Goal: Task Accomplishment & Management: Manage account settings

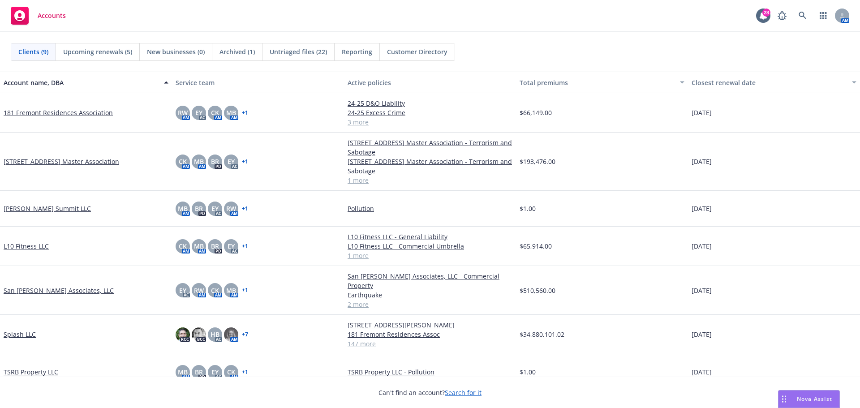
click at [17, 330] on link "Splash LLC" at bounding box center [20, 334] width 32 height 9
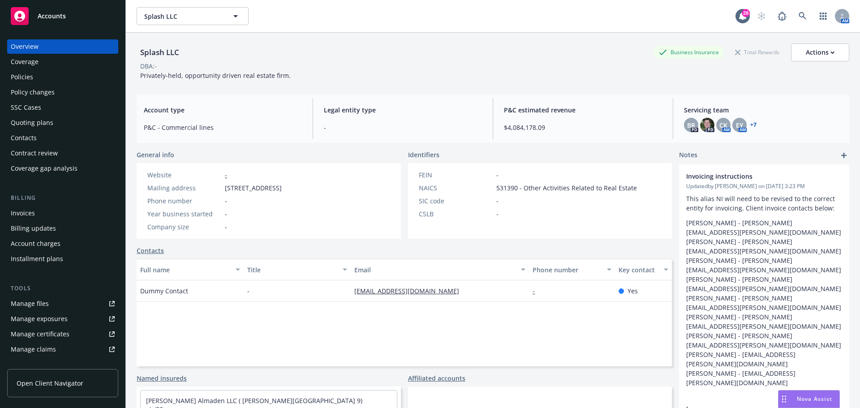
click at [797, 396] on span "Nova Assist" at bounding box center [814, 399] width 35 height 8
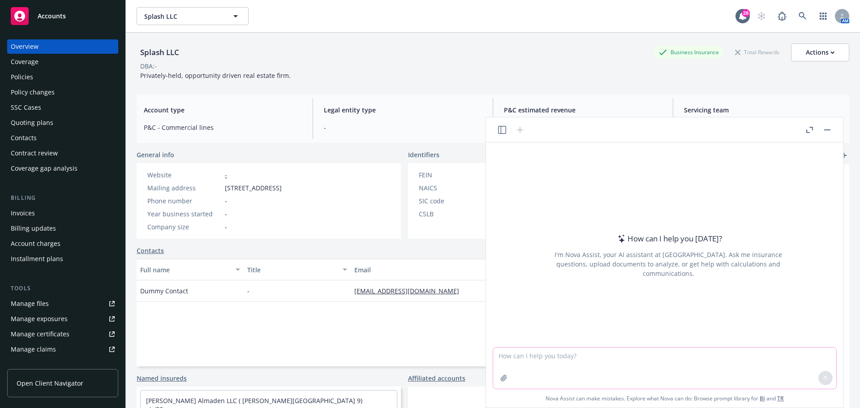
click at [528, 357] on textarea at bounding box center [664, 368] width 343 height 41
type textarea "how can i make a copy of a template in panda doc"
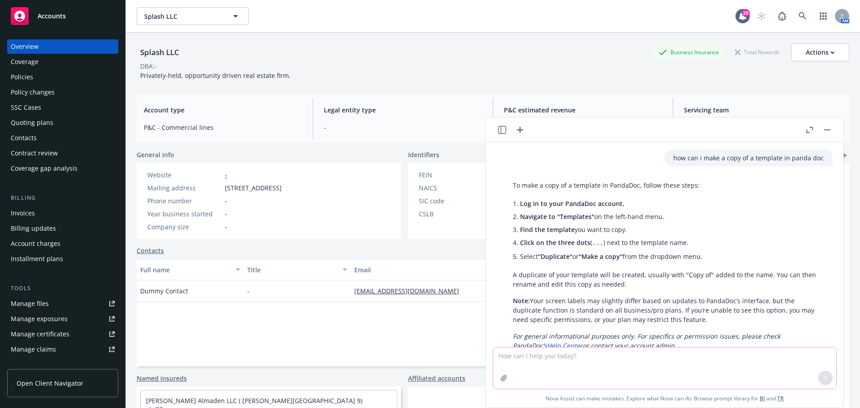
scroll to position [28, 0]
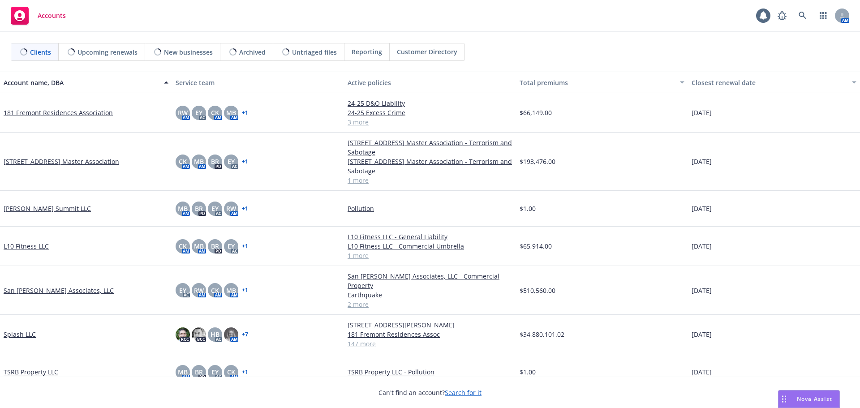
click at [803, 394] on div "Nova Assist" at bounding box center [809, 399] width 61 height 17
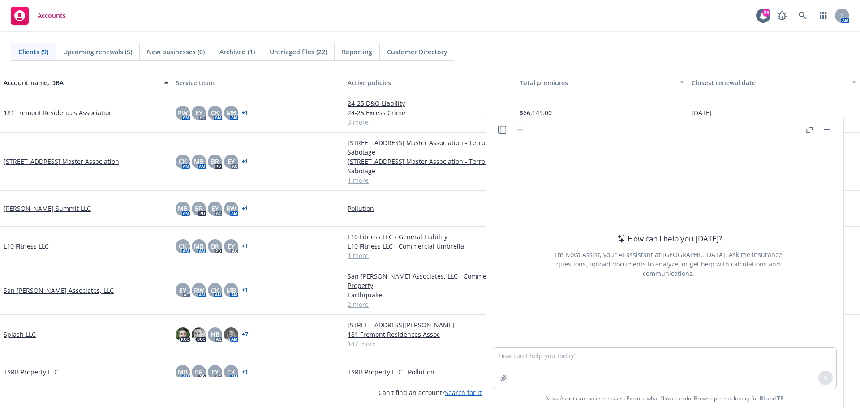
click at [502, 130] on icon "button" at bounding box center [502, 130] width 8 height 8
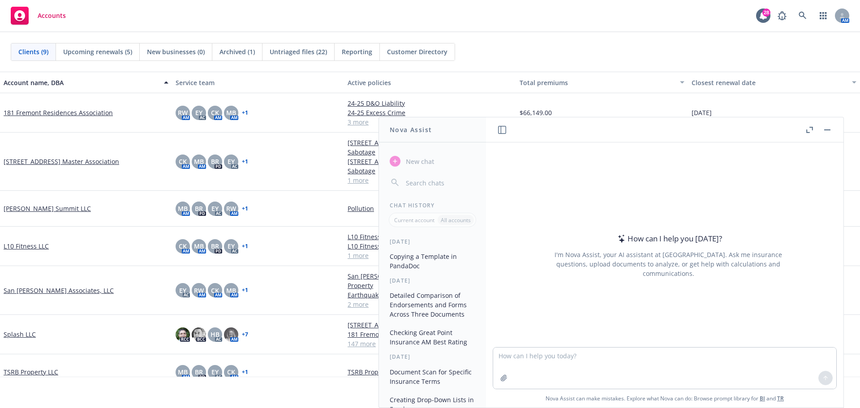
click at [416, 256] on button "Copying a Template in PandaDoc" at bounding box center [432, 261] width 93 height 24
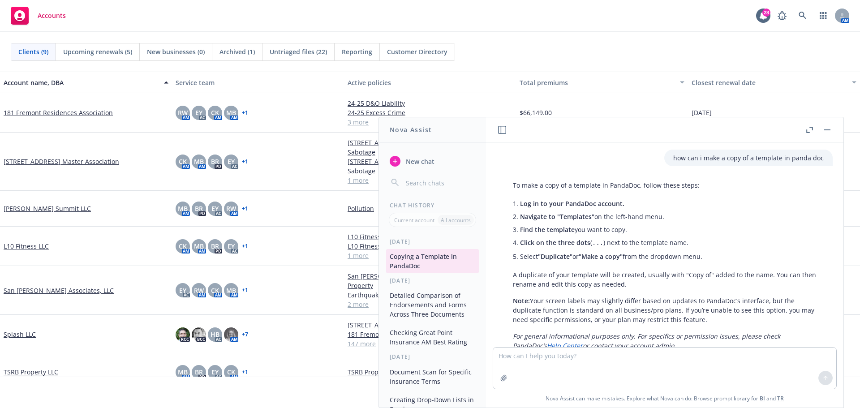
scroll to position [28, 0]
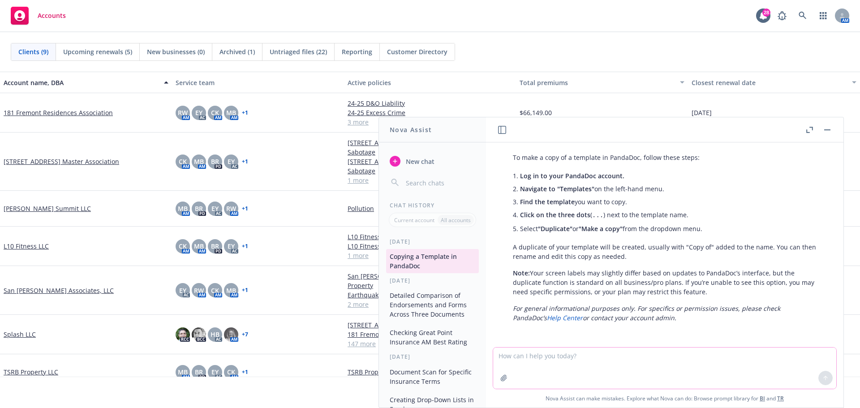
click at [615, 360] on textarea at bounding box center [664, 368] width 343 height 41
type textarea "what if it's just a document that i want to make a copy of in panda doc"
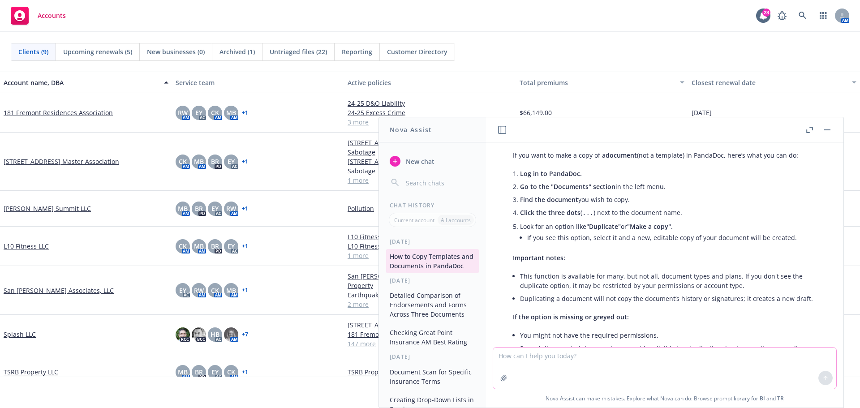
scroll to position [200, 0]
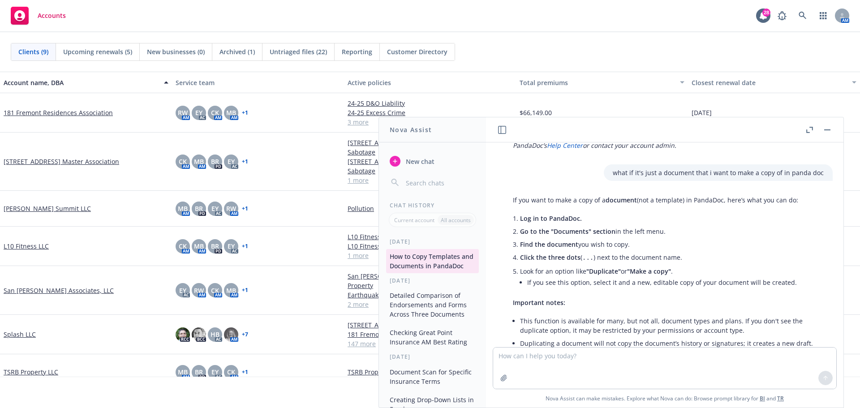
click at [826, 129] on rect "button" at bounding box center [827, 129] width 6 height 1
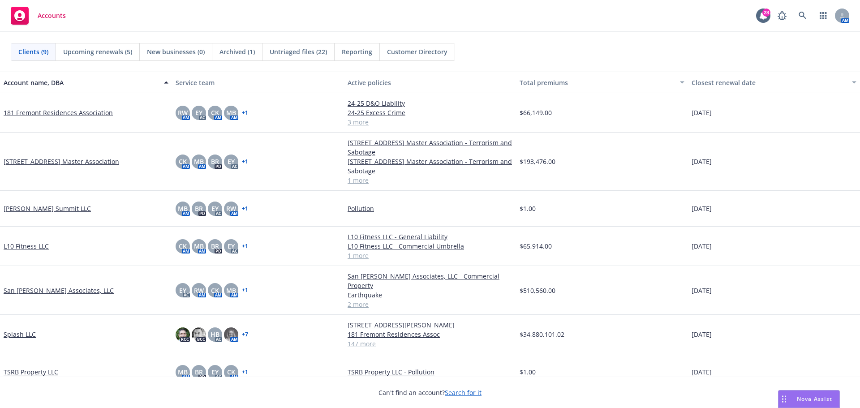
scroll to position [335, 0]
click at [14, 330] on link "Splash LLC" at bounding box center [20, 334] width 32 height 9
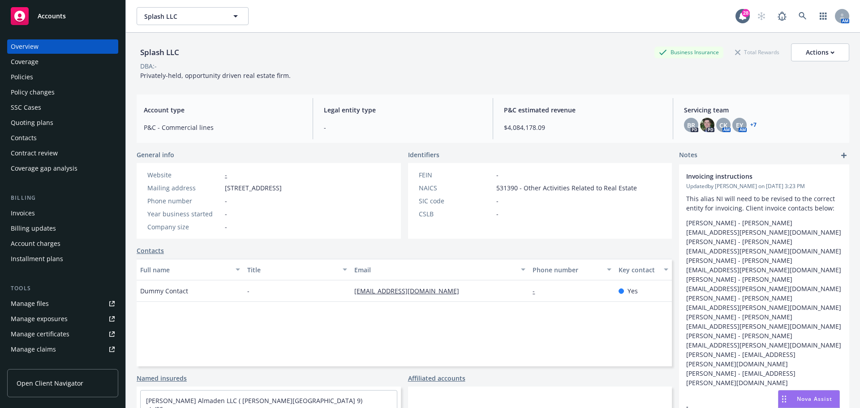
click at [27, 77] on div "Policies" at bounding box center [22, 77] width 22 height 14
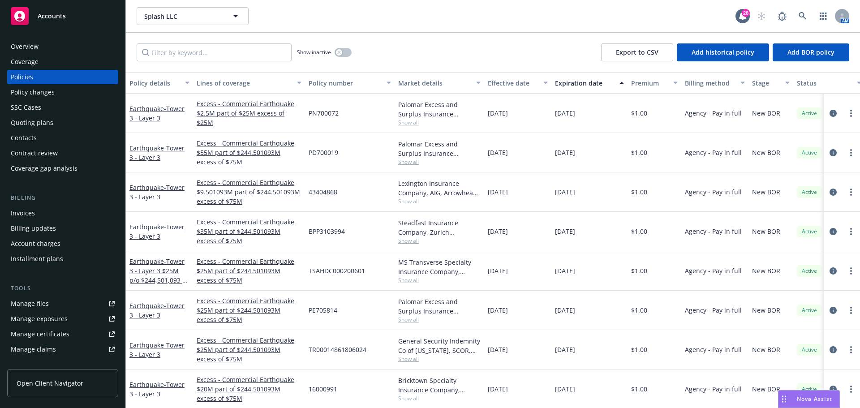
click at [822, 394] on div "Nova Assist" at bounding box center [809, 399] width 61 height 17
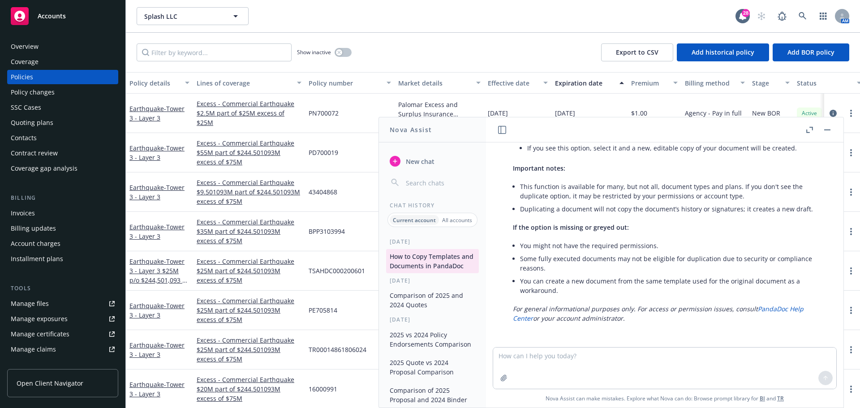
click at [433, 155] on button "New chat" at bounding box center [432, 161] width 93 height 16
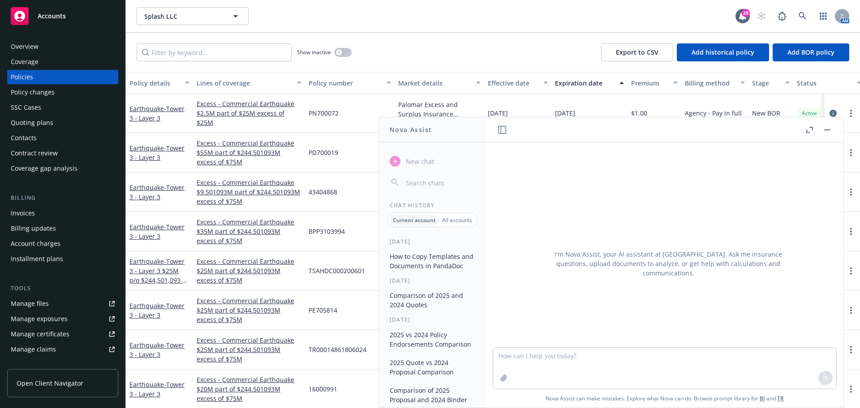
click at [580, 353] on textarea at bounding box center [664, 368] width 343 height 41
type textarea "is this clear to a carrier?Hi Laura, Can you please provide an update on the st…"
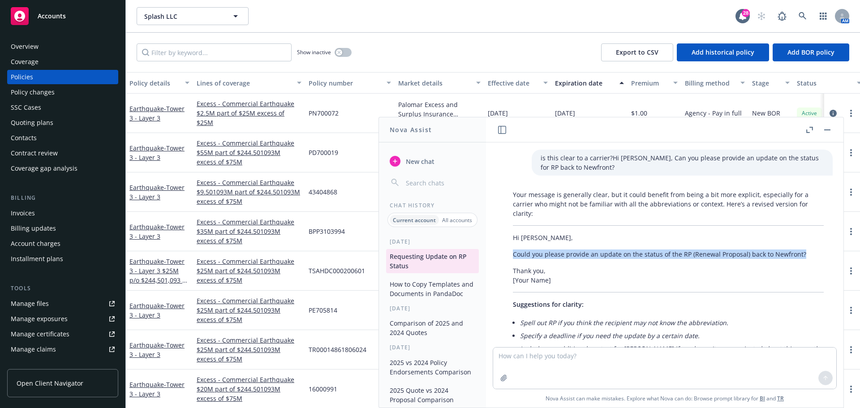
drag, startPoint x: 802, startPoint y: 254, endPoint x: 502, endPoint y: 257, distance: 299.7
click at [502, 257] on div "Your message is generally clear, but it could benefit from being a bit more exp…" at bounding box center [668, 280] width 343 height 189
copy p "Could you please provide an update on the status of the RP (Renewal Proposal) b…"
click at [826, 129] on button "button" at bounding box center [827, 130] width 11 height 11
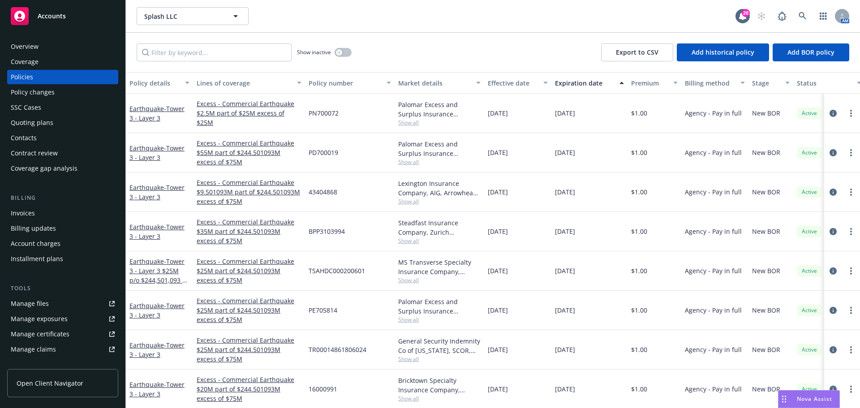
drag, startPoint x: 65, startPoint y: 93, endPoint x: 69, endPoint y: 92, distance: 4.6
click at [65, 93] on div "Policy changes" at bounding box center [63, 92] width 104 height 14
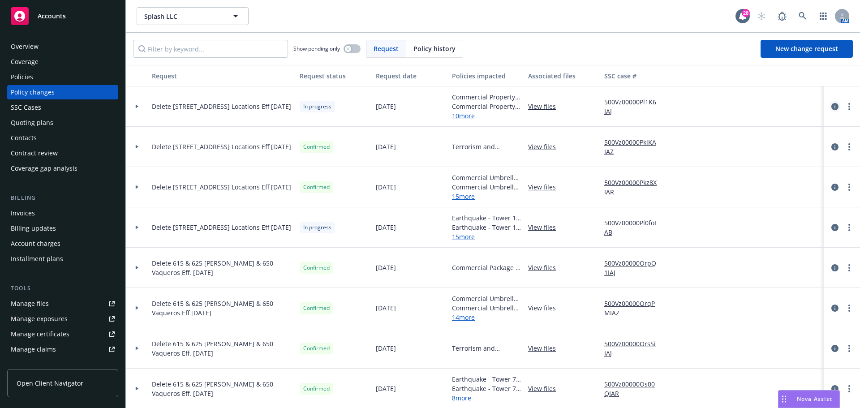
click at [831, 107] on icon "circleInformation" at bounding box center [834, 106] width 7 height 7
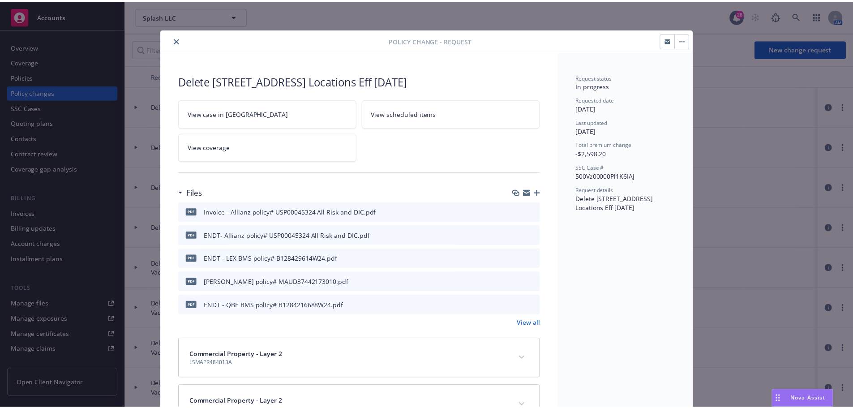
scroll to position [27, 0]
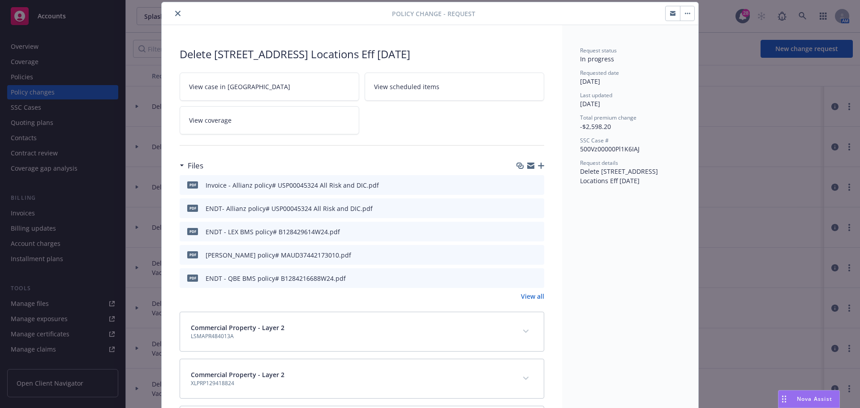
click at [177, 14] on button "close" at bounding box center [177, 13] width 11 height 11
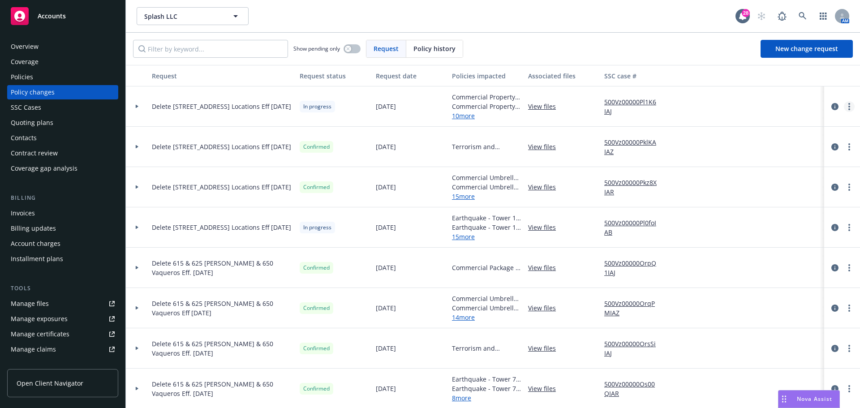
click at [844, 106] on link "more" at bounding box center [849, 106] width 11 height 11
click at [752, 181] on link "Resume workflow" at bounding box center [771, 179] width 154 height 18
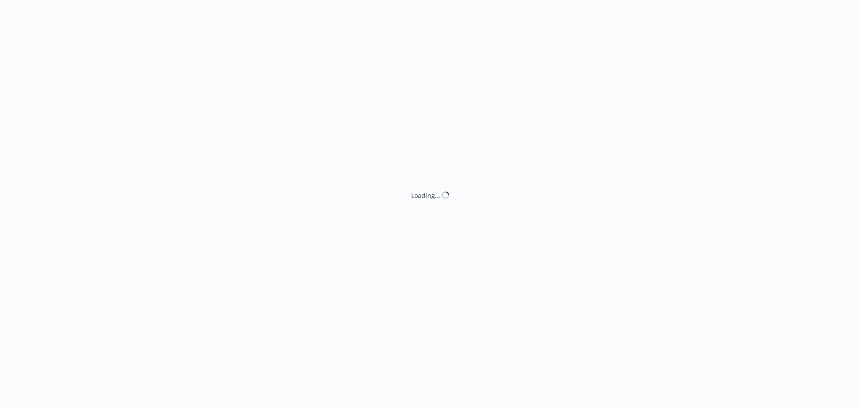
select select "NO_ENDORSEMENT_NEEDED"
select select "ACCEPTED"
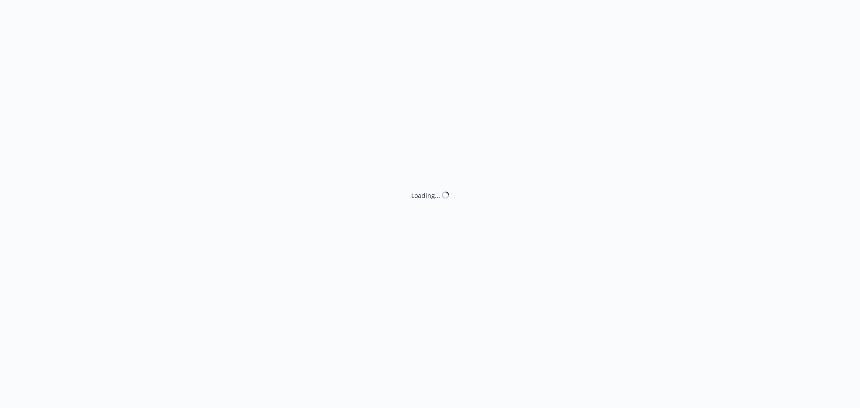
select select "ACCEPTED"
select select "NO_ENDORSEMENT_NEEDED"
select select "ACCEPTED"
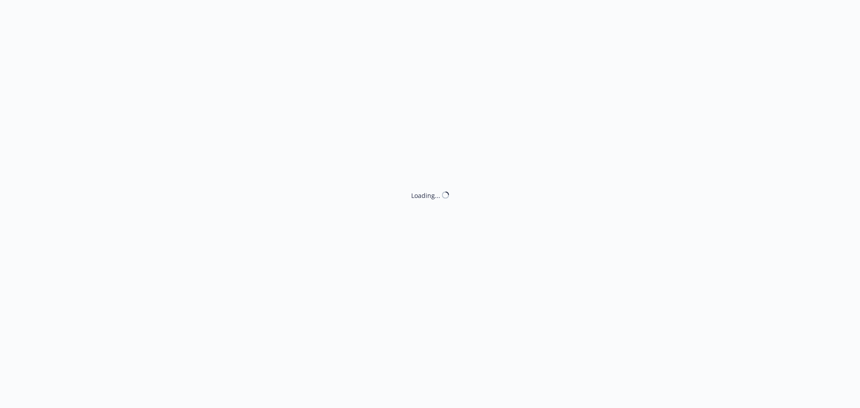
select select "ACCEPTED"
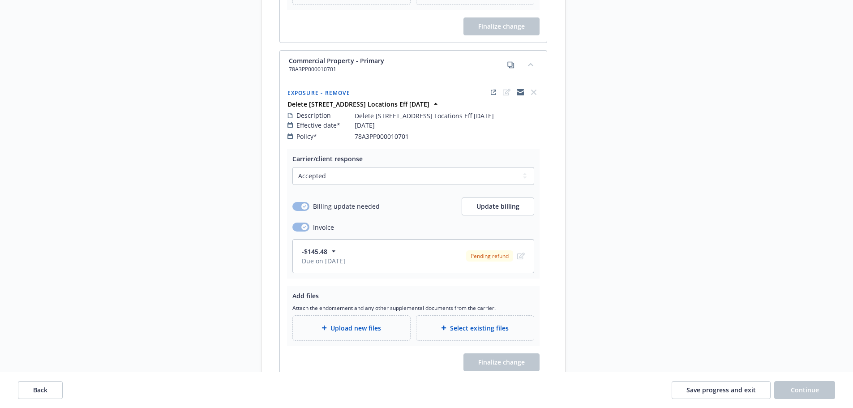
scroll to position [1523, 0]
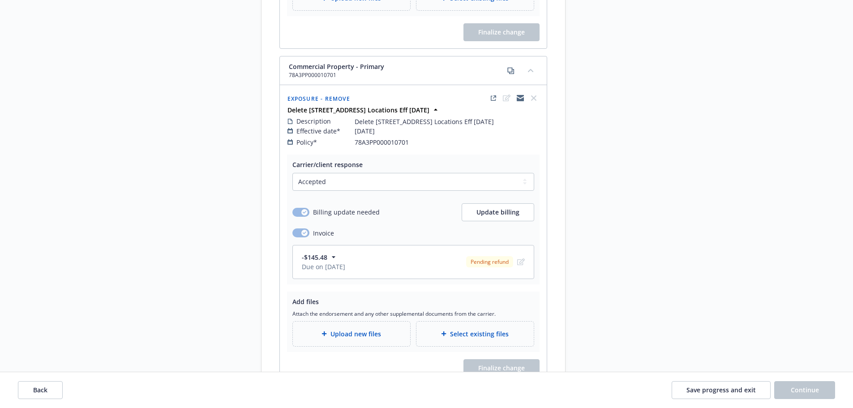
click at [357, 330] on div "Upload new files" at bounding box center [351, 334] width 117 height 25
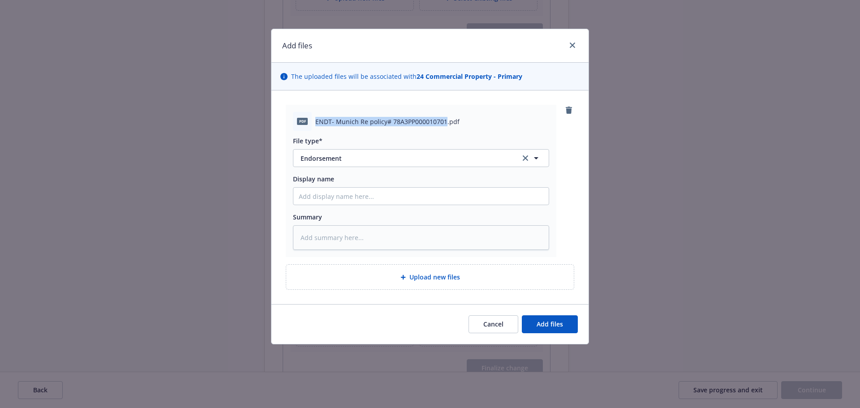
drag, startPoint x: 443, startPoint y: 120, endPoint x: 315, endPoint y: 118, distance: 128.1
click at [315, 118] on span "ENDT- Munich Re policy# 78A3PP000010701.pdf" at bounding box center [387, 121] width 144 height 9
copy span "ENDT- Munich Re policy# 78A3PP000010701"
click at [361, 198] on input "Display name" at bounding box center [420, 196] width 255 height 17
paste input "ENDT- Munich Re policy# 78A3PP000010701"
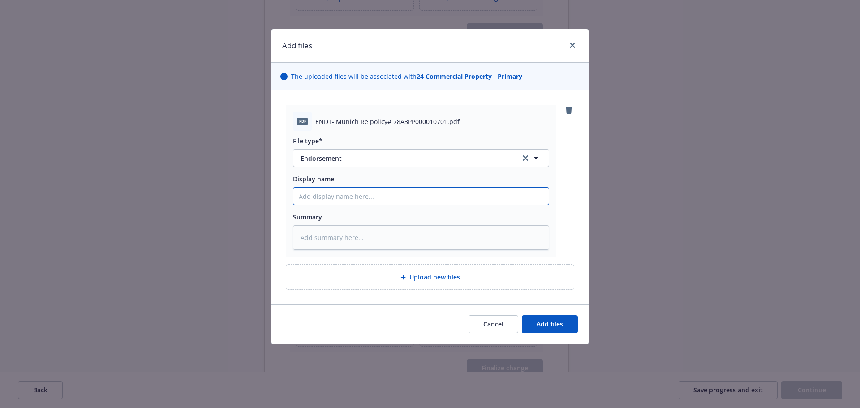
type textarea "x"
type input "ENDT- Munich Re policy# 78A3PP000010701"
click at [446, 236] on textarea at bounding box center [421, 237] width 256 height 25
click at [556, 321] on span "Add files" at bounding box center [550, 324] width 26 height 9
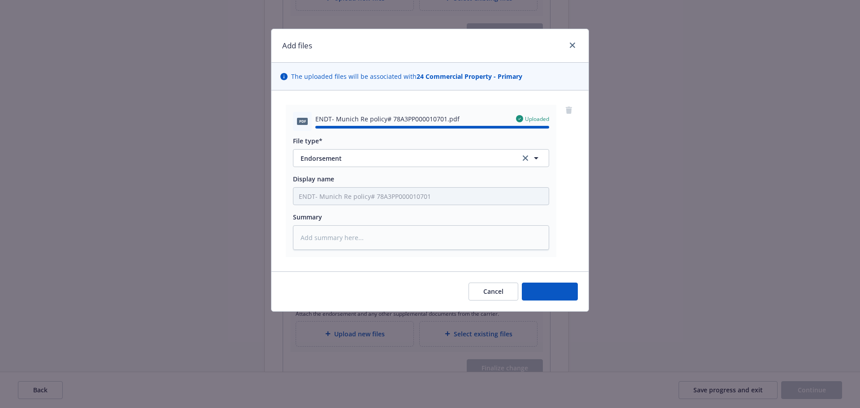
type textarea "x"
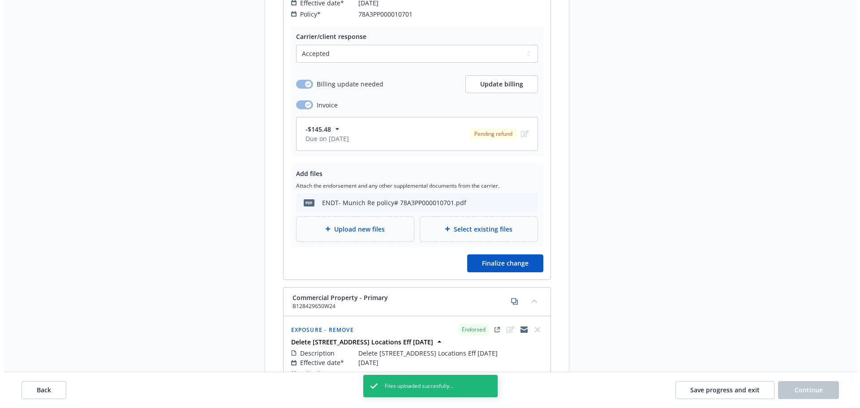
scroll to position [1657, 0]
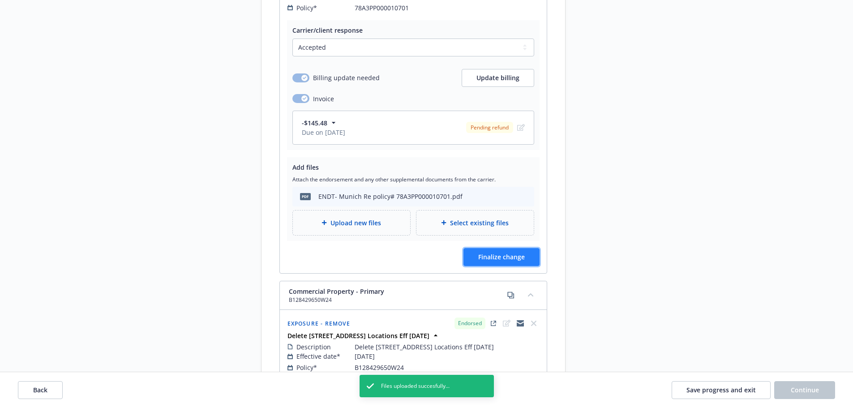
click at [508, 253] on button "Finalize change" at bounding box center [502, 257] width 76 height 18
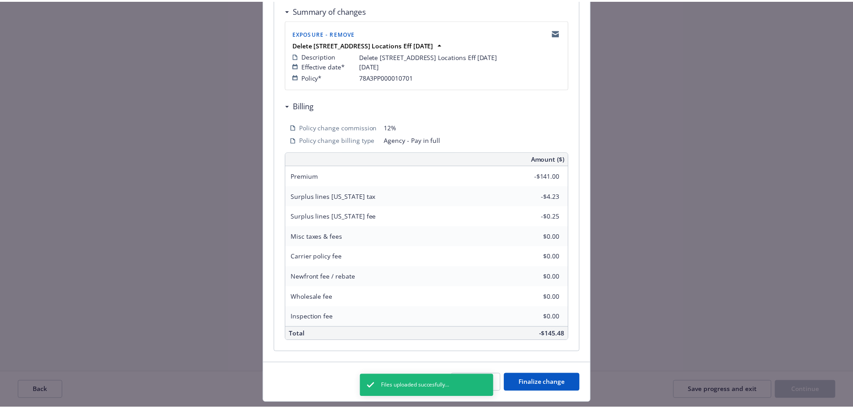
scroll to position [179, 0]
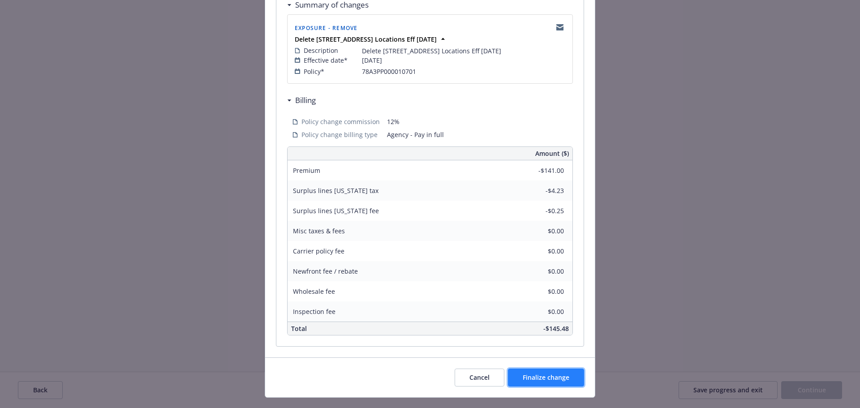
click at [537, 381] on span "Finalize change" at bounding box center [546, 377] width 47 height 9
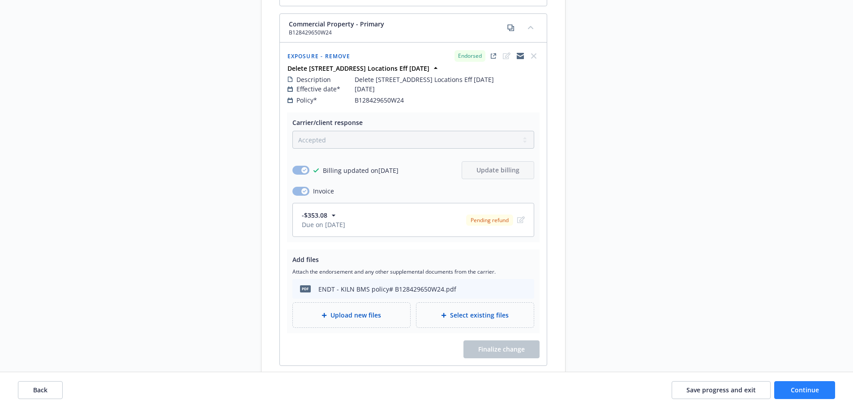
scroll to position [1926, 0]
click at [820, 398] on button "Continue" at bounding box center [804, 390] width 61 height 18
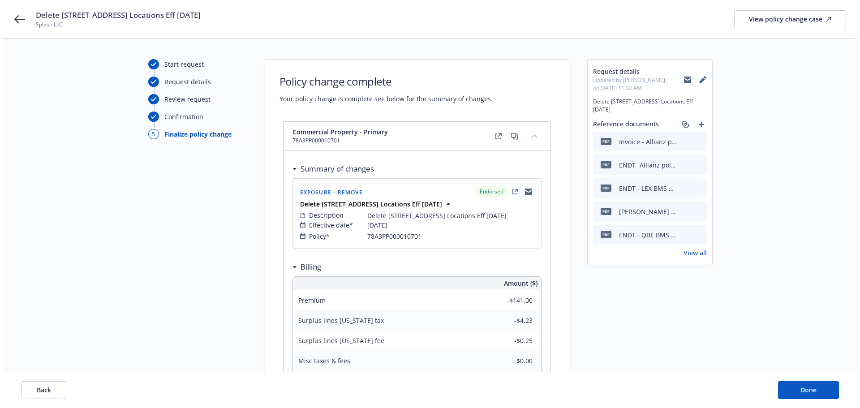
scroll to position [0, 0]
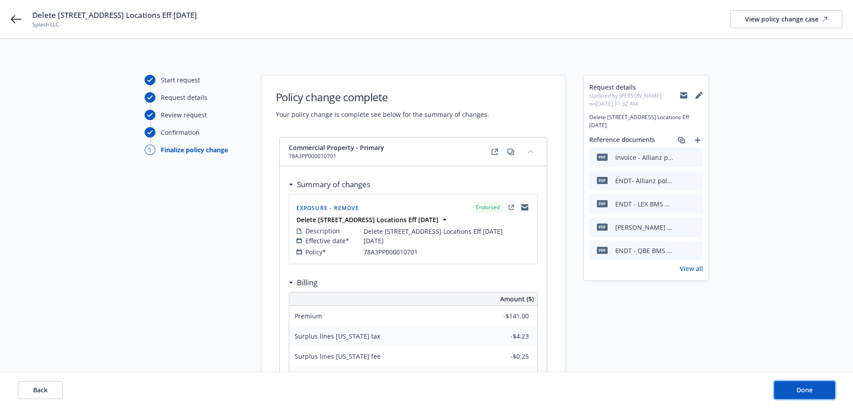
drag, startPoint x: 794, startPoint y: 385, endPoint x: 793, endPoint y: 379, distance: 6.0
click at [794, 384] on button "Done" at bounding box center [804, 390] width 61 height 18
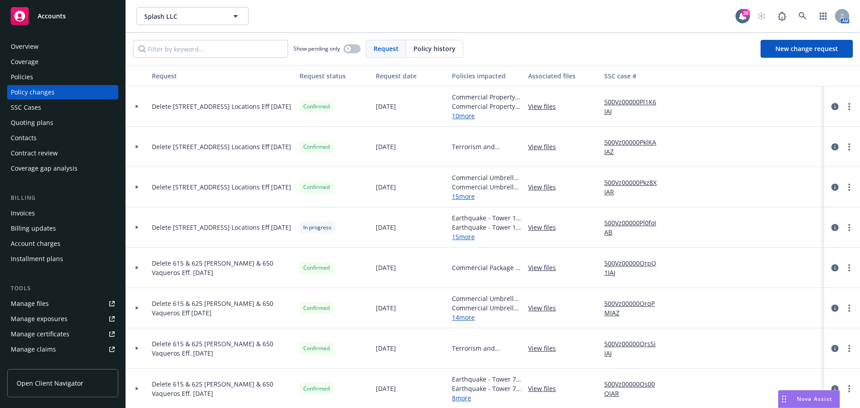
click at [31, 211] on div "Invoices" at bounding box center [23, 213] width 24 height 14
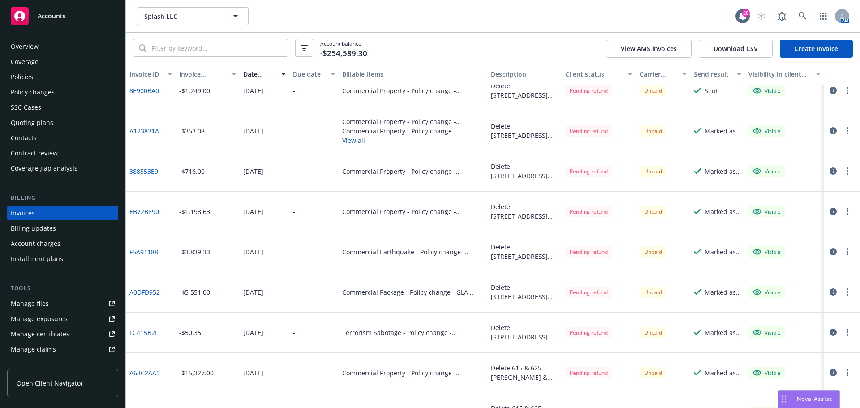
scroll to position [90, 0]
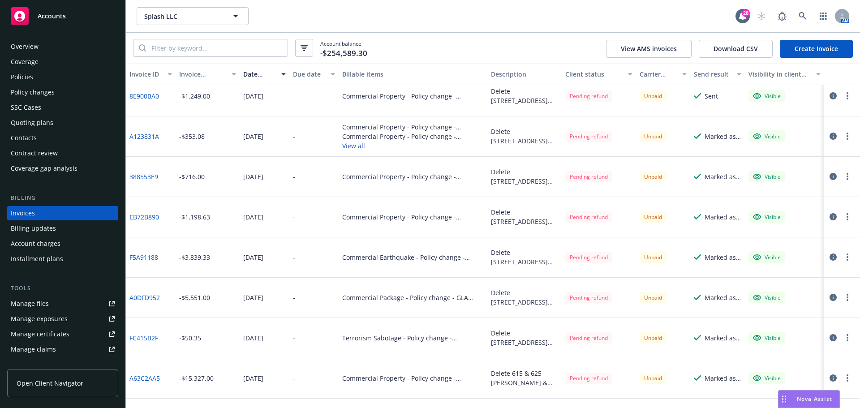
click at [830, 297] on icon "button" at bounding box center [833, 297] width 7 height 7
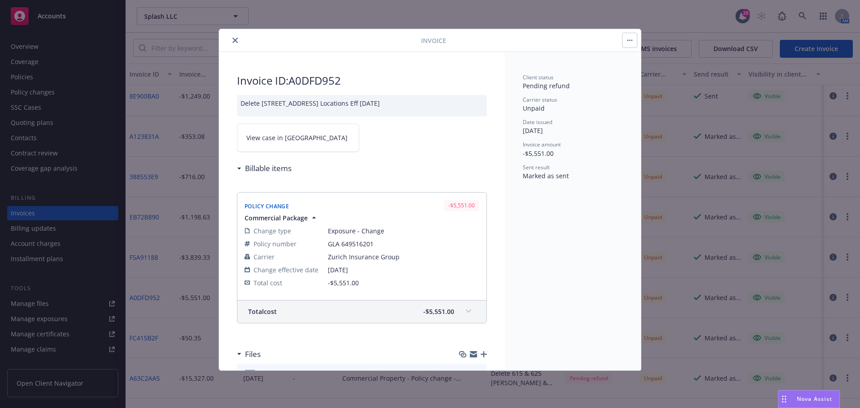
click at [237, 40] on icon "close" at bounding box center [234, 40] width 5 height 5
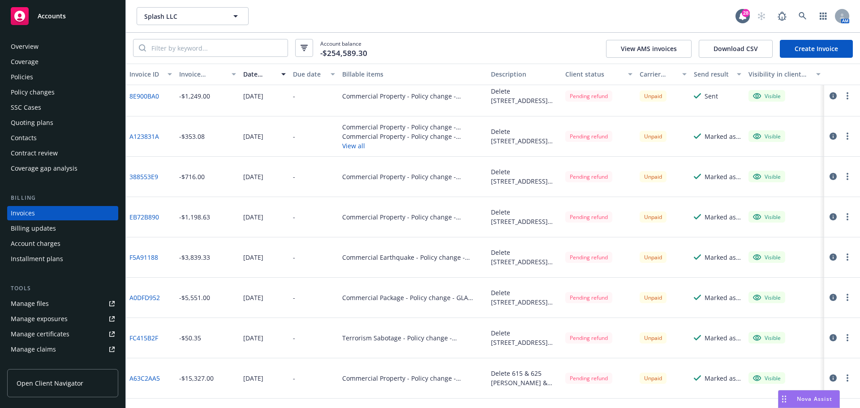
click at [847, 299] on icon "button" at bounding box center [848, 297] width 2 height 7
click at [762, 289] on link "Void" at bounding box center [795, 286] width 114 height 18
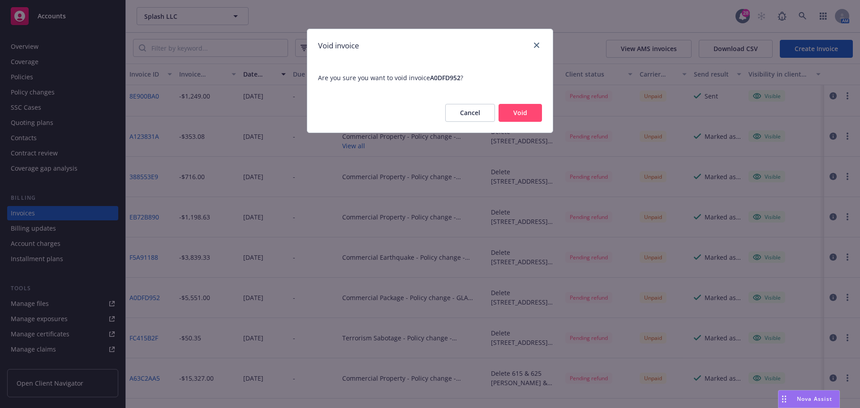
click at [529, 114] on button "Void" at bounding box center [520, 113] width 43 height 18
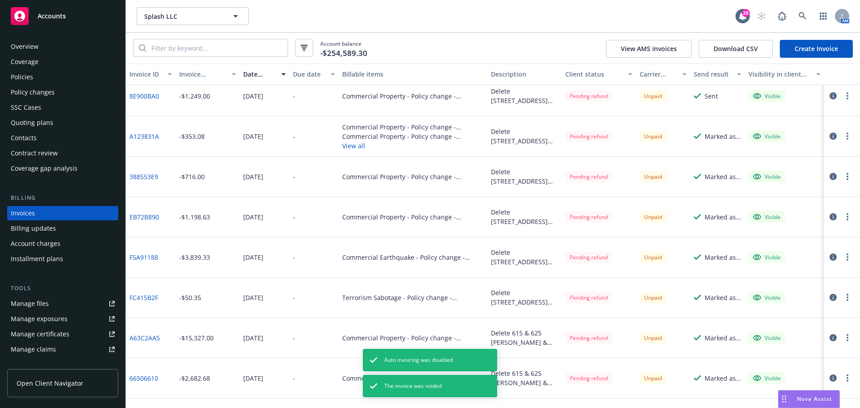
click at [835, 46] on link "Create Invoice" at bounding box center [816, 49] width 73 height 18
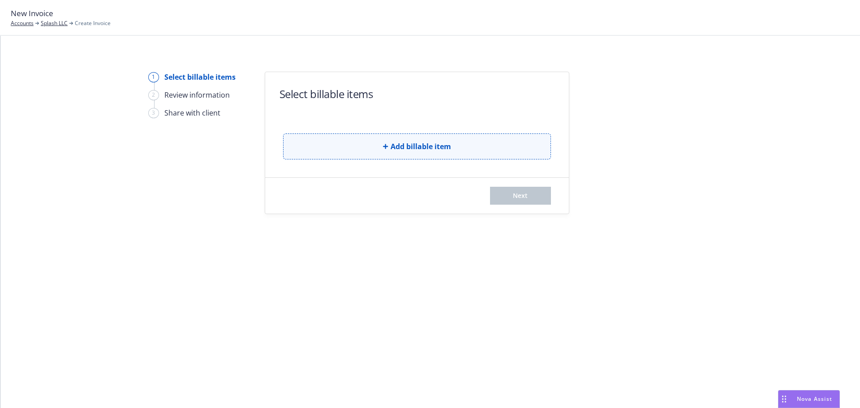
click at [400, 143] on span "Add billable item" at bounding box center [421, 146] width 60 height 11
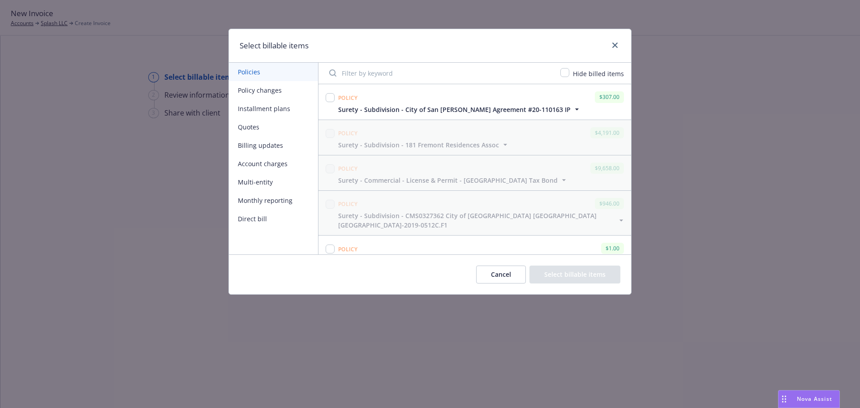
click at [263, 87] on button "Policy changes" at bounding box center [273, 90] width 89 height 18
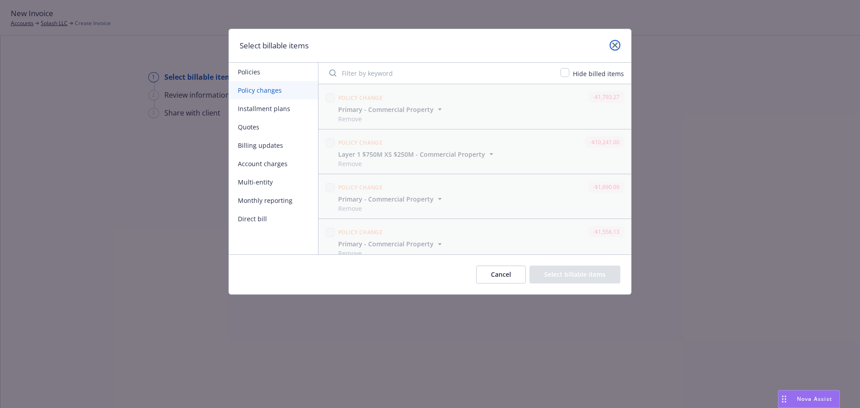
click at [617, 45] on icon "close" at bounding box center [614, 45] width 5 height 5
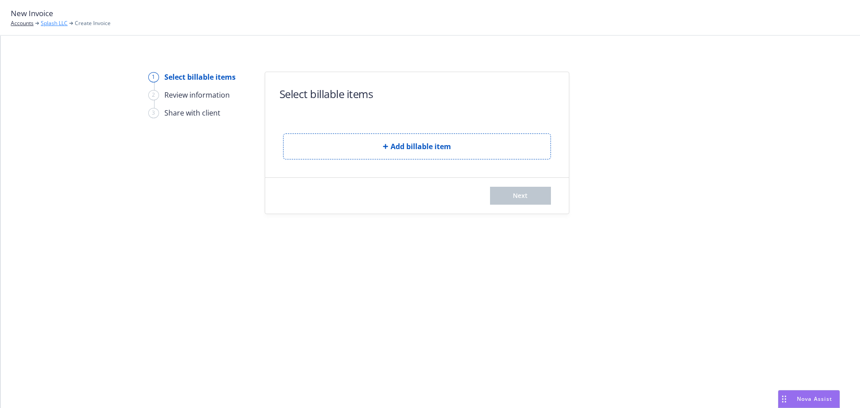
click at [52, 23] on link "Splash LLC" at bounding box center [54, 23] width 27 height 8
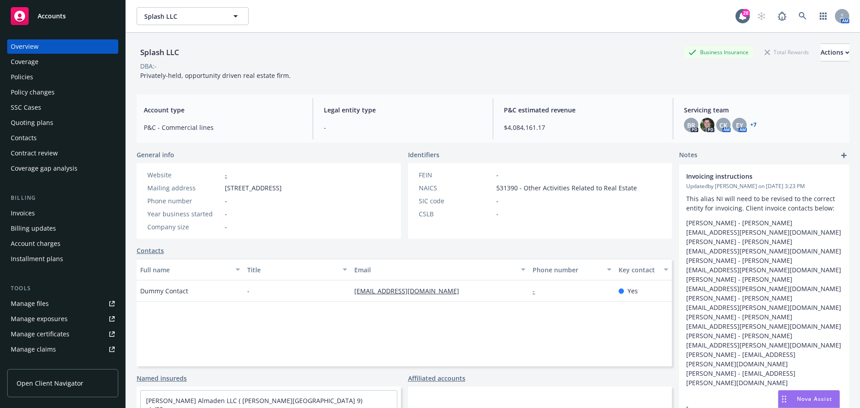
click at [31, 89] on div "Policy changes" at bounding box center [33, 92] width 44 height 14
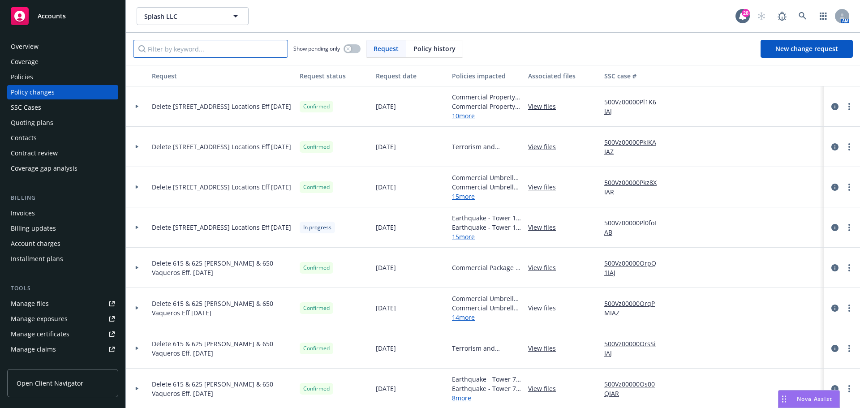
click at [232, 51] on input "Filter by keyword..." at bounding box center [210, 49] width 155 height 18
click at [51, 79] on div "Policies" at bounding box center [63, 77] width 104 height 14
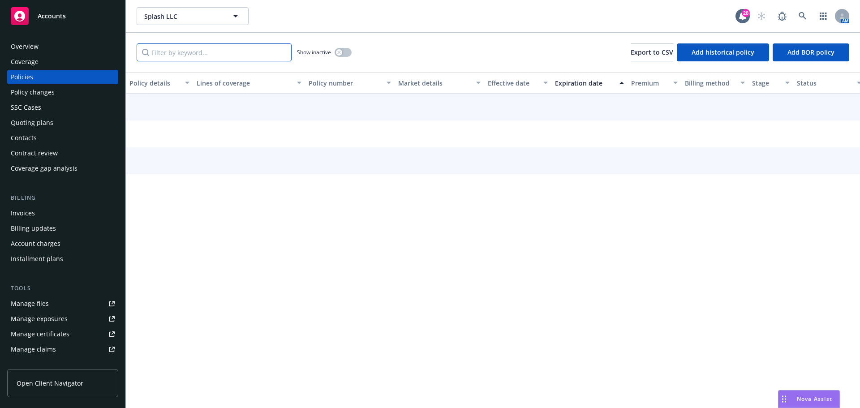
click at [202, 49] on input "Filter by keyword..." at bounding box center [214, 52] width 155 height 18
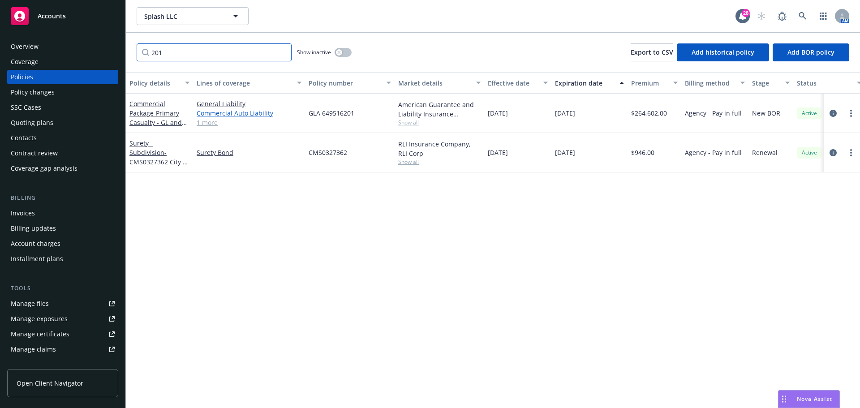
type input "201"
click at [241, 113] on link "Commercial Auto Liability" at bounding box center [249, 112] width 105 height 9
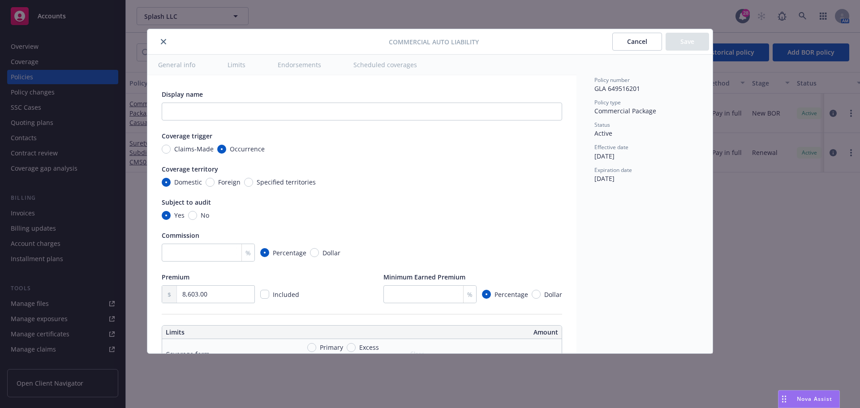
type textarea "x"
click at [163, 41] on icon "close" at bounding box center [163, 41] width 5 height 5
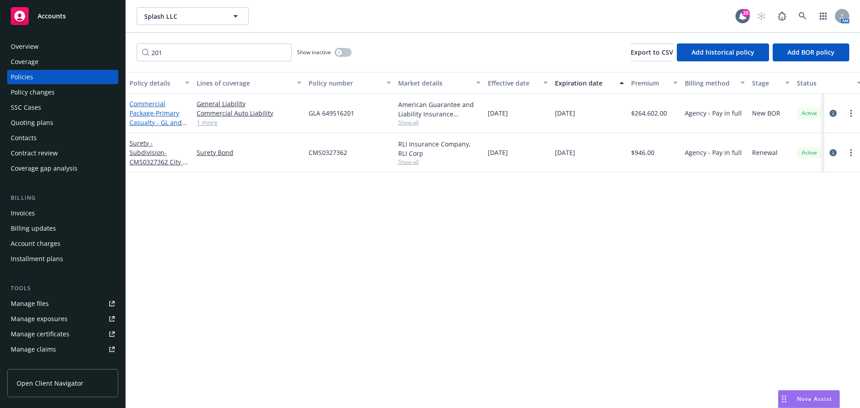
click at [158, 112] on span "- Primary Casualty - GL and HNOA" at bounding box center [157, 122] width 57 height 27
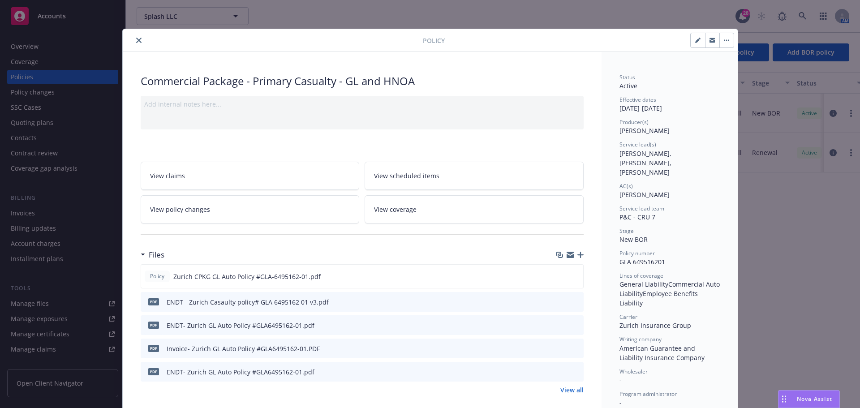
click at [305, 216] on link "View policy changes" at bounding box center [250, 209] width 219 height 28
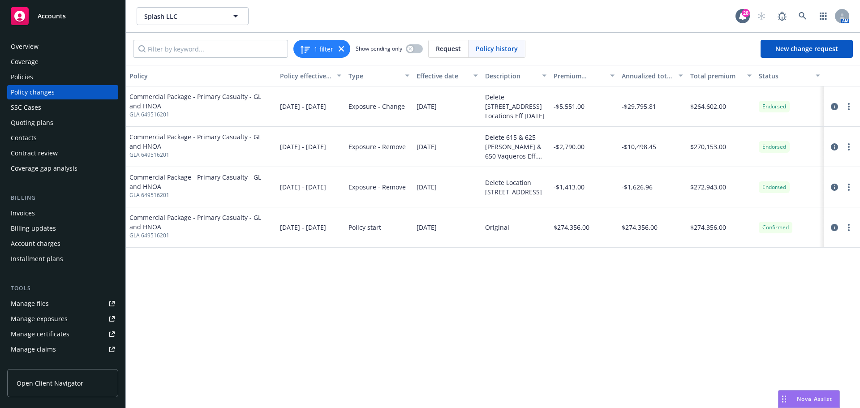
click at [182, 97] on span "Commercial Package - Primary Casualty - GL and HNOA" at bounding box center [200, 101] width 143 height 19
click at [850, 106] on link "more" at bounding box center [848, 106] width 11 height 11
click at [740, 181] on link "Edit billing info" at bounding box center [777, 179] width 154 height 18
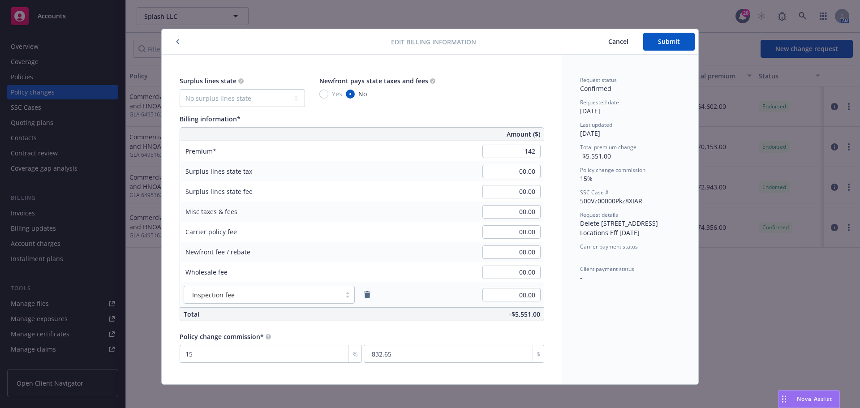
type input "-142.00"
type input "-21.3"
click at [396, 284] on div "Inspection fee" at bounding box center [307, 294] width 254 height 25
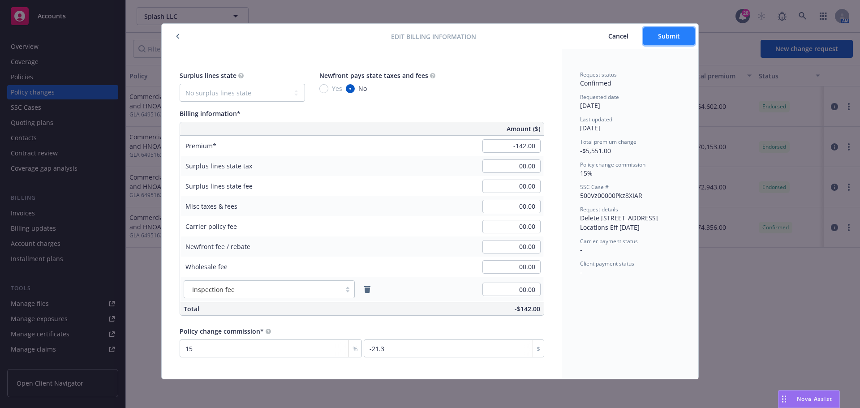
click at [674, 34] on span "Submit" at bounding box center [669, 36] width 22 height 9
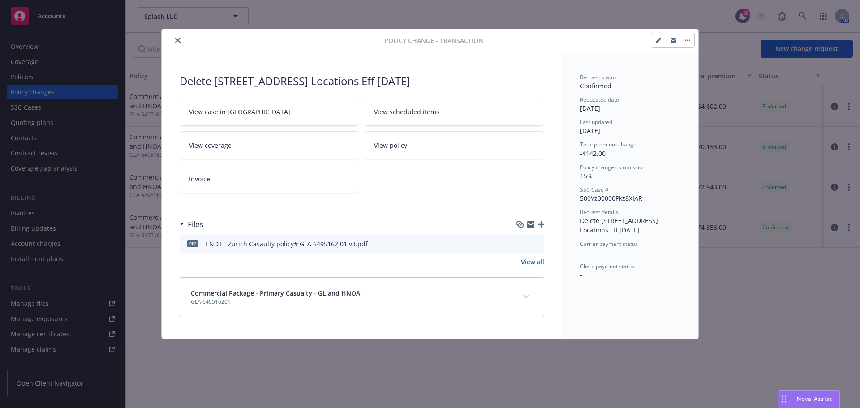
click at [179, 39] on icon "close" at bounding box center [177, 40] width 5 height 5
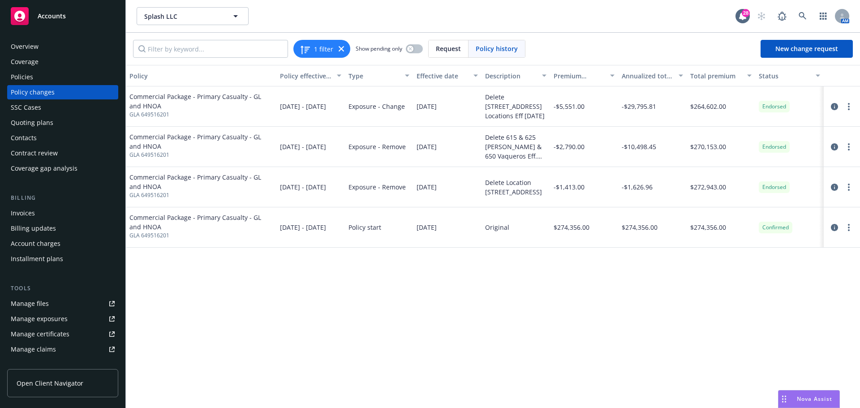
click at [31, 212] on div "Invoices" at bounding box center [23, 213] width 24 height 14
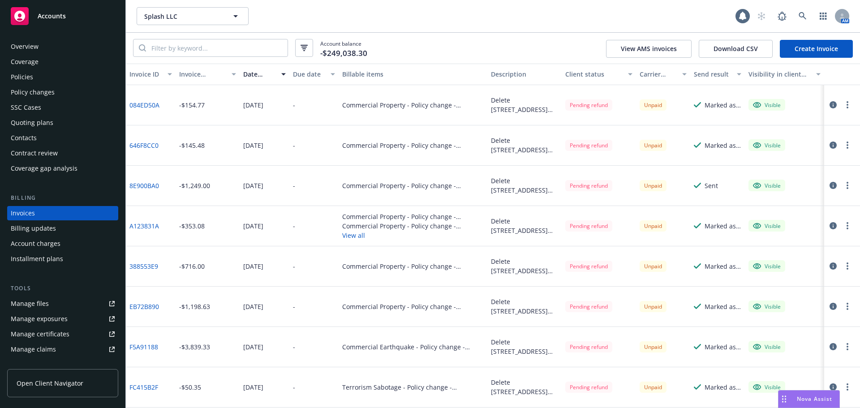
click at [818, 49] on link "Create Invoice" at bounding box center [816, 49] width 73 height 18
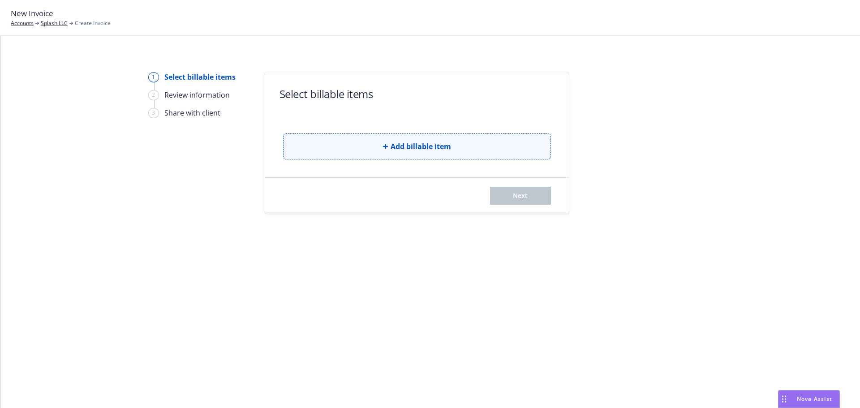
click at [346, 148] on button "Add billable item" at bounding box center [417, 146] width 268 height 26
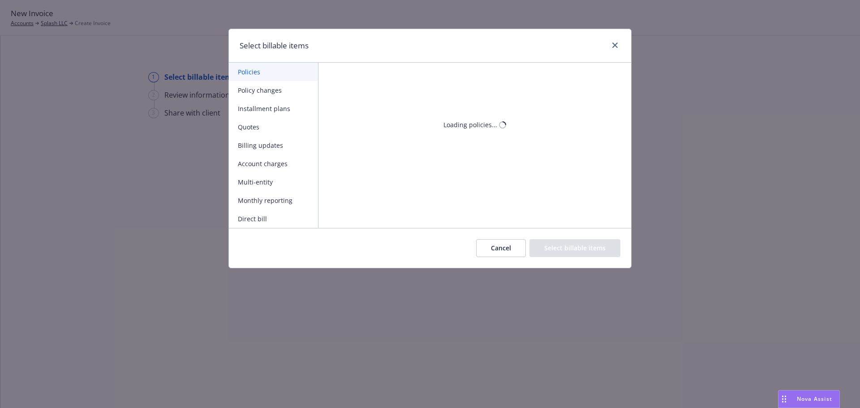
click at [274, 86] on button "Policy changes" at bounding box center [273, 90] width 89 height 18
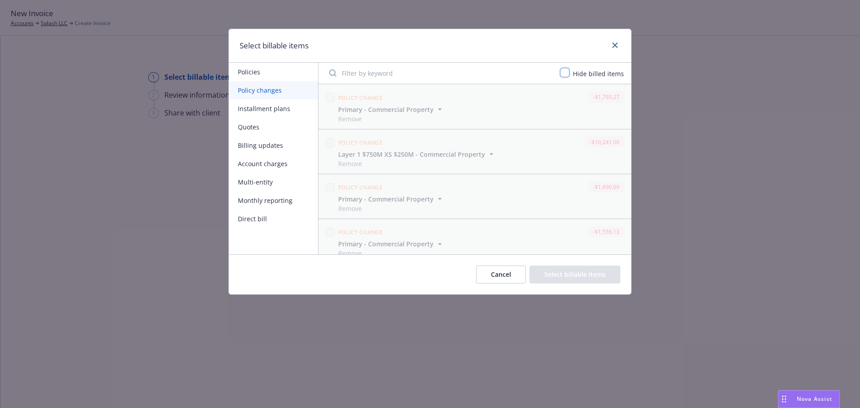
click at [569, 73] on input "checkbox" at bounding box center [564, 72] width 9 height 9
checkbox input "true"
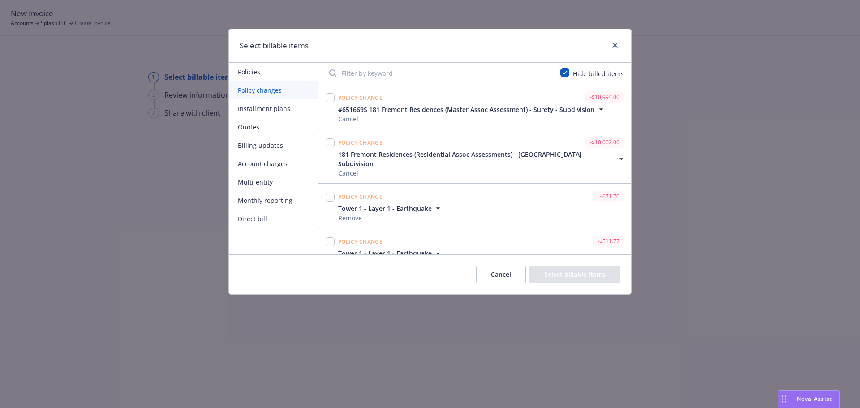
click at [405, 77] on input "Filter by keyword" at bounding box center [439, 73] width 231 height 18
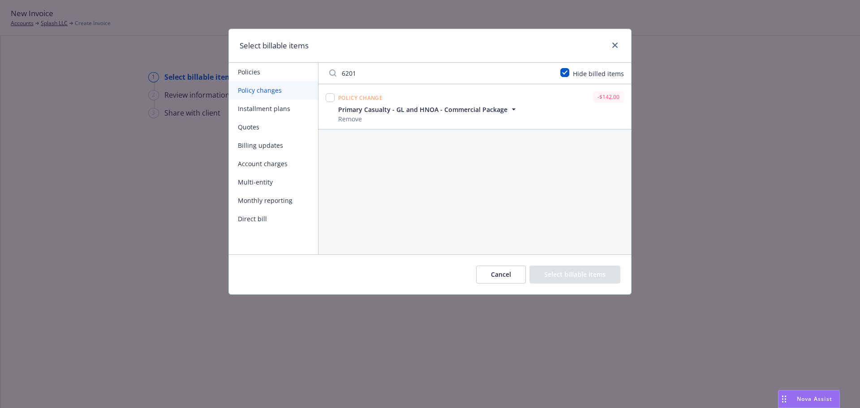
type input "6201"
click at [334, 97] on input "checkbox" at bounding box center [330, 97] width 9 height 9
checkbox input "true"
click at [592, 275] on button "Select billable items" at bounding box center [574, 275] width 91 height 18
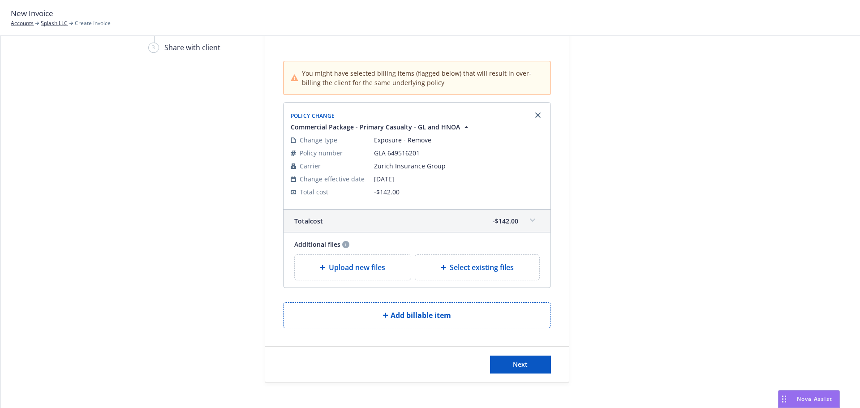
scroll to position [76, 0]
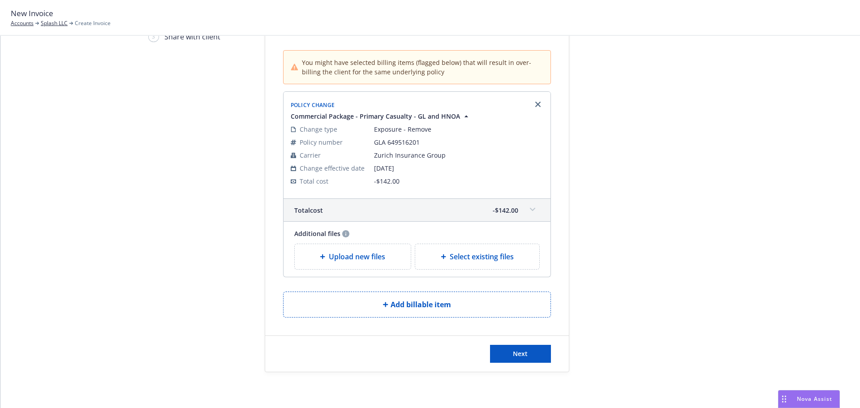
click at [344, 263] on div "Upload new files" at bounding box center [353, 256] width 116 height 25
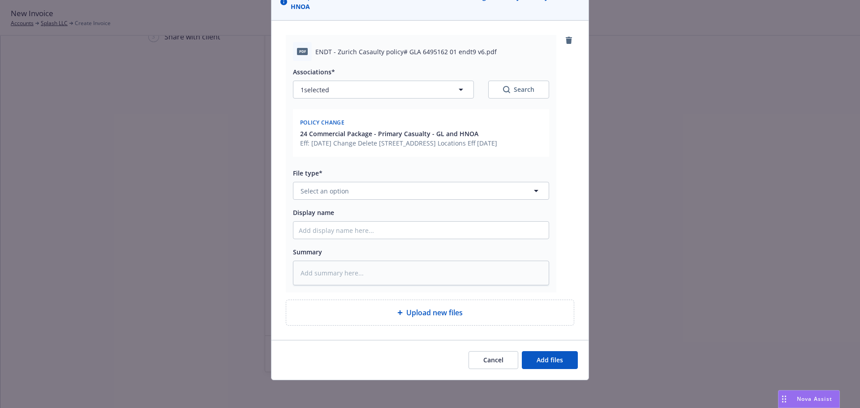
scroll to position [80, 0]
click at [461, 58] on div "pdf ENDT - Zurich Casaulty policy# GLA 6495162 01 endt9 v6.pdf" at bounding box center [421, 50] width 256 height 19
drag, startPoint x: 475, startPoint y: 51, endPoint x: 313, endPoint y: 49, distance: 162.2
click at [315, 49] on span "ENDT - Zurich Casaulty policy# GLA 6495162 01 endt9 v6.pdf" at bounding box center [405, 50] width 181 height 9
copy span "ENDT - Zurich Casaulty policy# GLA 6495162 01 endt9 v6"
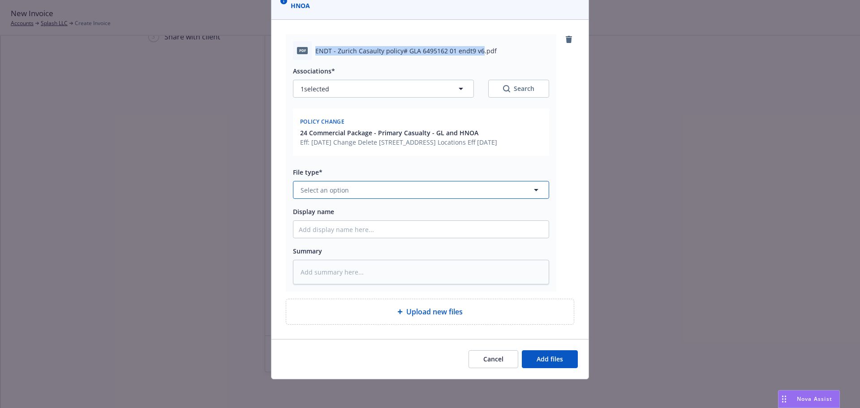
click at [355, 186] on button "Select an option" at bounding box center [421, 190] width 256 height 18
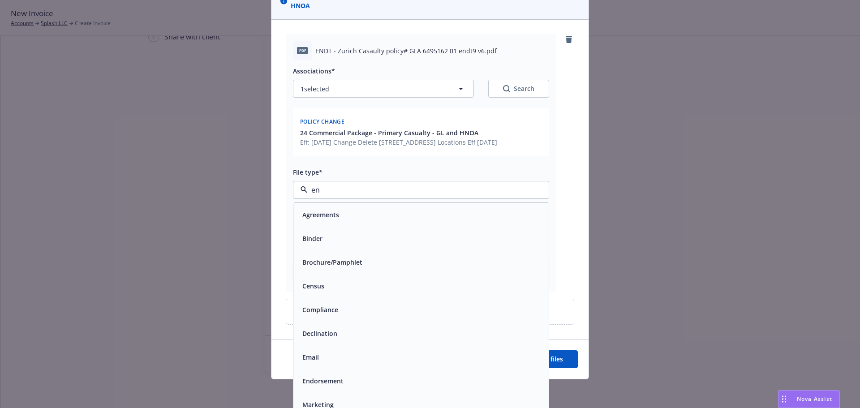
type input "end"
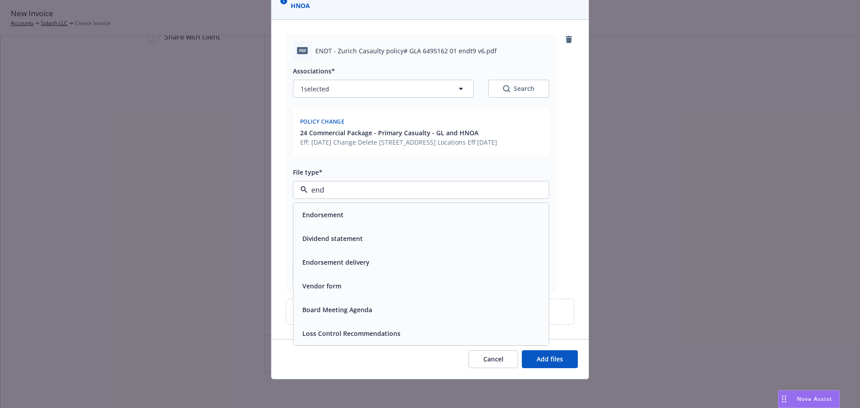
click at [335, 211] on span "Endorsement" at bounding box center [322, 214] width 41 height 9
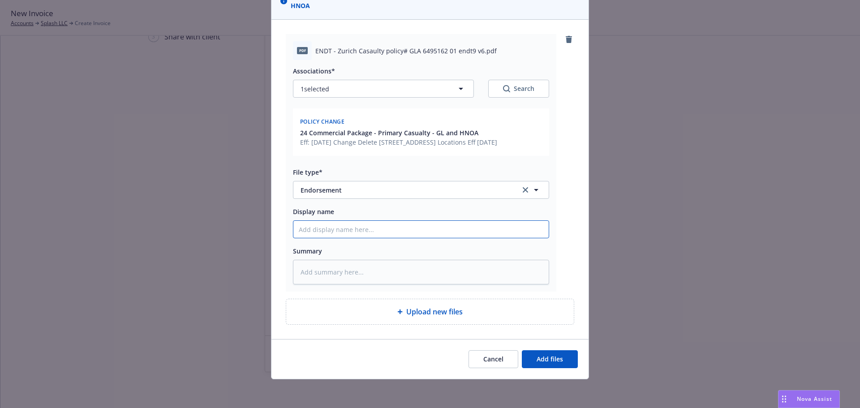
click at [360, 229] on input "Display name" at bounding box center [420, 229] width 255 height 17
paste input "ENDT - Zurich Casaulty policy# GLA 6495162 01 endt9 v6"
type textarea "x"
type input "ENDT - Zurich Casaulty policy# GLA 6495162 01 endt9 v6"
click at [368, 272] on textarea at bounding box center [421, 272] width 256 height 25
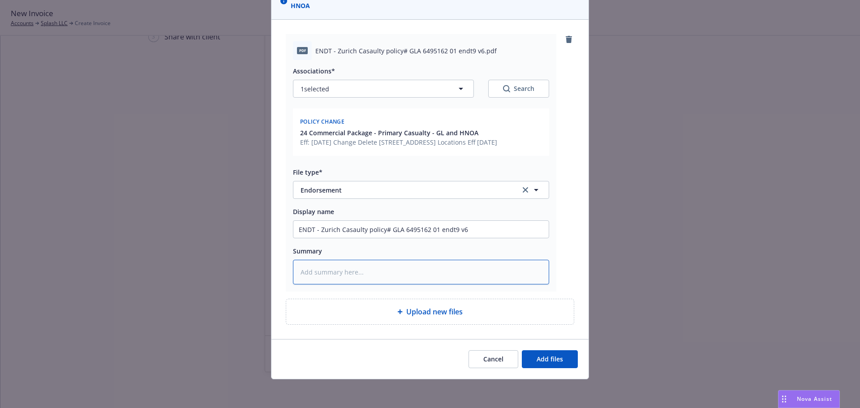
type textarea "x"
type textarea "f"
type textarea "x"
type textarea "fi"
type textarea "x"
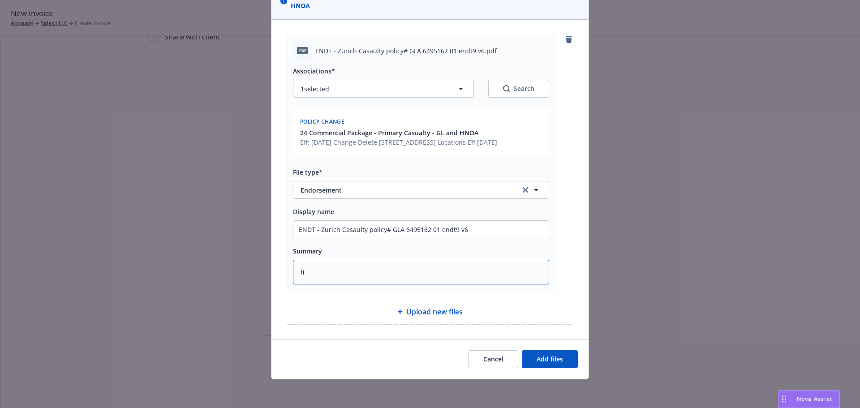
type textarea "fin"
type textarea "x"
type textarea "fina"
type textarea "x"
type textarea "final"
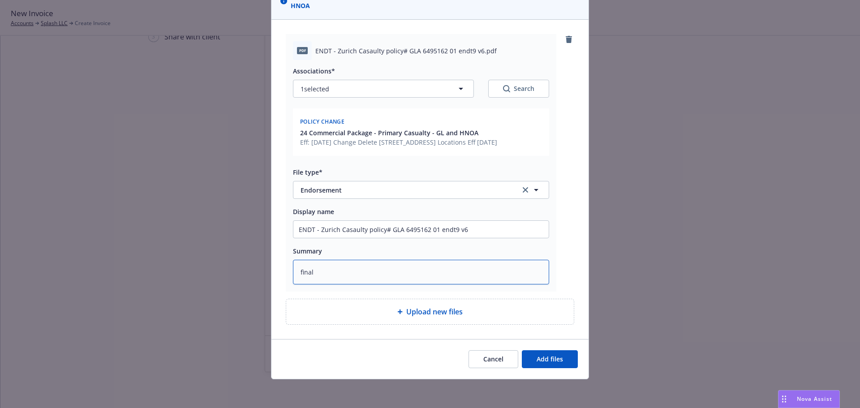
type textarea "x"
type textarea "final"
type textarea "x"
type textarea "final v"
type textarea "x"
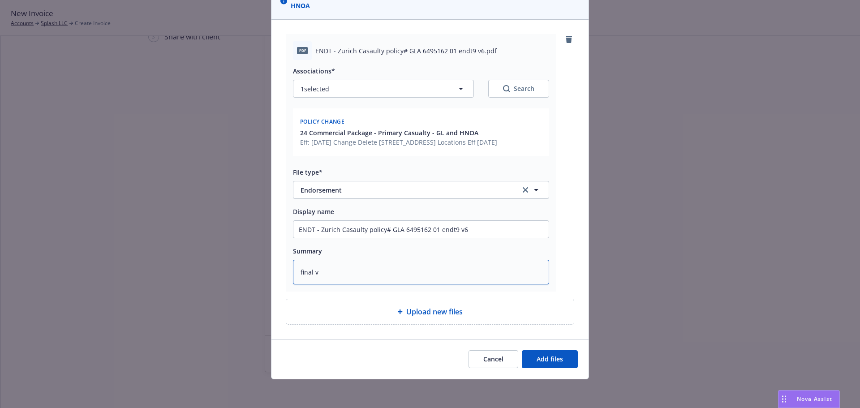
type textarea "final"
type textarea "x"
type textarea "final e"
type textarea "x"
type textarea "final en"
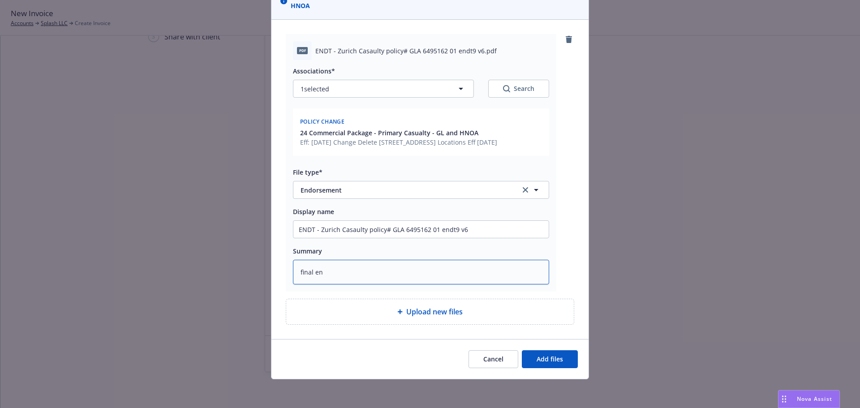
type textarea "x"
type textarea "final end"
type textarea "x"
type textarea "final endt"
type textarea "x"
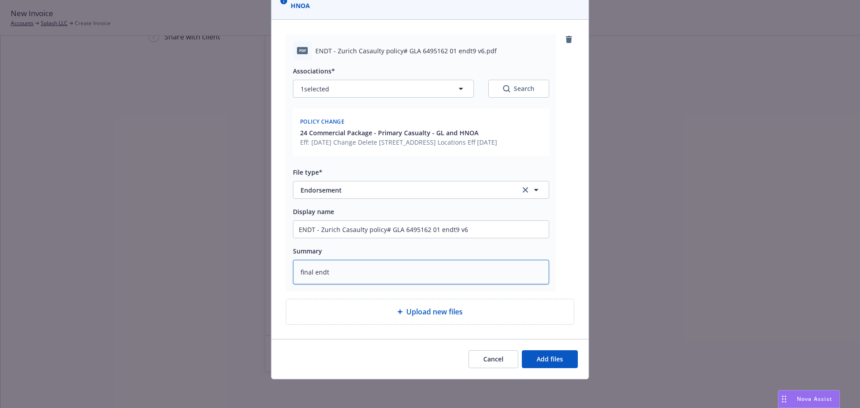
type textarea "final endt"
type textarea "x"
type textarea "final endt v"
type textarea "x"
type textarea "final endt ve"
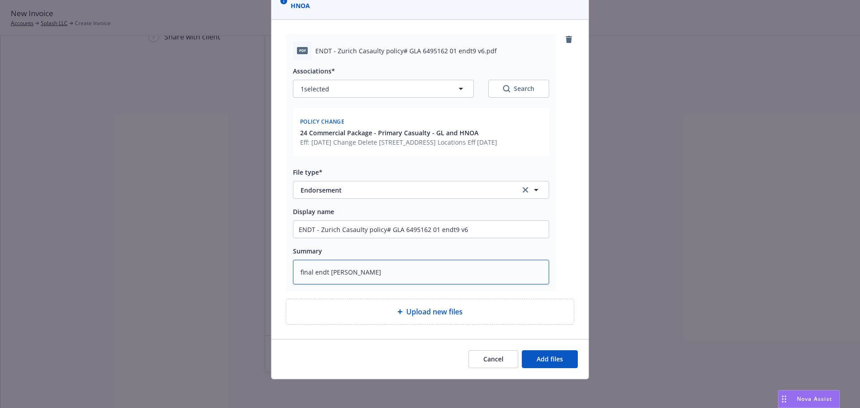
type textarea "x"
type textarea "final endt ver"
type textarea "x"
type textarea "final endt vers"
type textarea "x"
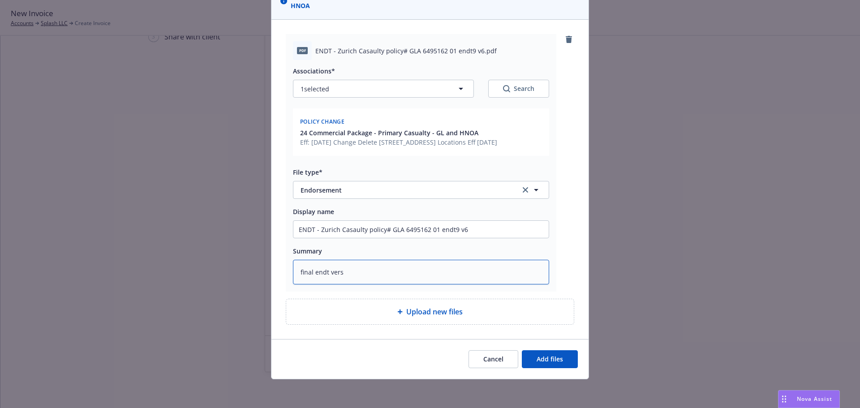
type textarea "final endt versi"
type textarea "x"
type textarea "final endt versio"
type textarea "x"
type textarea "final endt versi"
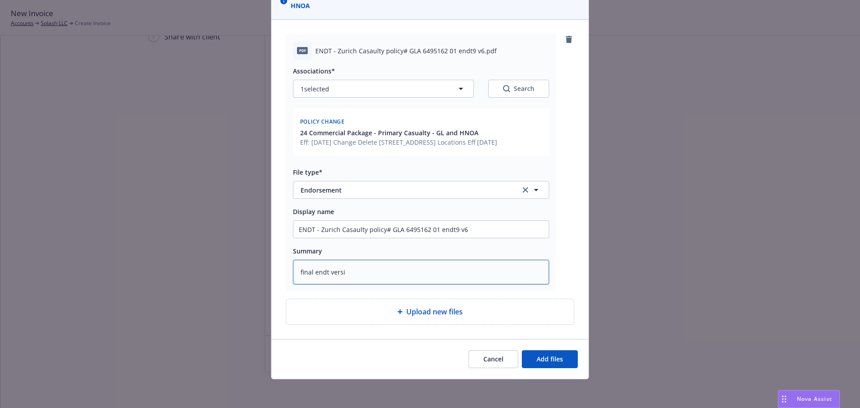
type textarea "x"
type textarea "final endt vers"
type textarea "x"
type textarea "final endt ver"
type textarea "x"
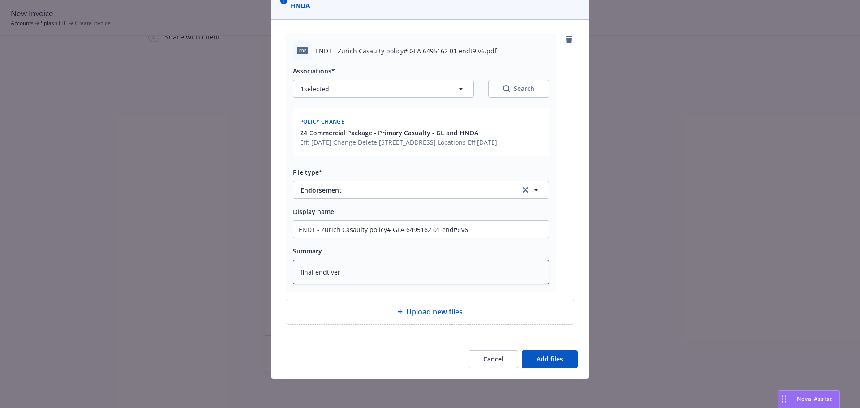
type textarea "final endt ve"
type textarea "x"
type textarea "final endt v"
type textarea "x"
type textarea "final endt"
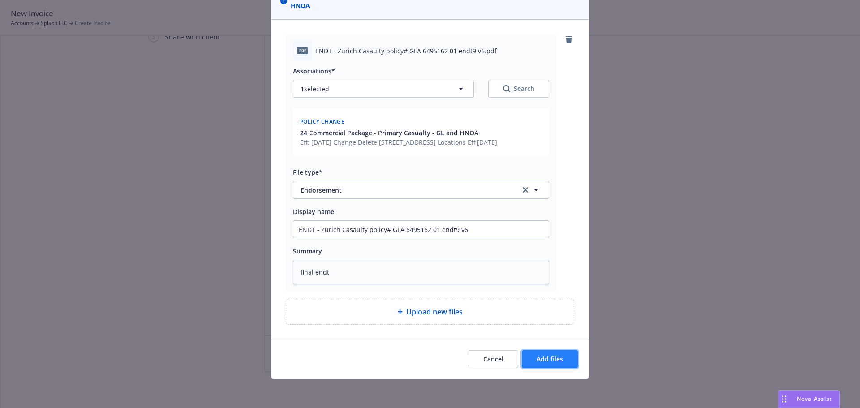
click at [547, 359] on span "Add files" at bounding box center [550, 359] width 26 height 9
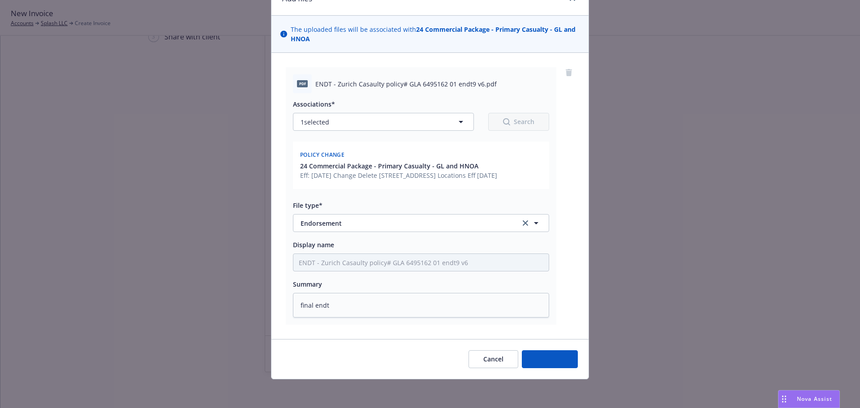
scroll to position [47, 0]
type textarea "x"
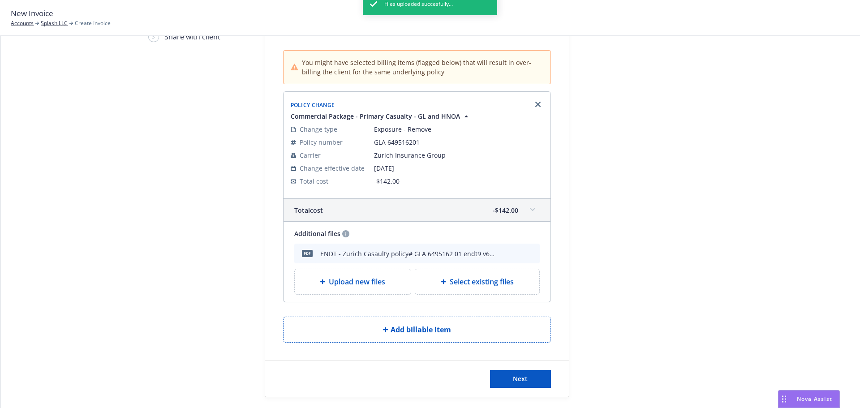
scroll to position [101, 0]
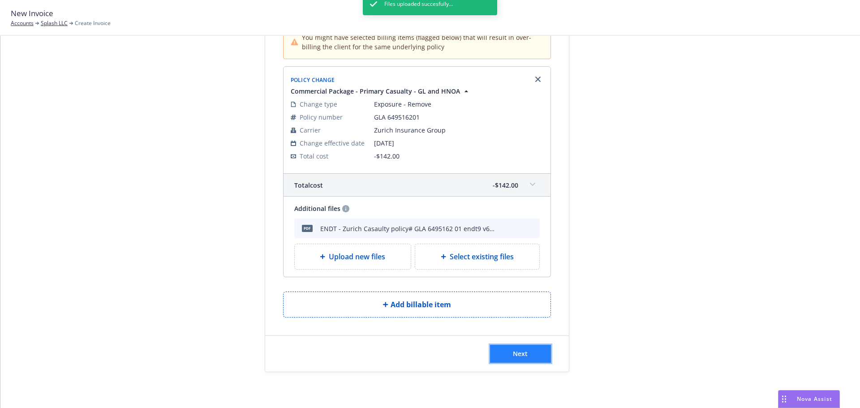
click at [524, 355] on span "Next" at bounding box center [520, 353] width 15 height 9
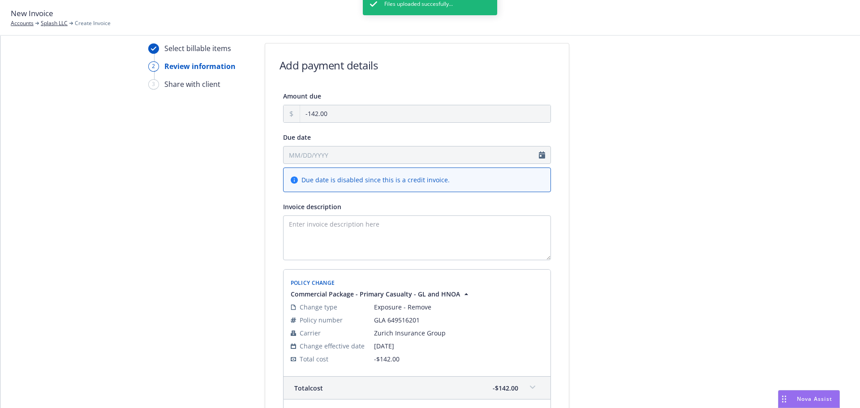
scroll to position [12, 0]
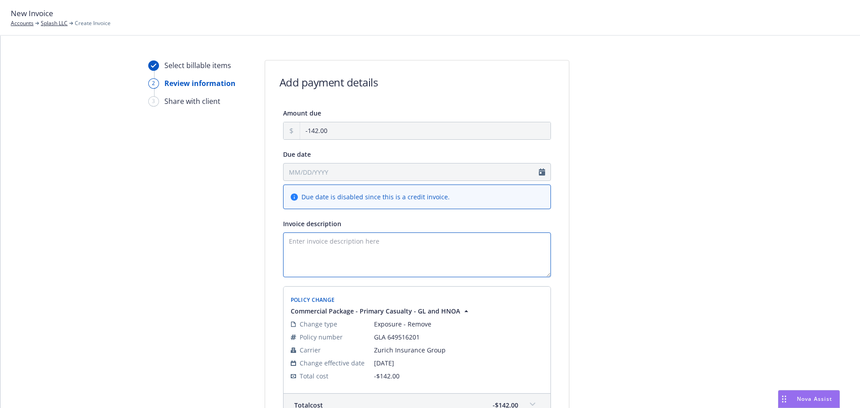
click at [364, 245] on textarea "Invoice description" at bounding box center [417, 254] width 268 height 45
click at [341, 244] on textarea "Invoice description" at bounding box center [417, 254] width 268 height 45
paste textarea "ENDT - Zurich Casaulty policy# GLA 6495162 01 endt9 v6"
drag, startPoint x: 306, startPoint y: 242, endPoint x: 268, endPoint y: 237, distance: 37.9
click at [268, 237] on div "Amount due -142.00 Due date Due date is disabled since this is a credit invoice…" at bounding box center [417, 303] width 304 height 390
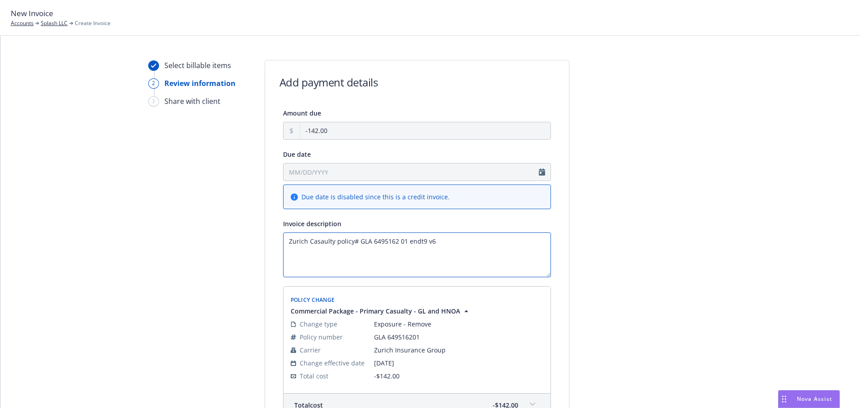
click at [464, 243] on textarea "Zurich Casaulty policy# GLA 6495162 01 endt9 v6" at bounding box center [417, 254] width 268 height 45
click at [288, 241] on textarea "Zurich Casaulty policy# GLA 6495162 01 endt9 v6" at bounding box center [417, 254] width 268 height 45
type textarea "Delete 177 & 185 Park Ave - Zurich Casualty policy# GLA 6495162 01 endt9 v6"
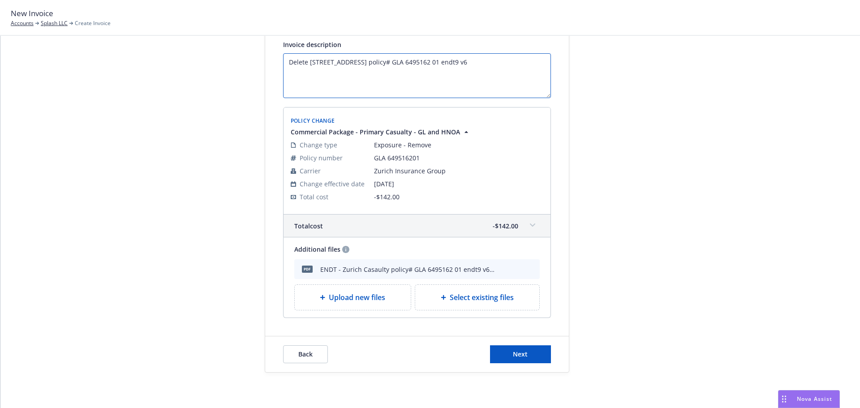
scroll to position [191, 0]
click at [536, 353] on button "Next" at bounding box center [520, 354] width 61 height 18
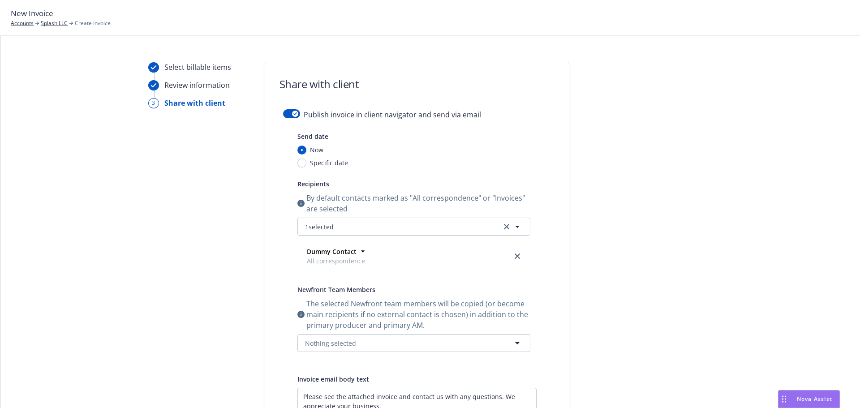
scroll to position [0, 0]
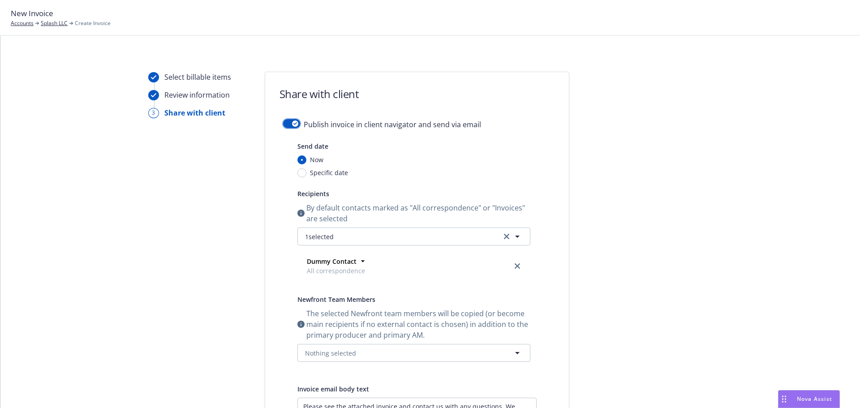
click at [284, 124] on button "button" at bounding box center [291, 123] width 17 height 9
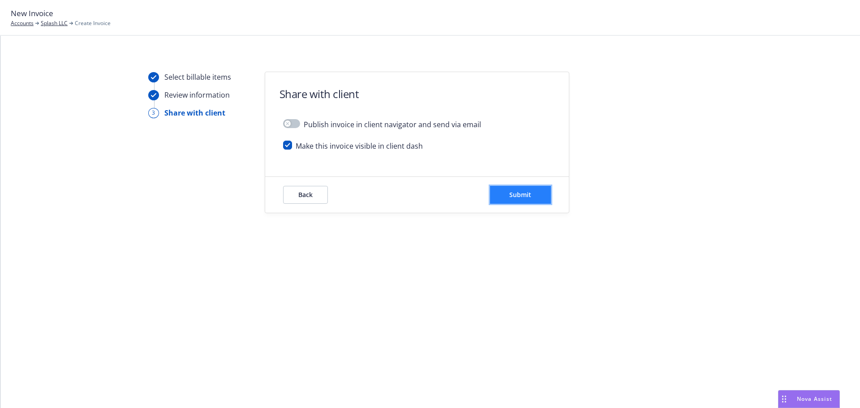
click at [522, 195] on span "Submit" at bounding box center [520, 194] width 22 height 9
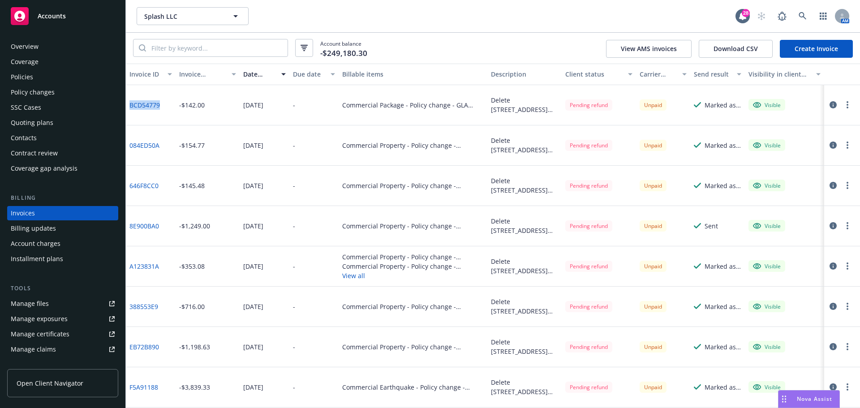
drag, startPoint x: 164, startPoint y: 106, endPoint x: 129, endPoint y: 106, distance: 35.4
click at [129, 106] on div "BCD54779" at bounding box center [151, 105] width 50 height 40
copy link "BCD54779"
click at [827, 48] on link "Create Invoice" at bounding box center [816, 49] width 73 height 18
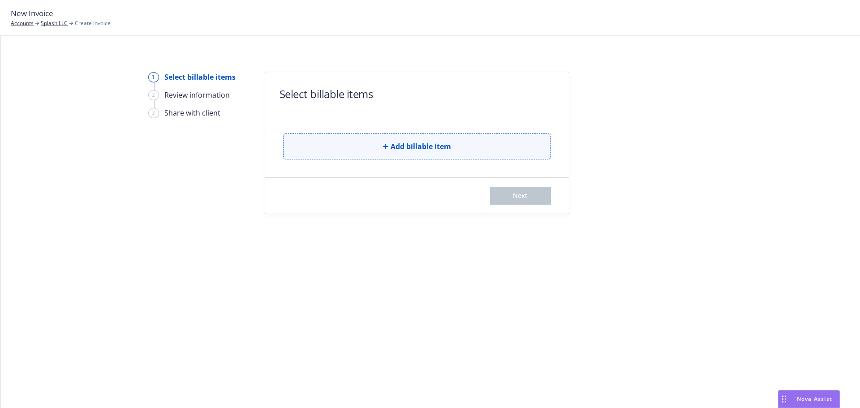
click at [416, 146] on span "Add billable item" at bounding box center [421, 146] width 60 height 11
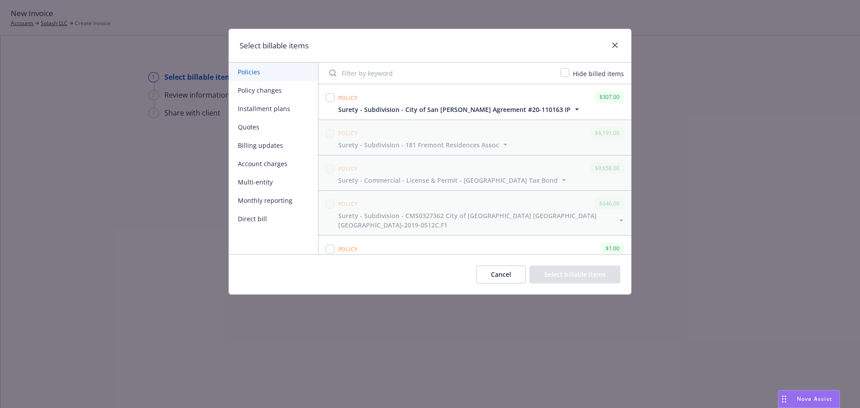
click at [276, 93] on button "Policy changes" at bounding box center [273, 90] width 89 height 18
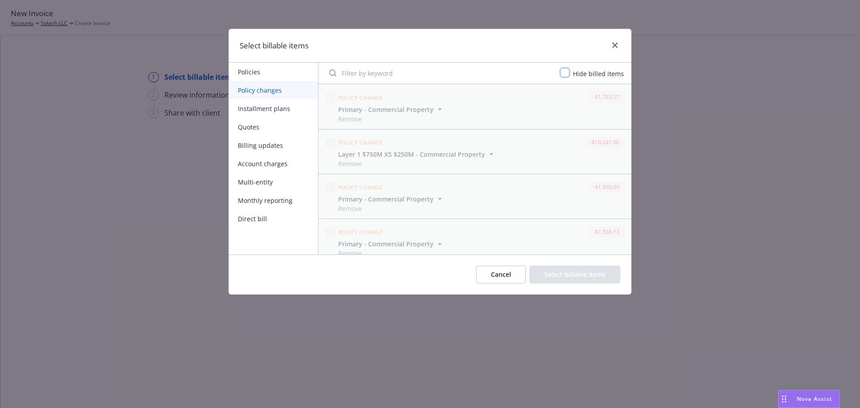
click at [567, 73] on input "checkbox" at bounding box center [564, 72] width 9 height 9
checkbox input "true"
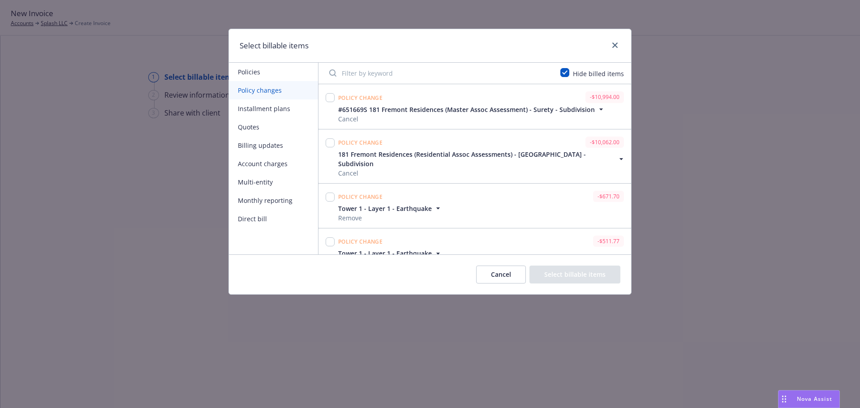
click at [461, 80] on input "Filter by keyword" at bounding box center [439, 73] width 231 height 18
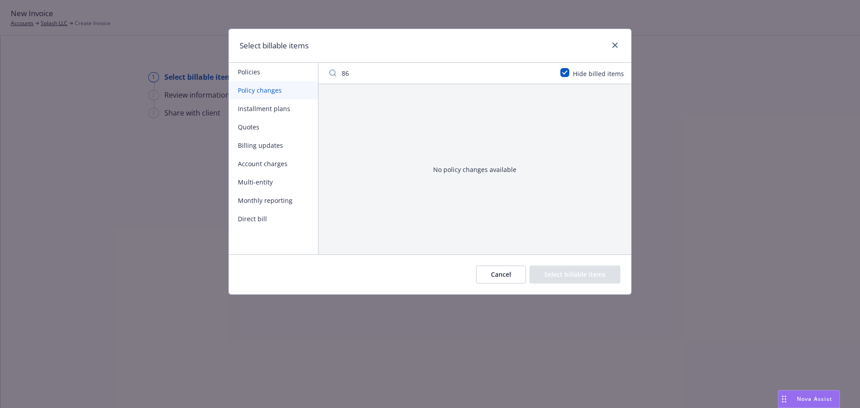
type input "8"
click at [257, 90] on button "Policy changes" at bounding box center [273, 90] width 89 height 18
click at [365, 75] on input "638" at bounding box center [439, 73] width 231 height 18
click at [260, 93] on button "Policy changes" at bounding box center [273, 90] width 89 height 18
drag, startPoint x: 374, startPoint y: 74, endPoint x: 321, endPoint y: 77, distance: 53.0
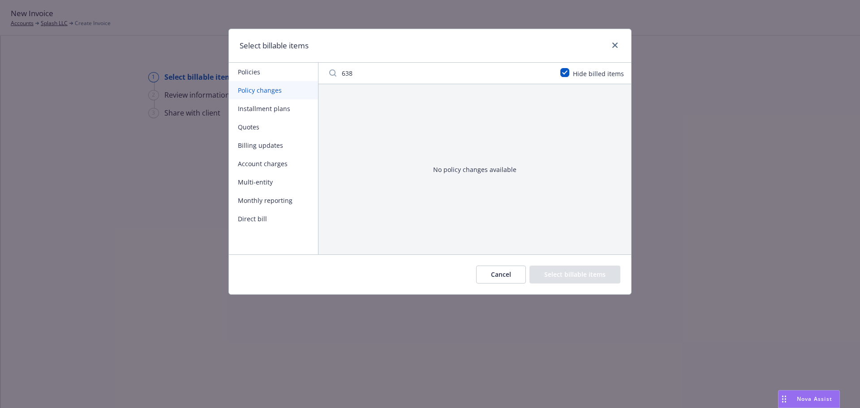
click at [323, 77] on div "638 Hide billed items" at bounding box center [474, 74] width 313 height 22
type input "638"
click at [618, 45] on link "close" at bounding box center [615, 45] width 11 height 11
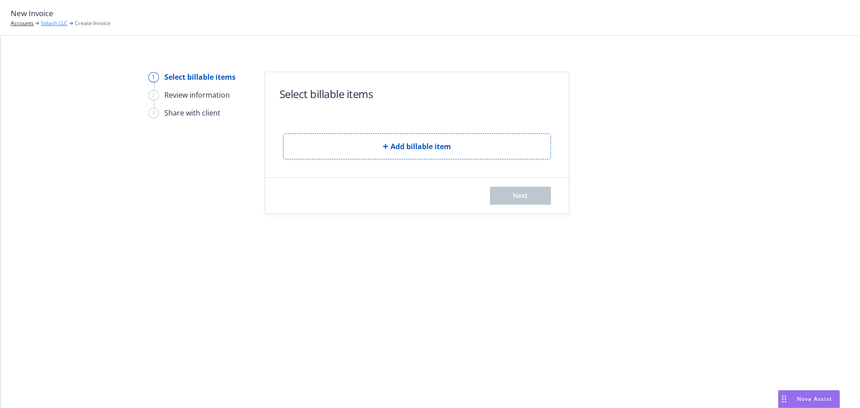
click at [58, 24] on link "Splash LLC" at bounding box center [54, 23] width 27 height 8
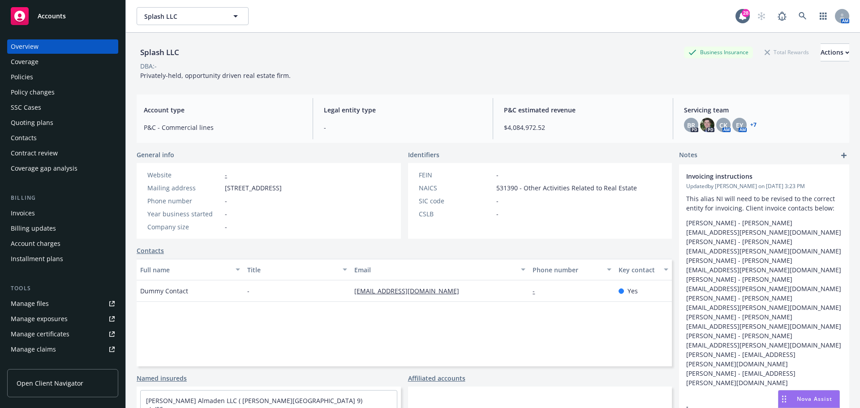
click at [42, 93] on div "Policy changes" at bounding box center [33, 92] width 44 height 14
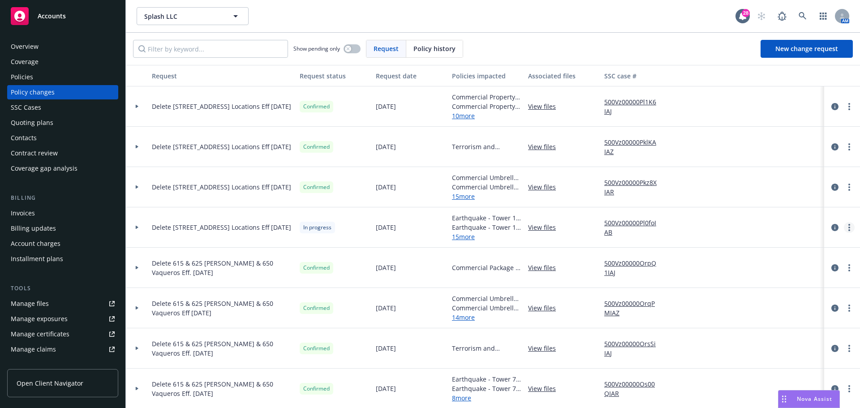
click at [844, 228] on link "more" at bounding box center [849, 227] width 11 height 11
click at [726, 299] on link "Resume workflow" at bounding box center [771, 300] width 154 height 18
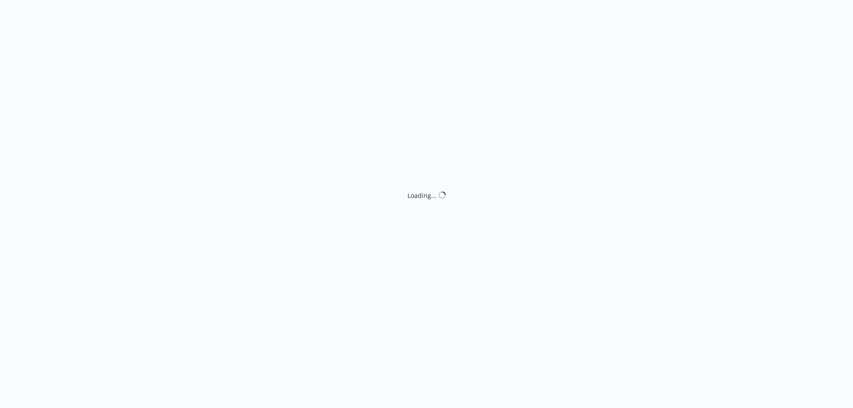
select select "ACCEPTED"
select select "NO_ENDORSEMENT_NEEDED"
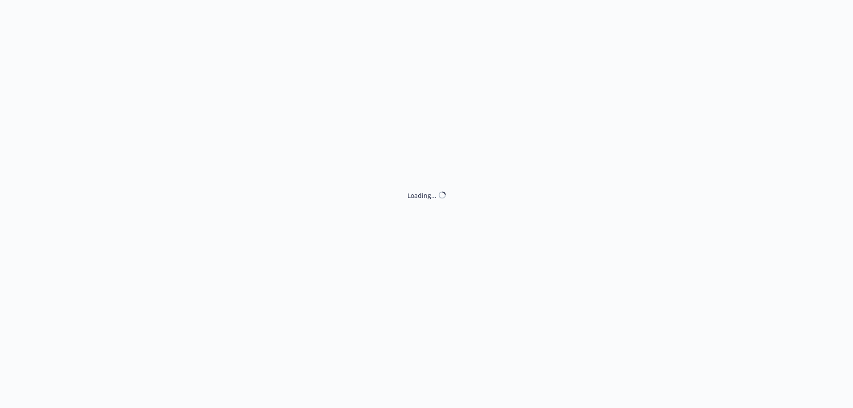
select select "NO_ENDORSEMENT_NEEDED"
select select "ACCEPTED"
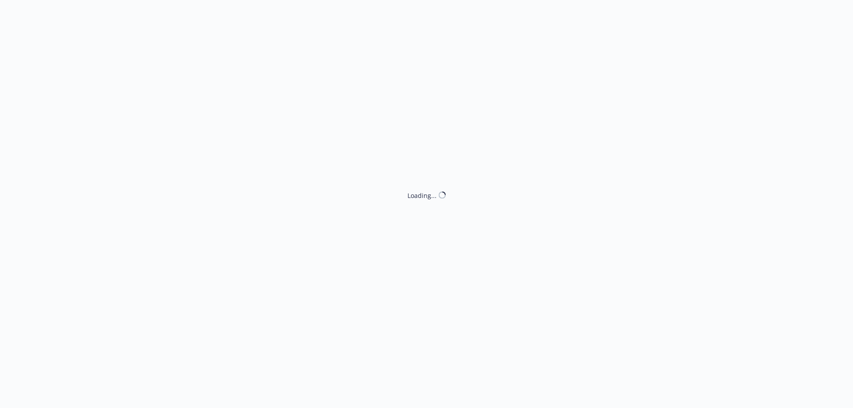
select select "ACCEPTED"
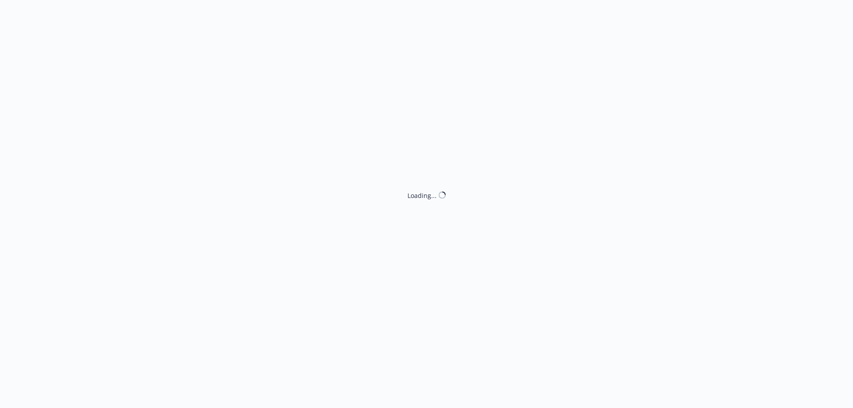
select select "NO_ENDORSEMENT_NEEDED"
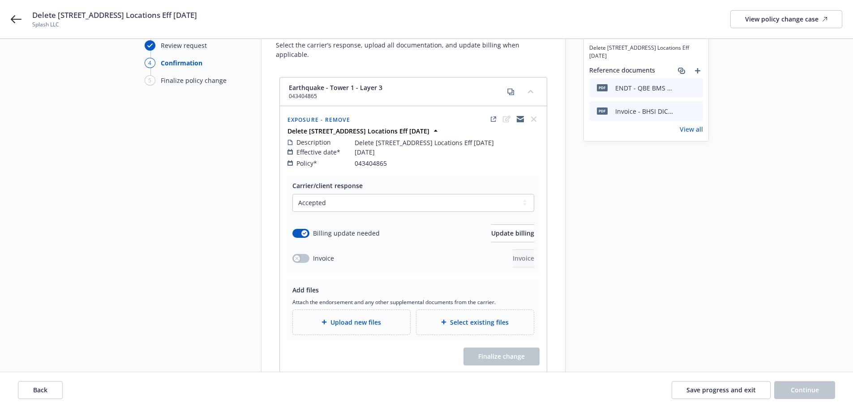
scroll to position [90, 0]
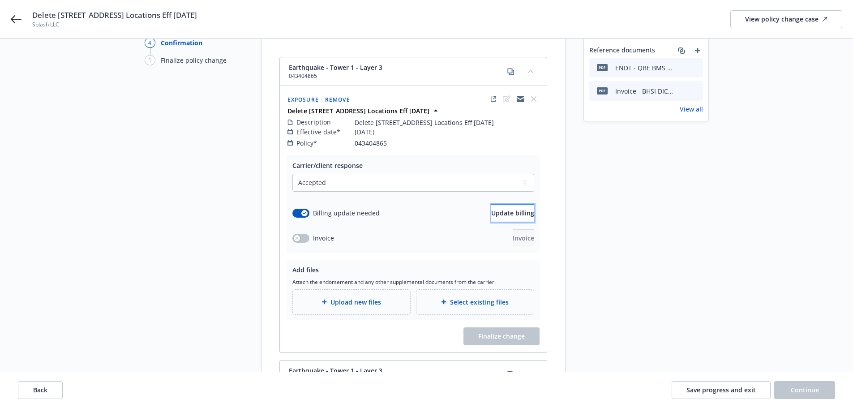
click at [516, 209] on span "Update billing" at bounding box center [512, 213] width 43 height 9
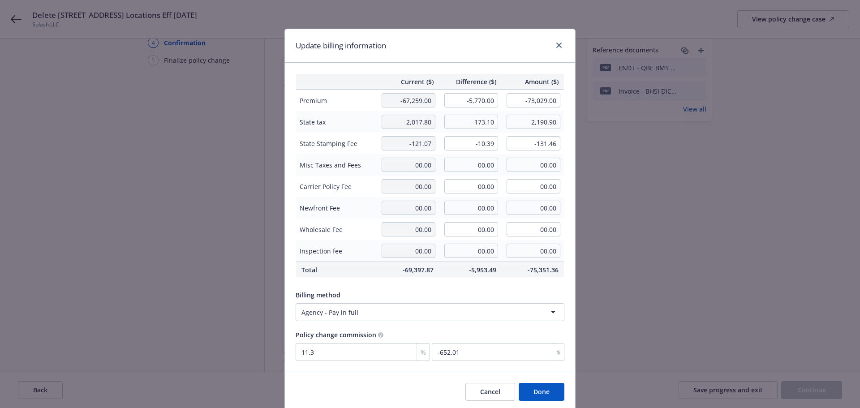
click at [529, 389] on button "Done" at bounding box center [542, 392] width 46 height 18
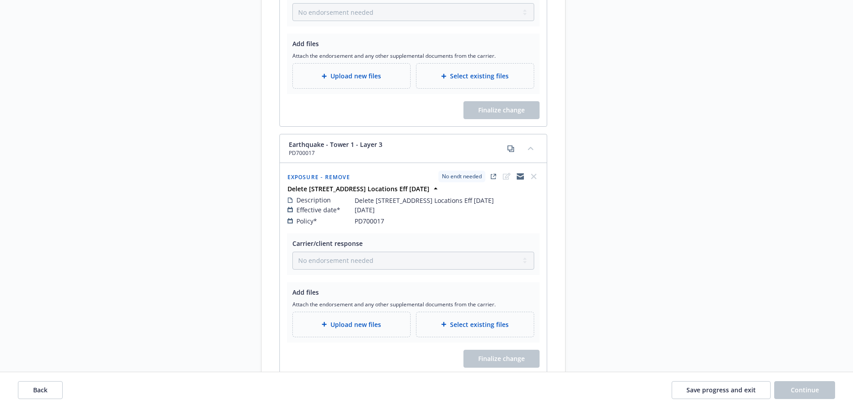
scroll to position [672, 0]
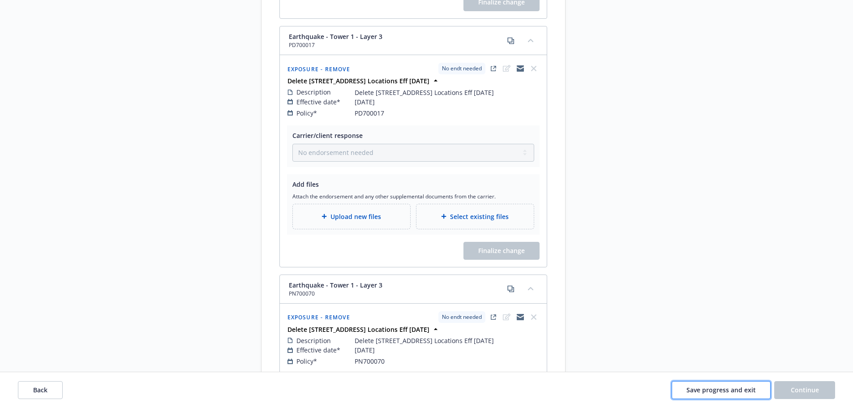
click at [726, 391] on span "Save progress and exit" at bounding box center [721, 390] width 69 height 9
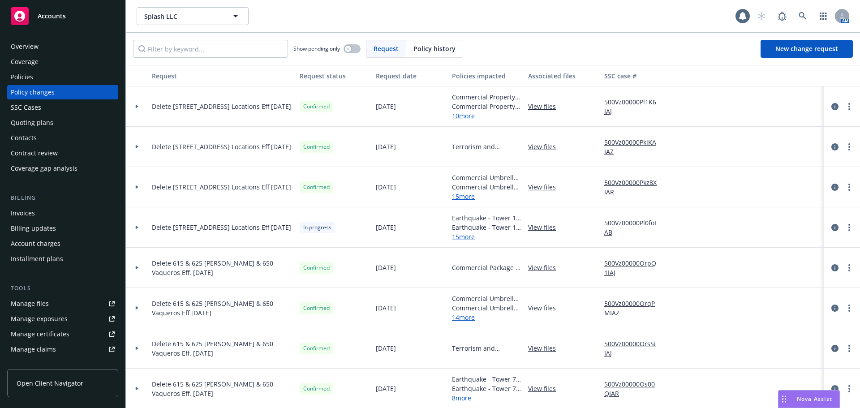
click at [28, 214] on div "Invoices" at bounding box center [23, 213] width 24 height 14
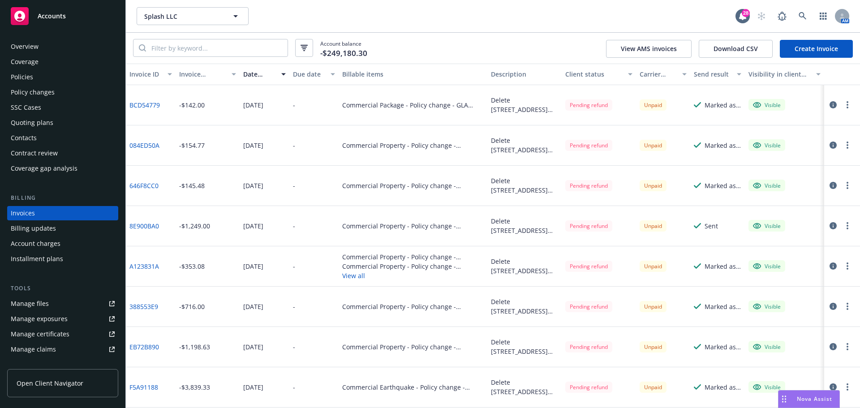
click at [815, 52] on link "Create Invoice" at bounding box center [816, 49] width 73 height 18
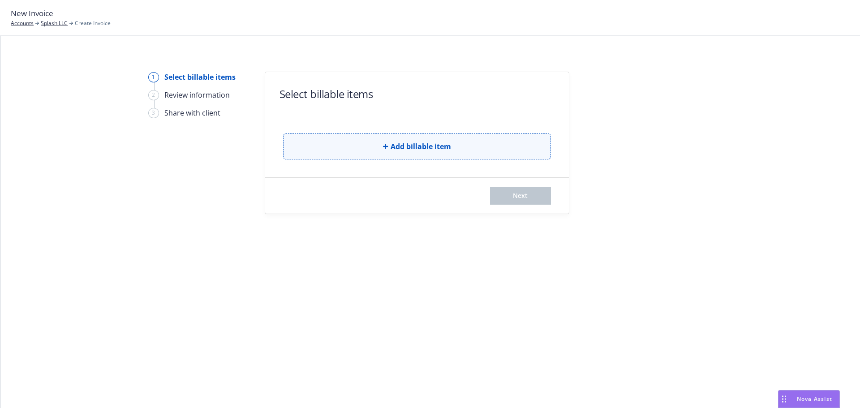
click at [374, 143] on button "Add billable item" at bounding box center [417, 146] width 268 height 26
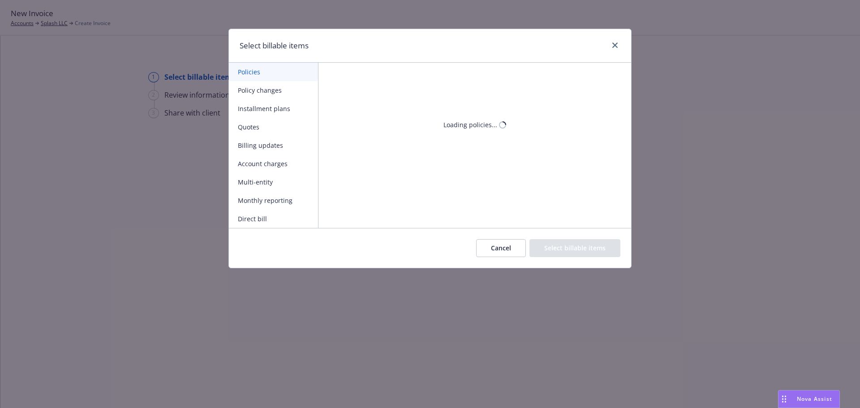
click at [267, 95] on button "Policy changes" at bounding box center [273, 90] width 89 height 18
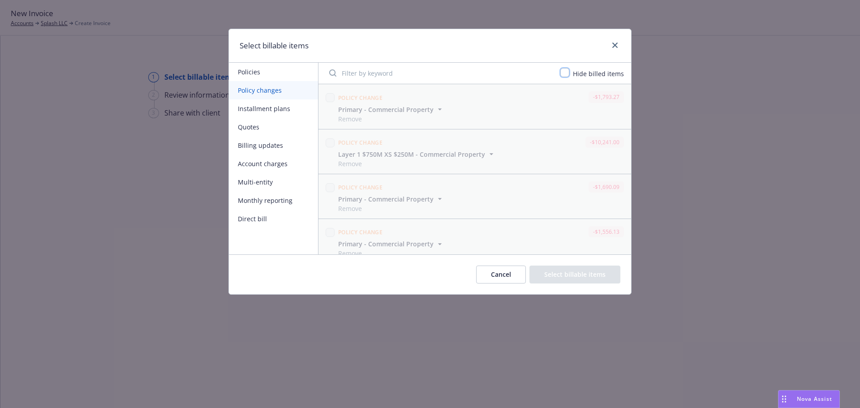
click at [568, 75] on input "checkbox" at bounding box center [564, 72] width 9 height 9
checkbox input "true"
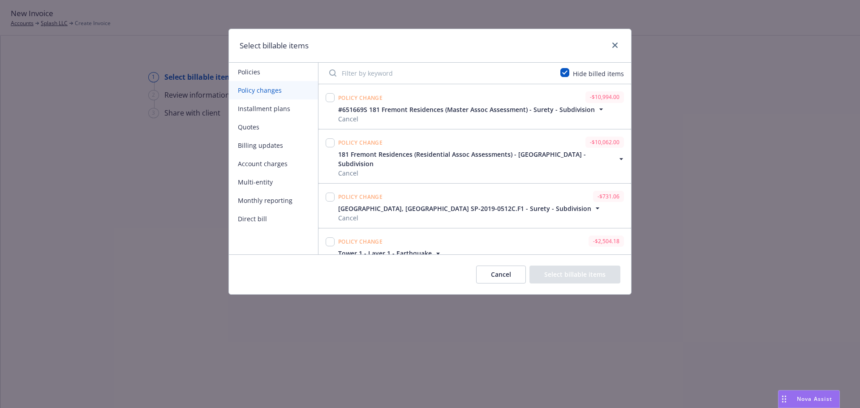
click at [422, 76] on input "Filter by keyword" at bounding box center [439, 73] width 231 height 18
paste input "043404865"
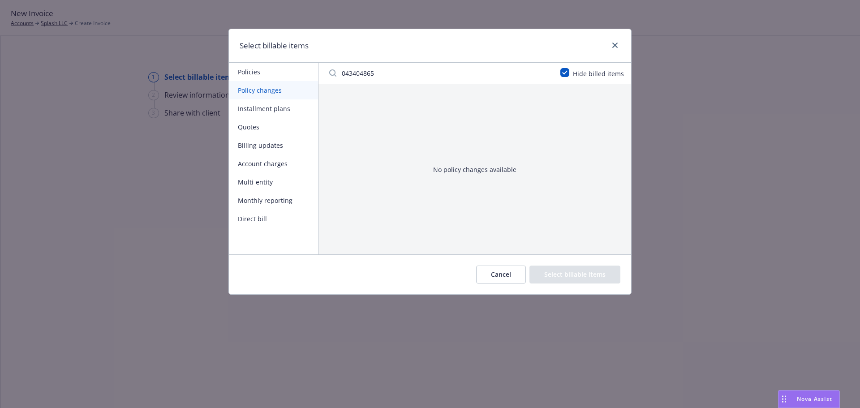
type input "043404865"
click at [262, 91] on button "Policy changes" at bounding box center [273, 90] width 89 height 18
click at [376, 73] on input "043404865" at bounding box center [439, 73] width 231 height 18
click at [276, 88] on button "Policy changes" at bounding box center [273, 90] width 89 height 18
click at [563, 73] on input "checkbox" at bounding box center [564, 72] width 9 height 9
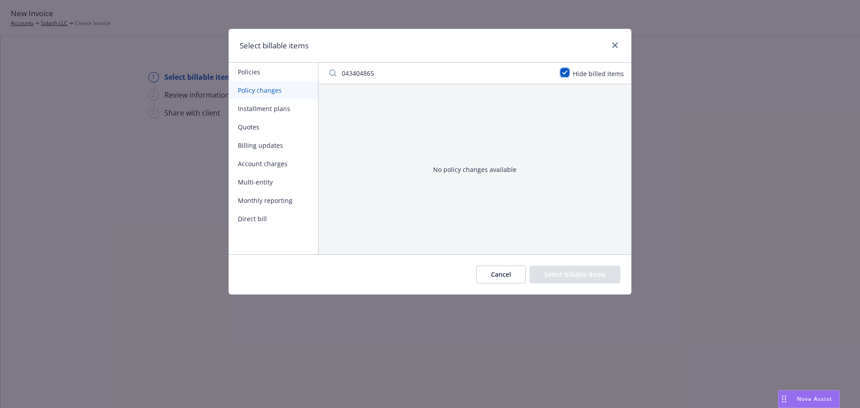
checkbox input "false"
click at [384, 70] on input "043404865" at bounding box center [439, 73] width 231 height 18
click at [286, 89] on button "Policy changes" at bounding box center [273, 90] width 89 height 18
click at [445, 103] on div "No policy changes available" at bounding box center [474, 169] width 313 height 170
click at [501, 278] on button "Cancel" at bounding box center [501, 275] width 50 height 18
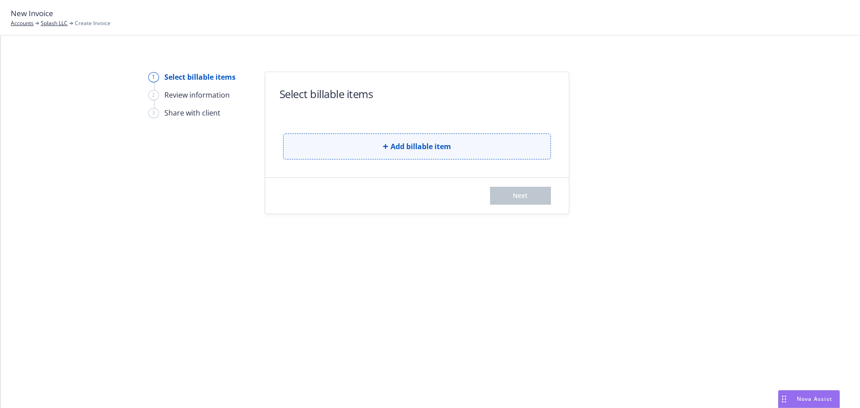
click at [439, 146] on span "Add billable item" at bounding box center [421, 146] width 60 height 11
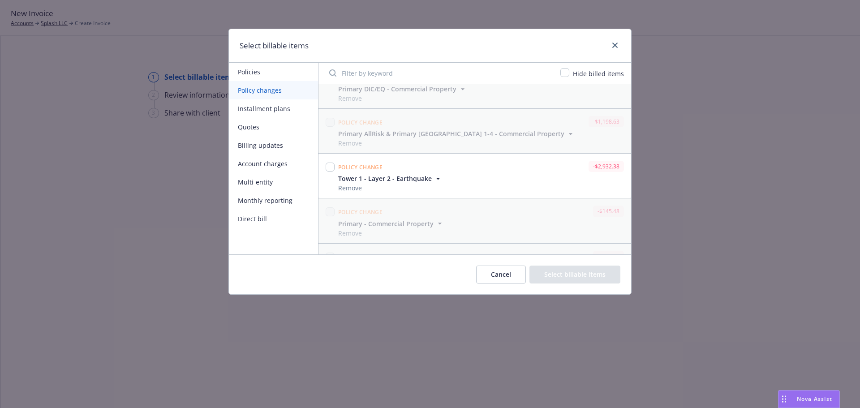
scroll to position [2790, 0]
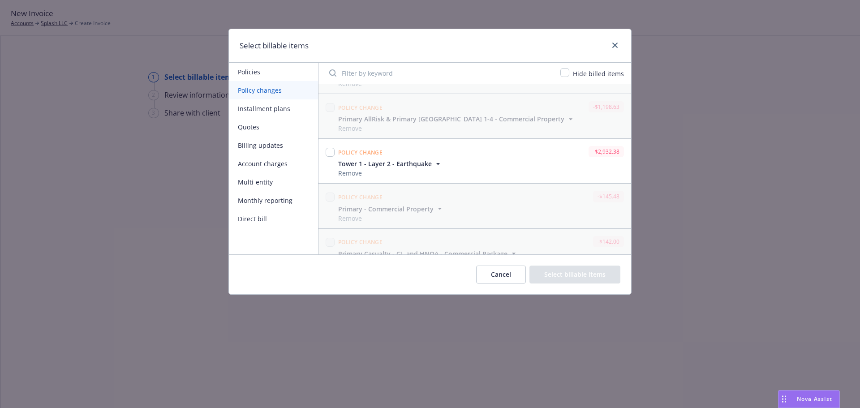
click at [437, 159] on icon "button" at bounding box center [438, 163] width 9 height 9
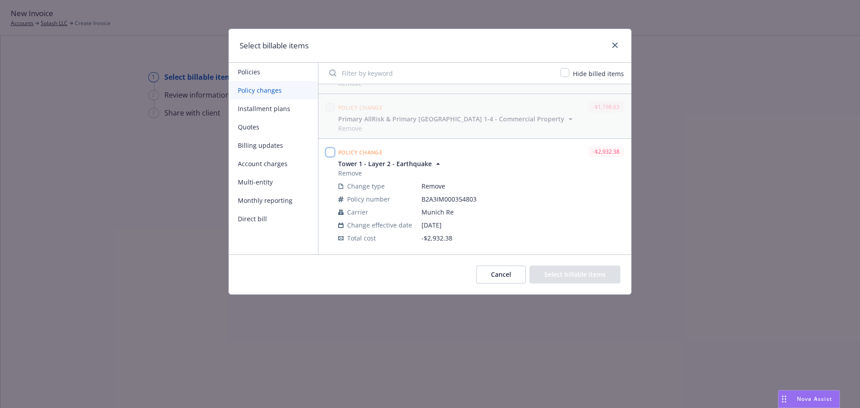
drag, startPoint x: 332, startPoint y: 133, endPoint x: 316, endPoint y: 134, distance: 16.6
click at [332, 148] on input "checkbox" at bounding box center [330, 152] width 9 height 9
checkbox input "true"
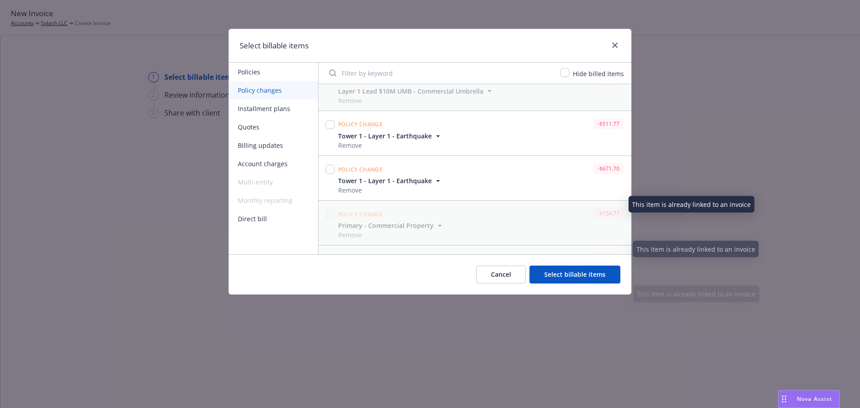
scroll to position [2325, 0]
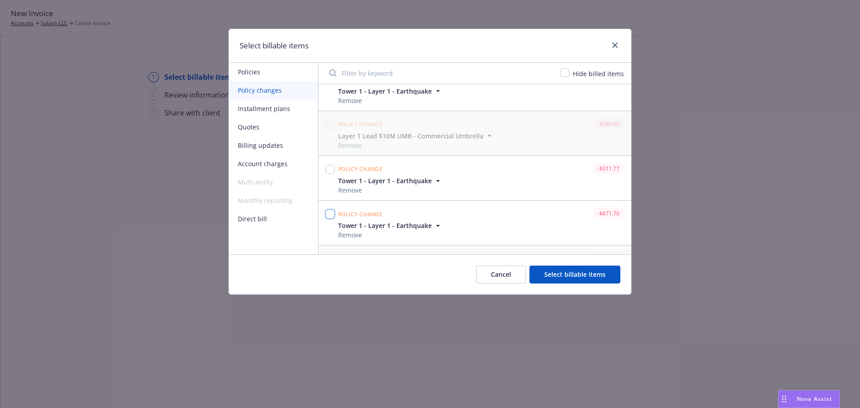
click at [330, 210] on input "checkbox" at bounding box center [330, 214] width 9 height 9
checkbox input "true"
click at [331, 165] on input "checkbox" at bounding box center [330, 169] width 9 height 9
checkbox input "true"
click at [497, 279] on button "Cancel" at bounding box center [501, 275] width 50 height 18
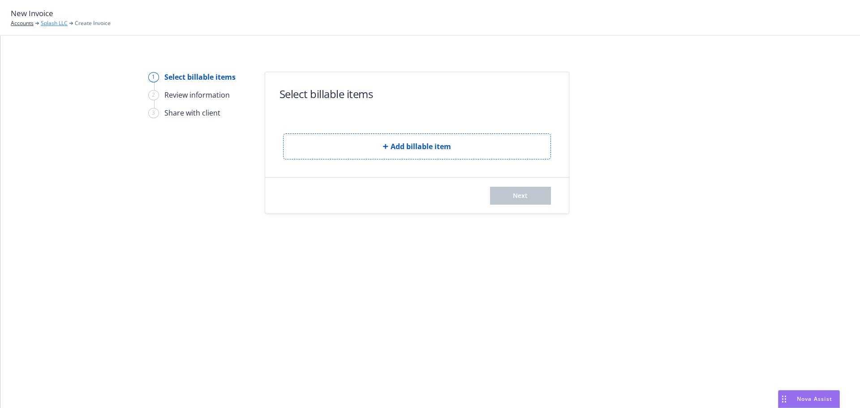
click at [47, 26] on link "Splash LLC" at bounding box center [54, 23] width 27 height 8
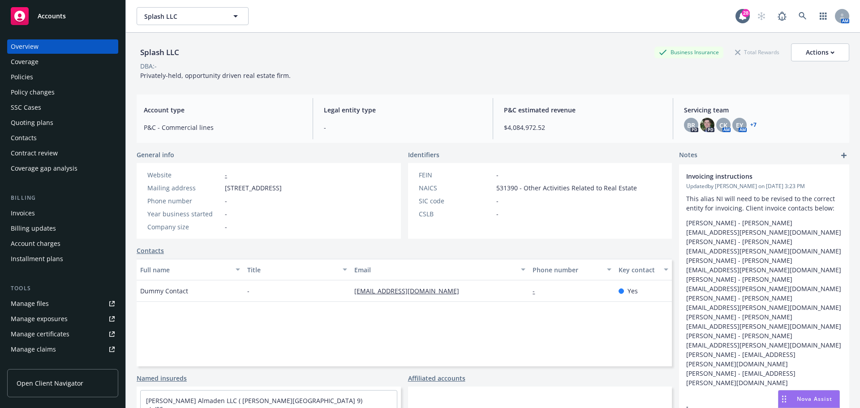
click at [41, 89] on div "Policy changes" at bounding box center [33, 92] width 44 height 14
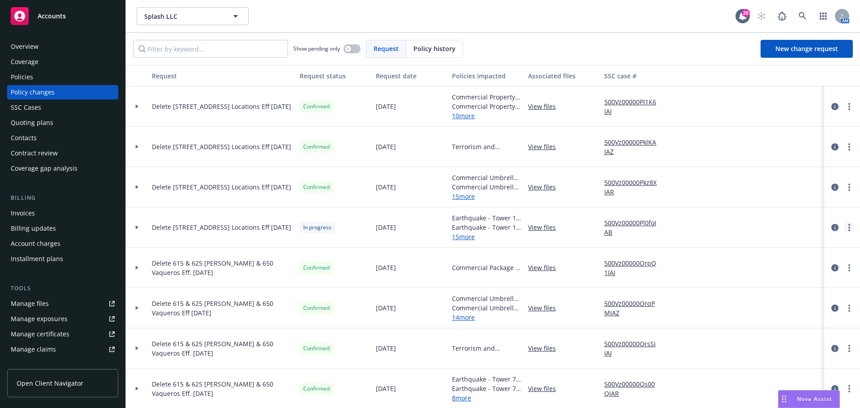
click at [844, 226] on link "more" at bounding box center [849, 227] width 11 height 11
click at [737, 301] on link "Resume workflow" at bounding box center [771, 300] width 154 height 18
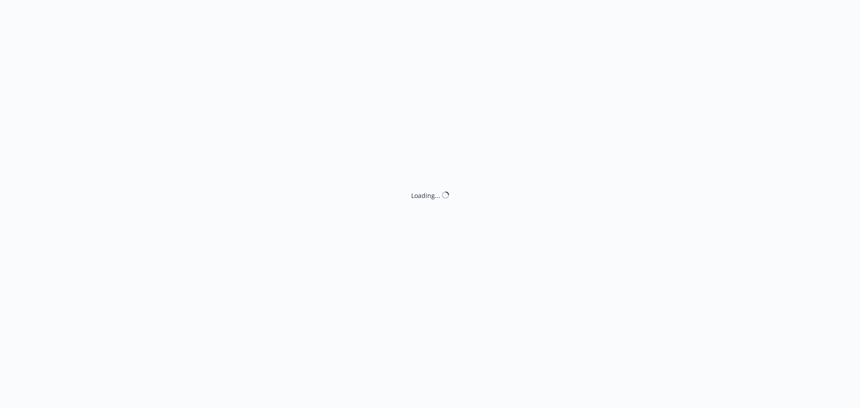
select select "ACCEPTED"
select select "NO_ENDORSEMENT_NEEDED"
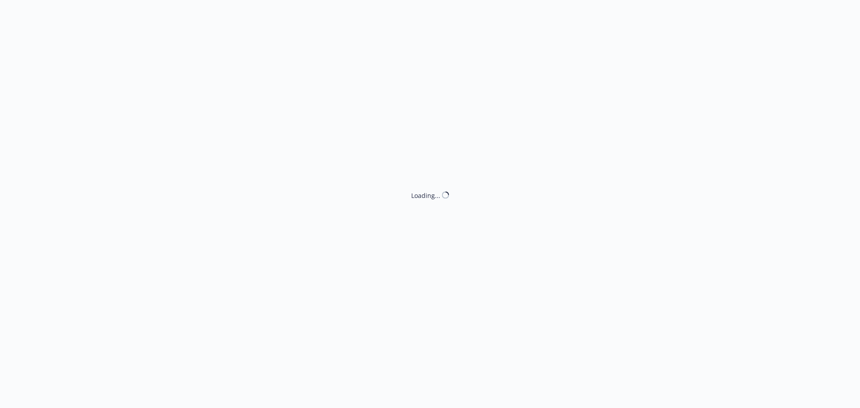
select select "NO_ENDORSEMENT_NEEDED"
select select "ACCEPTED"
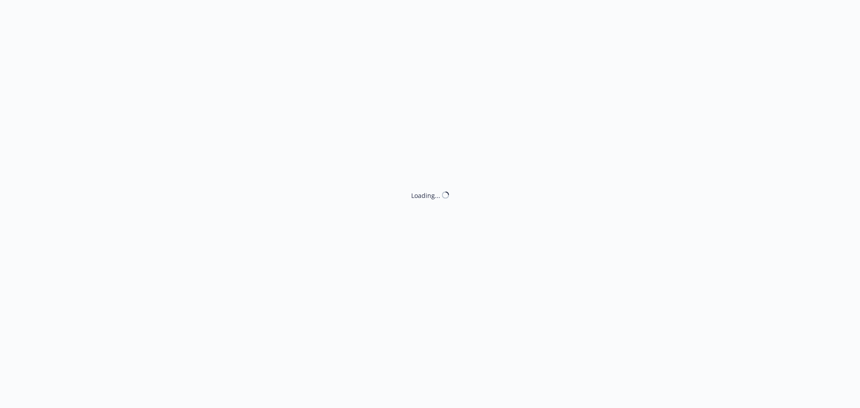
select select "ACCEPTED"
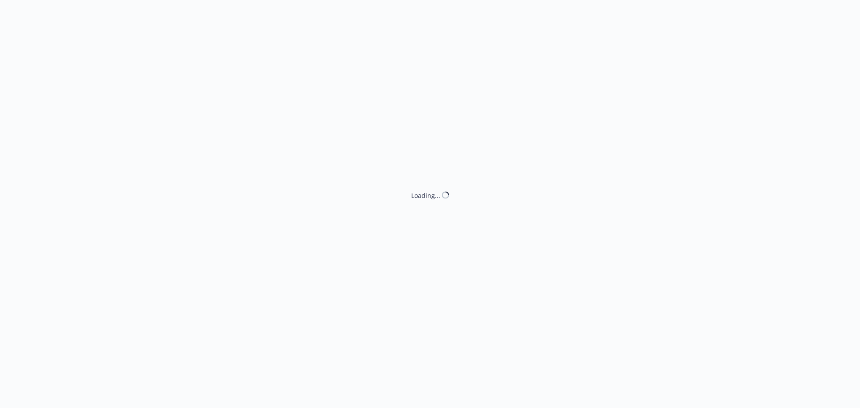
select select "NO_ENDORSEMENT_NEEDED"
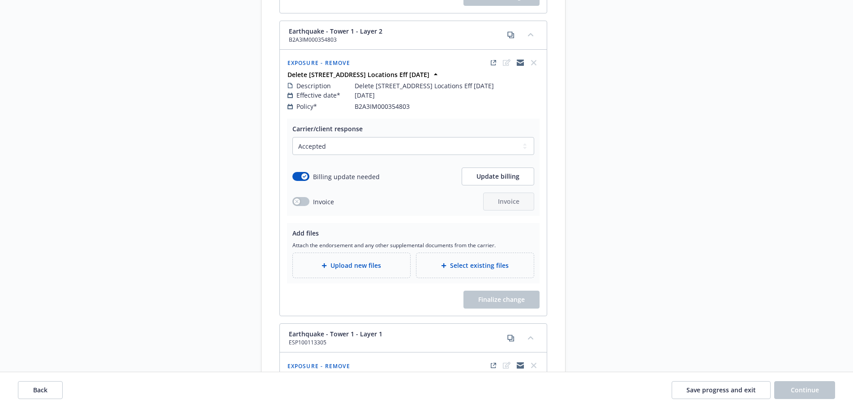
scroll to position [2419, 0]
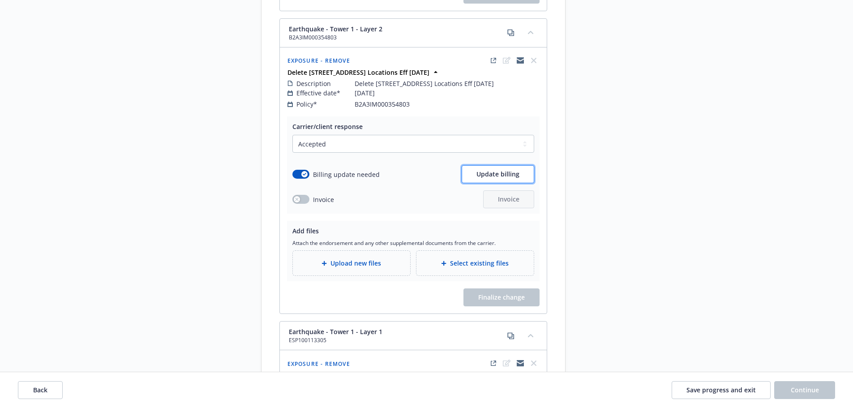
click at [503, 170] on span "Update billing" at bounding box center [498, 174] width 43 height 9
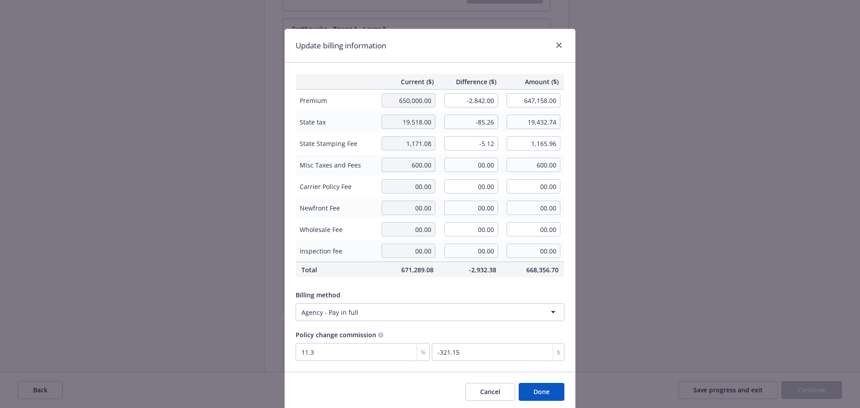
click at [542, 393] on button "Done" at bounding box center [542, 392] width 46 height 18
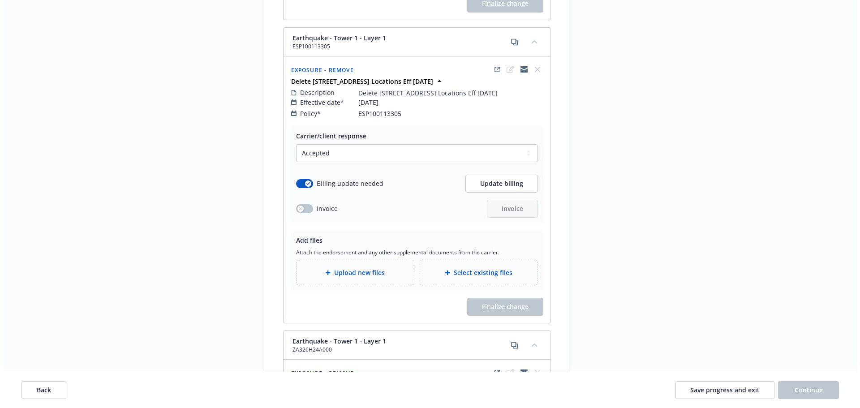
scroll to position [2732, 0]
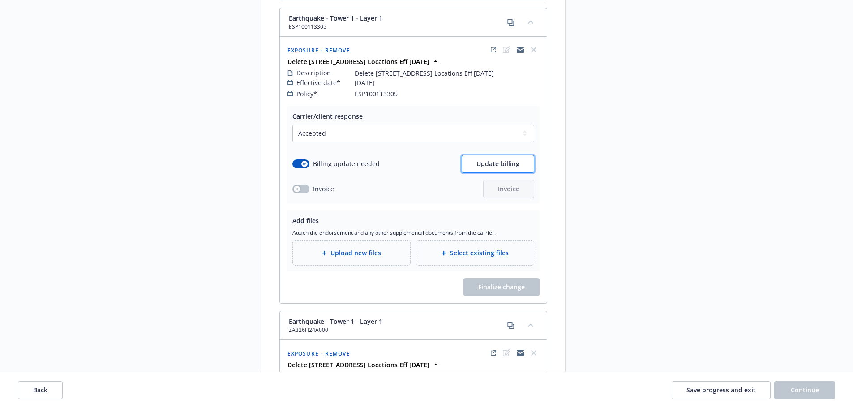
click at [503, 159] on span "Update billing" at bounding box center [498, 163] width 43 height 9
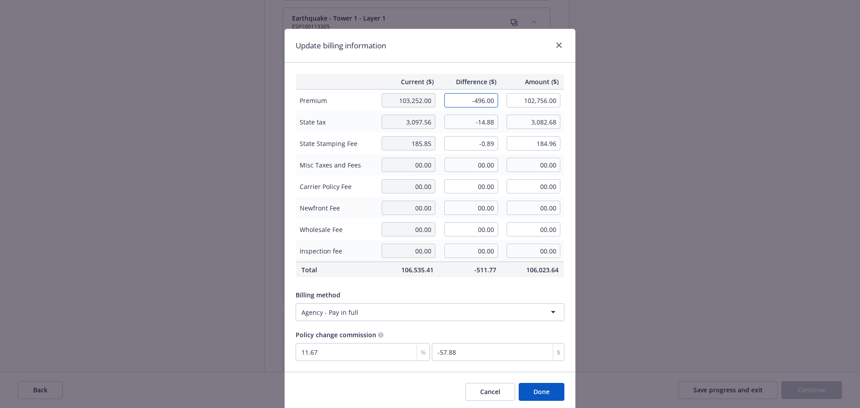
click at [479, 100] on input "-496.00" at bounding box center [471, 100] width 54 height 14
click at [480, 100] on input "-496.00" at bounding box center [471, 100] width 54 height 14
type input "-497.00"
type input "102,755.00"
type input "-58"
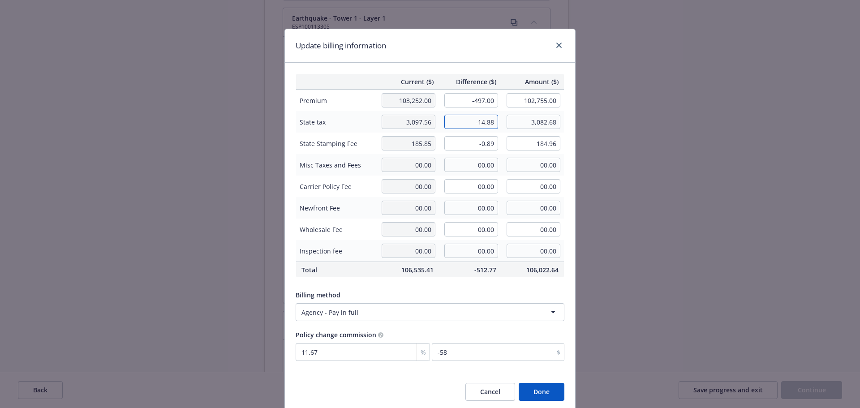
click at [490, 121] on input "-14.88" at bounding box center [471, 122] width 54 height 14
type input "-14.91"
type input "3,082.65"
click at [510, 227] on input "00.00" at bounding box center [534, 229] width 54 height 14
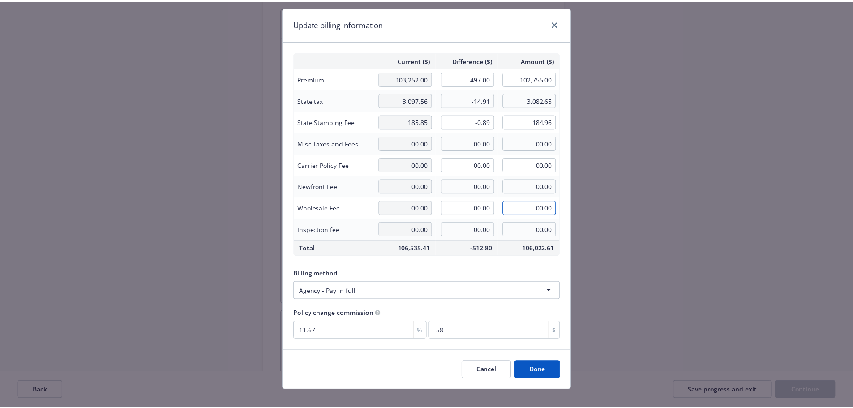
scroll to position [33, 0]
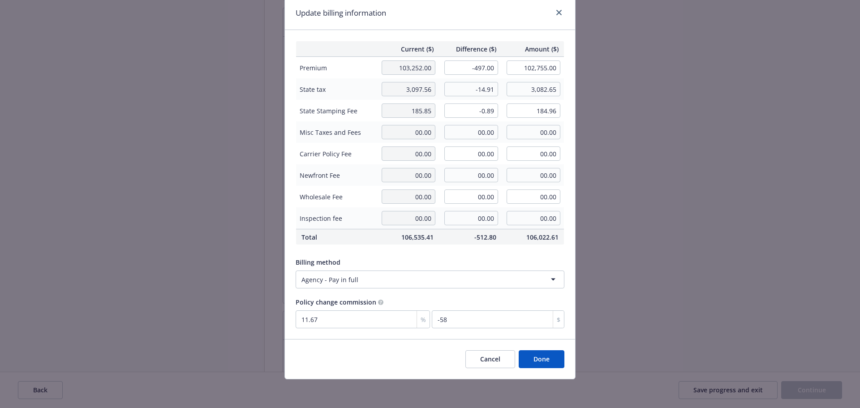
click at [538, 359] on button "Done" at bounding box center [542, 359] width 46 height 18
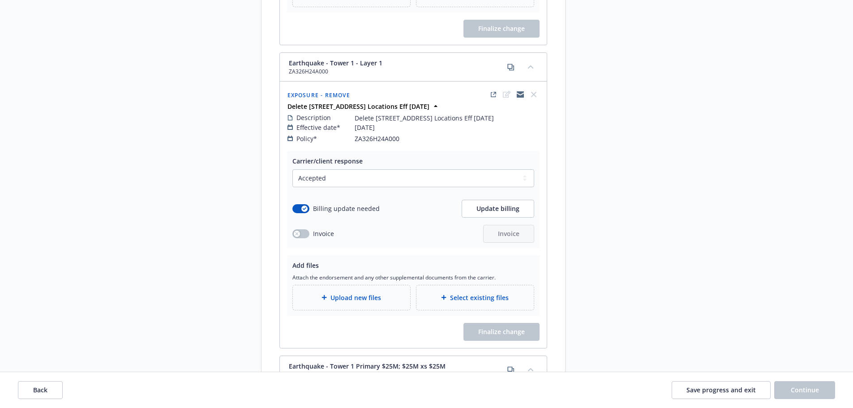
scroll to position [3001, 0]
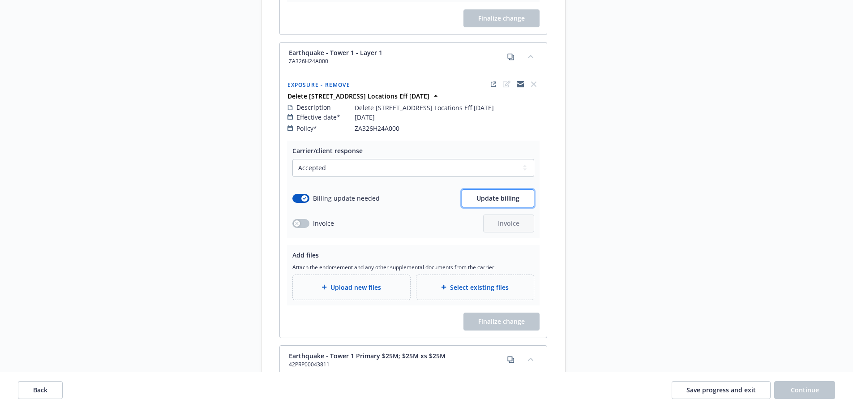
click at [479, 194] on span "Update billing" at bounding box center [498, 198] width 43 height 9
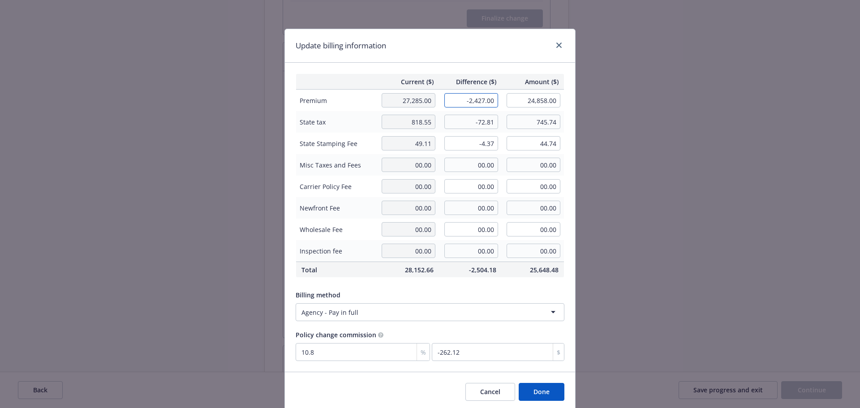
drag, startPoint x: 459, startPoint y: 101, endPoint x: 503, endPoint y: 105, distance: 45.0
click at [497, 105] on td "-2,427.00" at bounding box center [470, 101] width 63 height 22
type input "-125.69"
type input "27,159.31"
type input "-13.57"
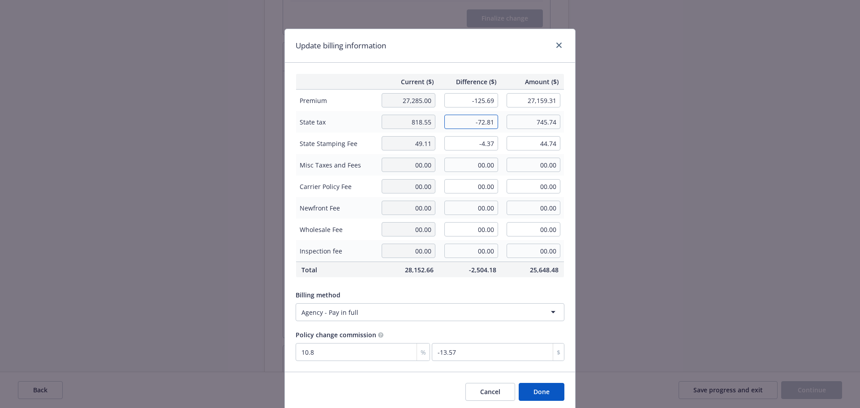
click at [473, 126] on input "-72.81" at bounding box center [471, 122] width 54 height 14
type input "-3.77"
type input "814.78"
drag, startPoint x: 466, startPoint y: 146, endPoint x: 492, endPoint y: 144, distance: 26.0
click at [492, 144] on input "-4.37" at bounding box center [471, 143] width 54 height 14
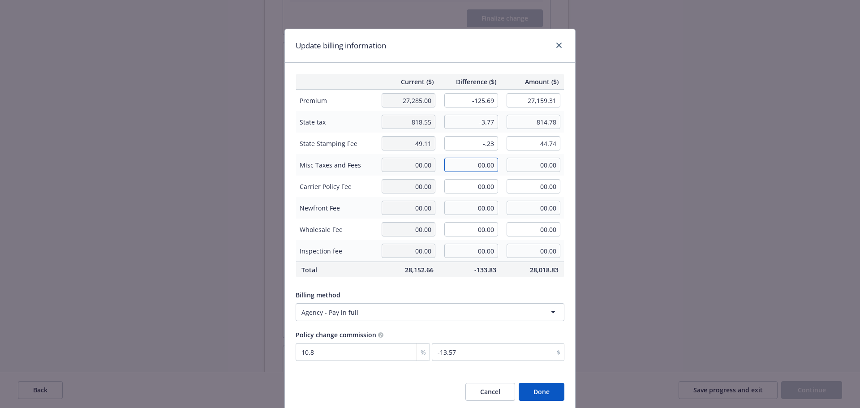
type input "-0.23"
type input "48.88"
click at [466, 168] on input "00.00" at bounding box center [471, 165] width 54 height 14
click at [541, 395] on button "Done" at bounding box center [542, 392] width 46 height 18
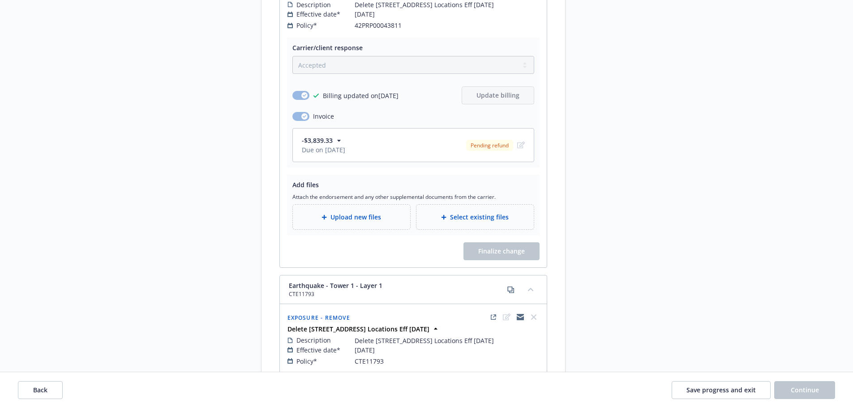
scroll to position [3404, 0]
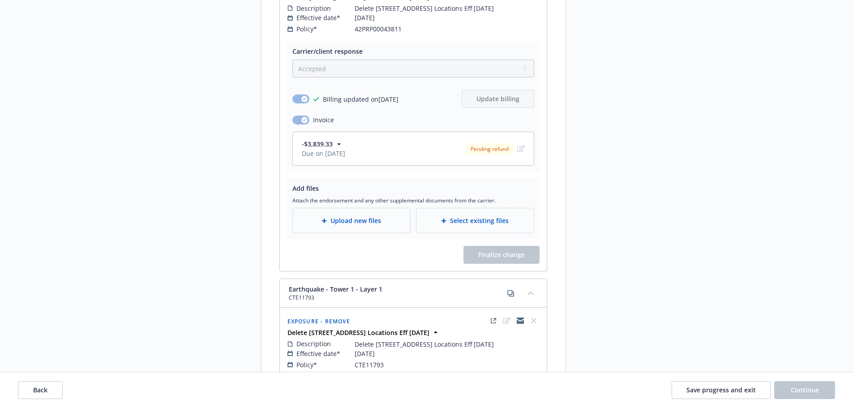
click at [345, 149] on span "Due on 08/04/2025" at bounding box center [323, 153] width 43 height 9
click at [338, 140] on icon "button" at bounding box center [339, 144] width 9 height 9
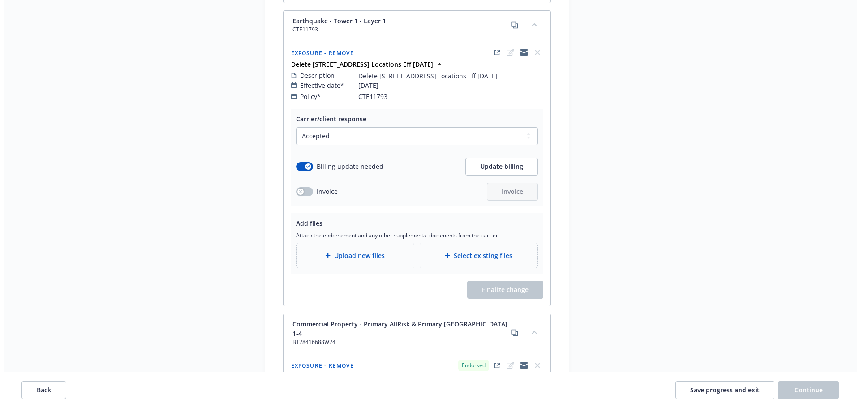
scroll to position [3718, 0]
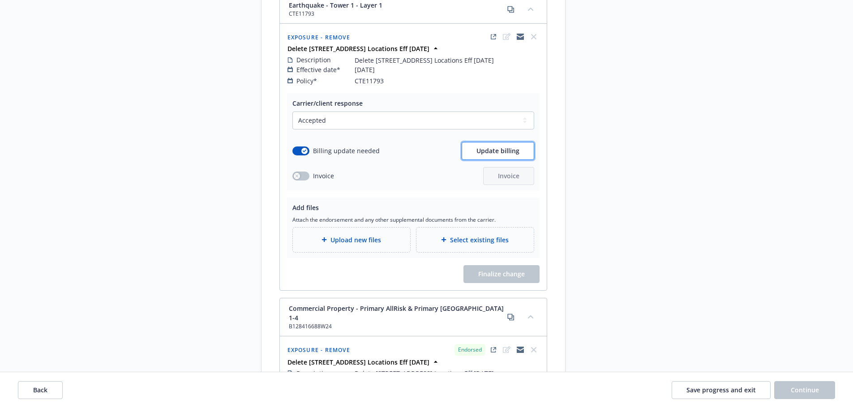
click at [496, 146] on span "Update billing" at bounding box center [498, 150] width 43 height 9
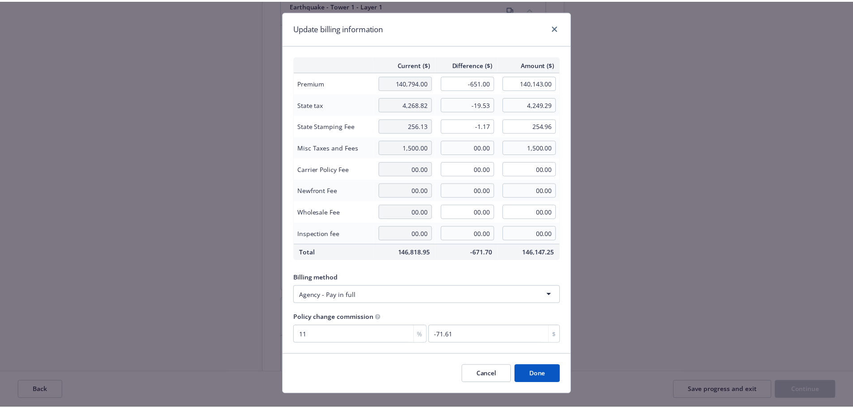
scroll to position [33, 0]
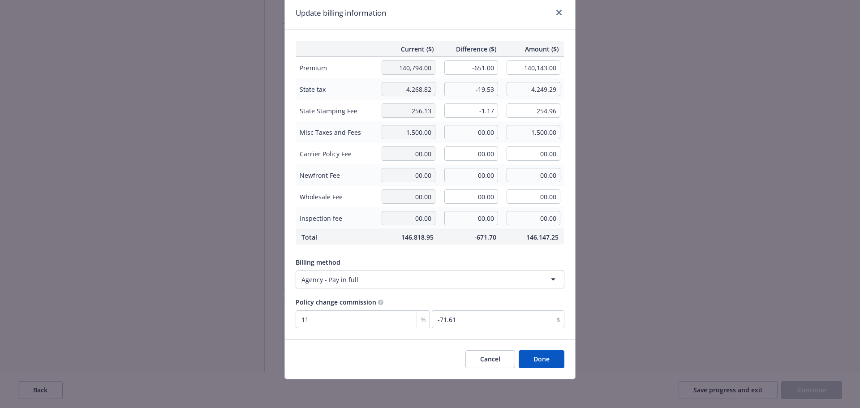
click at [544, 357] on button "Done" at bounding box center [542, 359] width 46 height 18
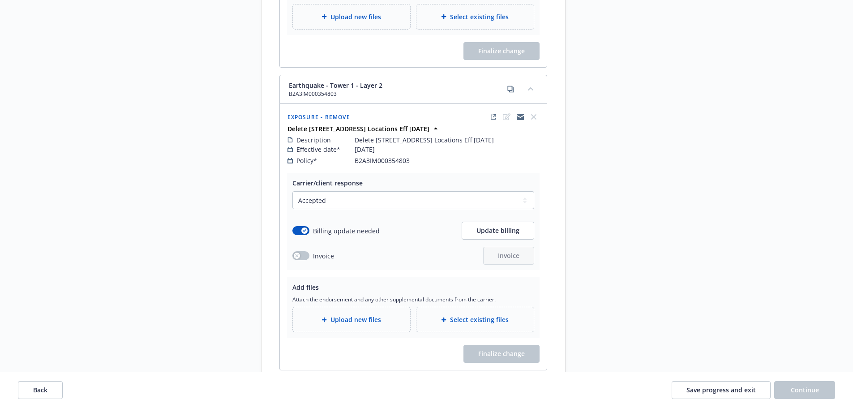
scroll to position [2347, 0]
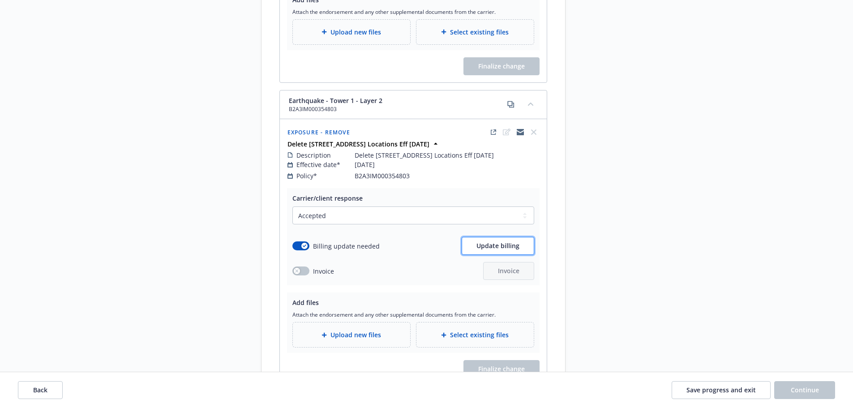
click at [493, 241] on span "Update billing" at bounding box center [498, 245] width 43 height 9
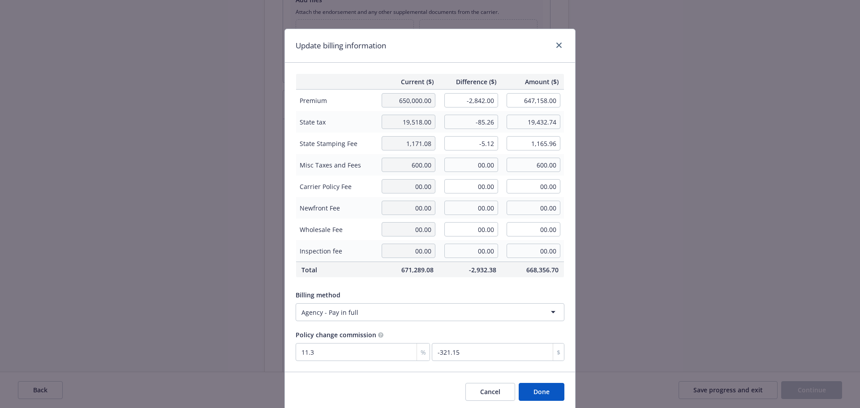
click at [534, 392] on button "Done" at bounding box center [542, 392] width 46 height 18
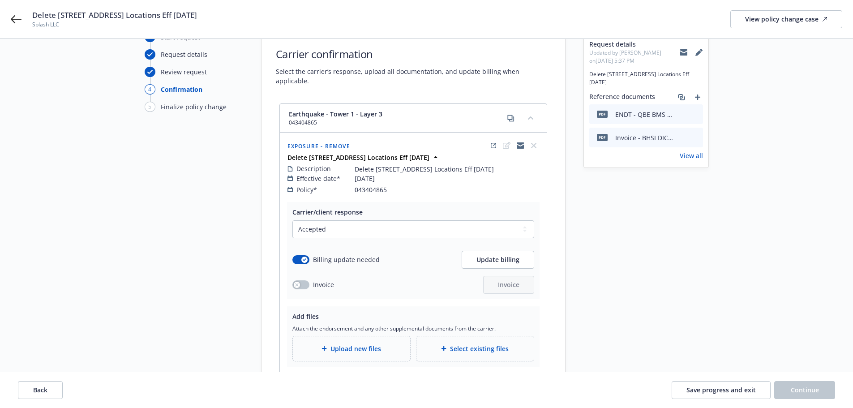
scroll to position [18, 0]
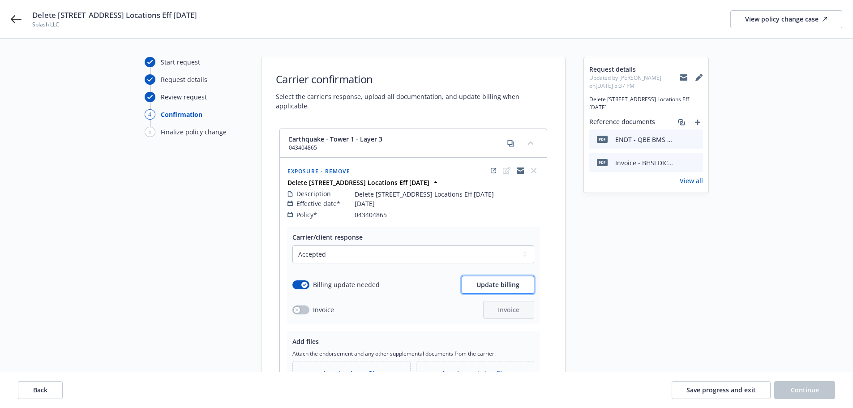
click at [503, 280] on span "Update billing" at bounding box center [498, 284] width 43 height 9
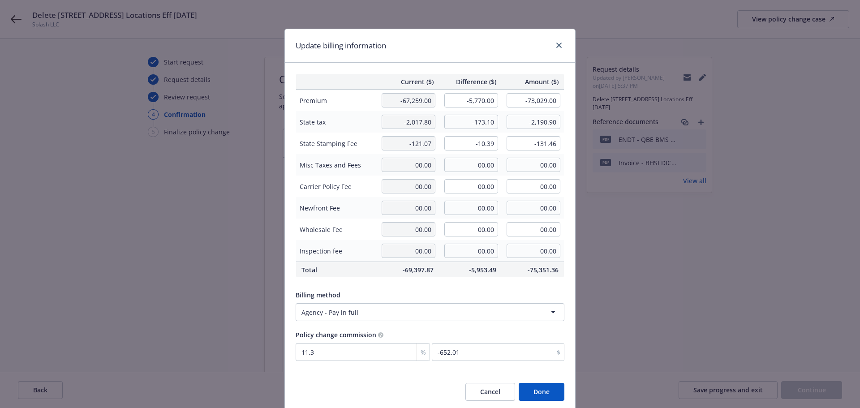
click at [536, 389] on button "Done" at bounding box center [542, 392] width 46 height 18
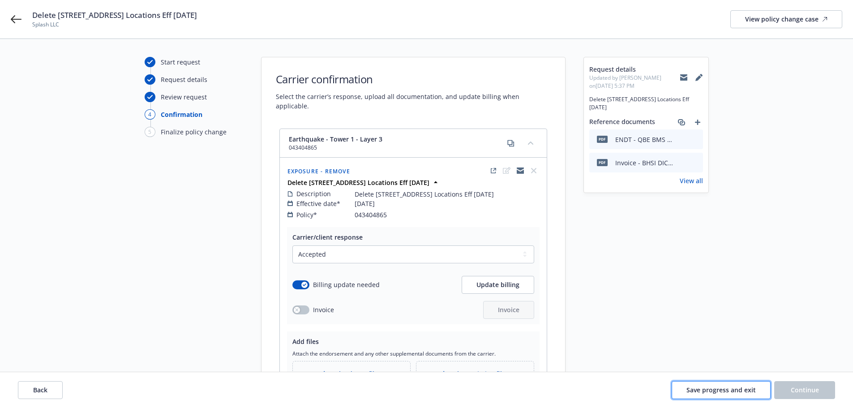
click at [738, 392] on span "Save progress and exit" at bounding box center [721, 390] width 69 height 9
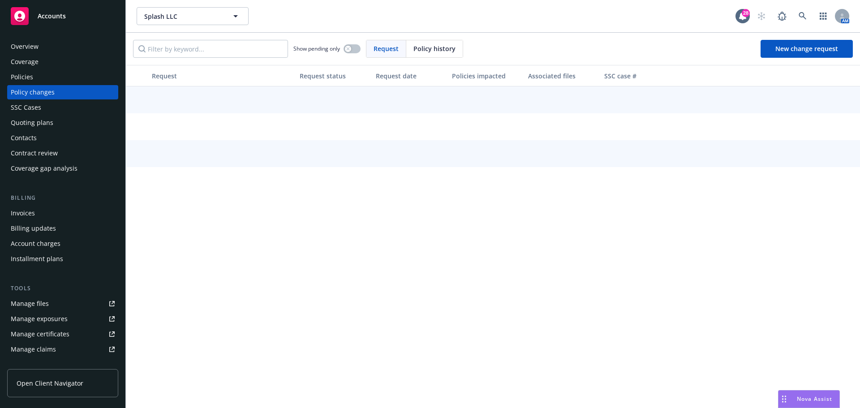
click at [31, 211] on div "Invoices" at bounding box center [23, 213] width 24 height 14
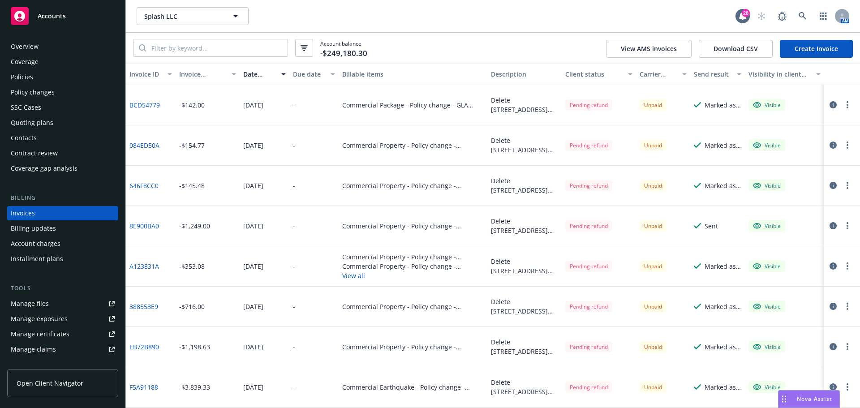
click at [821, 47] on link "Create Invoice" at bounding box center [816, 49] width 73 height 18
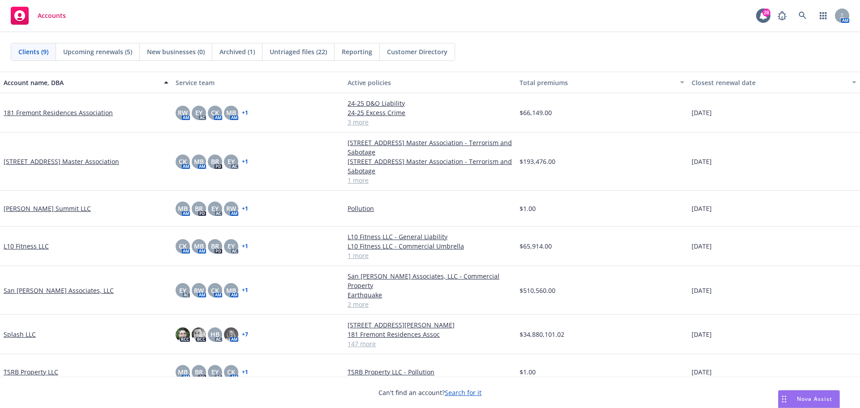
click at [19, 330] on link "Splash LLC" at bounding box center [20, 334] width 32 height 9
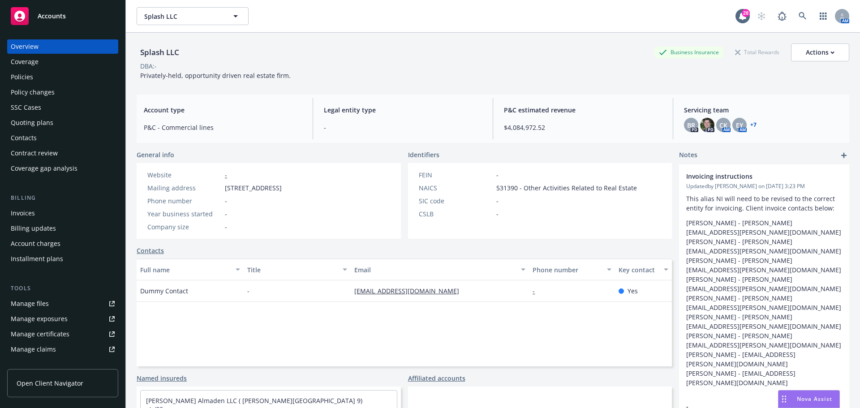
click at [27, 211] on div "Invoices" at bounding box center [23, 213] width 24 height 14
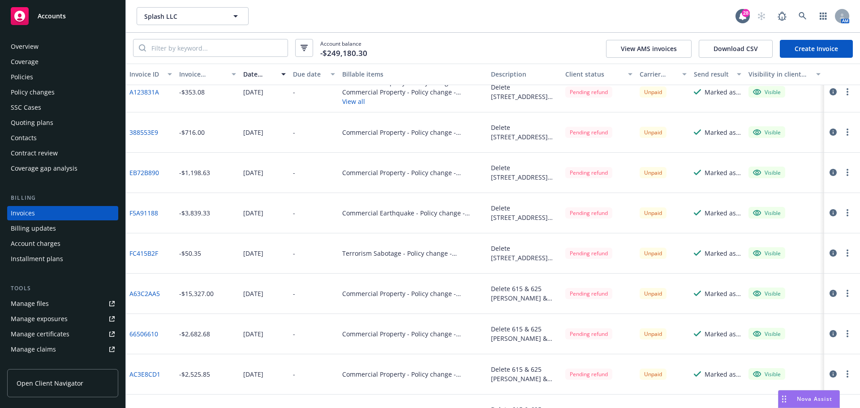
scroll to position [179, 0]
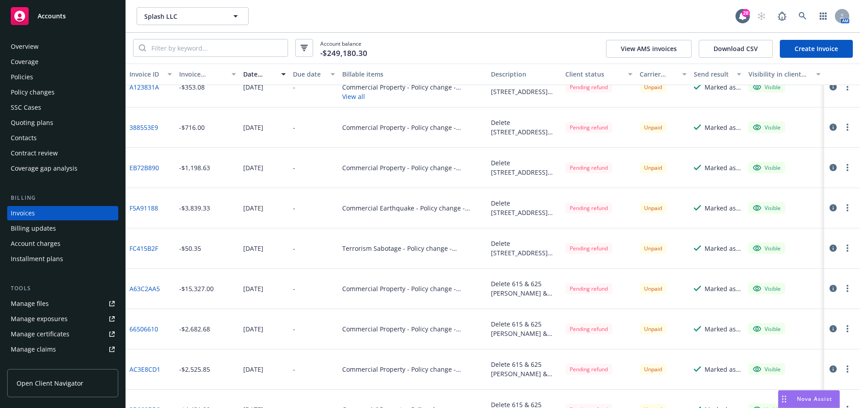
click at [146, 209] on link "F5A91188" at bounding box center [143, 207] width 29 height 9
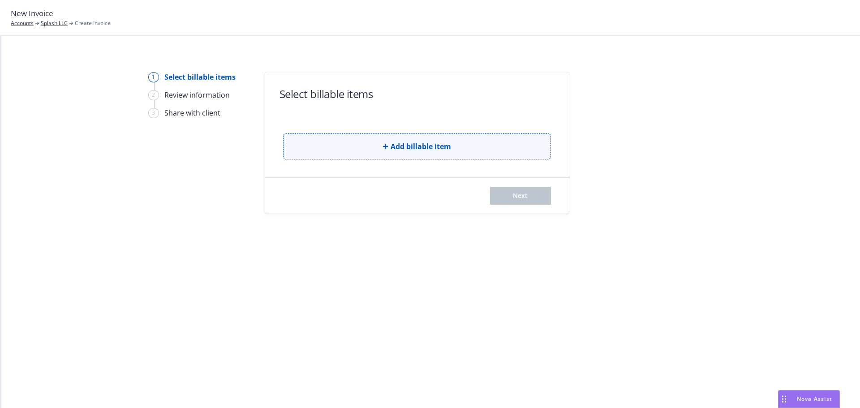
click at [458, 146] on button "Add billable item" at bounding box center [417, 146] width 268 height 26
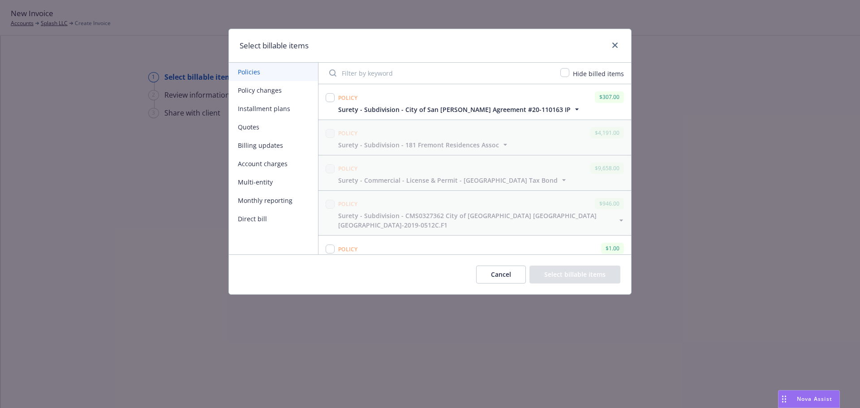
click at [259, 91] on button "Policy changes" at bounding box center [273, 90] width 89 height 18
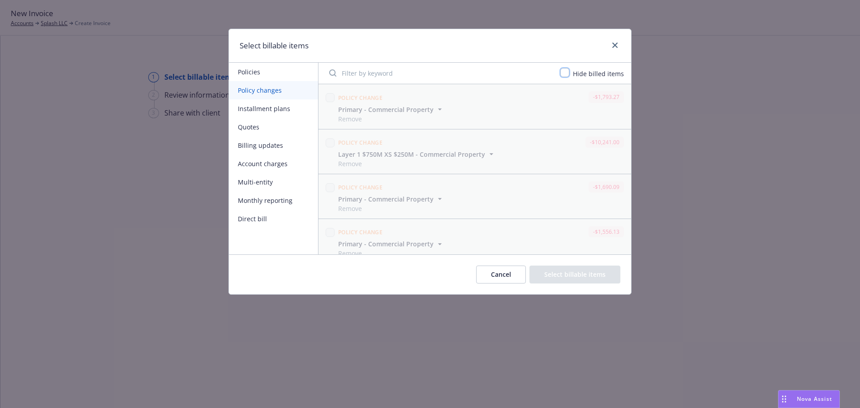
click at [568, 71] on input "checkbox" at bounding box center [564, 72] width 9 height 9
checkbox input "true"
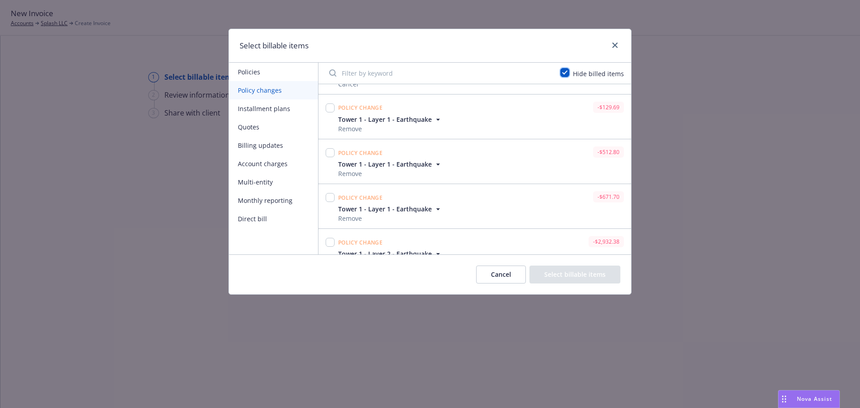
scroll to position [134, 0]
click at [332, 103] on input "checkbox" at bounding box center [330, 107] width 9 height 9
checkbox input "true"
click at [330, 148] on input "checkbox" at bounding box center [330, 152] width 9 height 9
checkbox input "true"
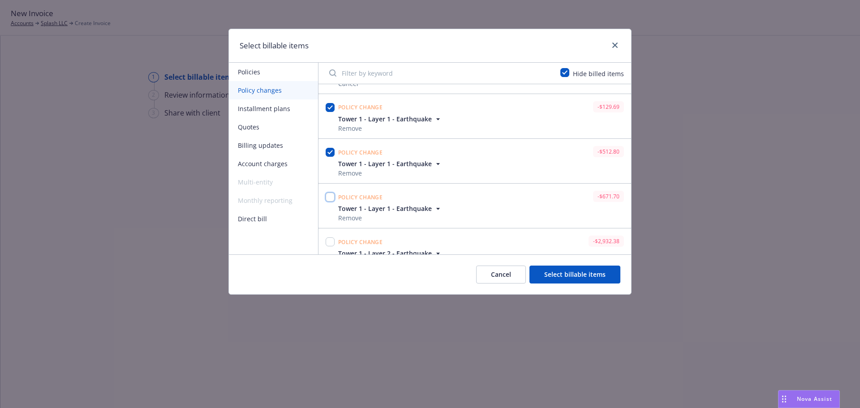
click at [332, 193] on input "checkbox" at bounding box center [330, 197] width 9 height 9
checkbox input "true"
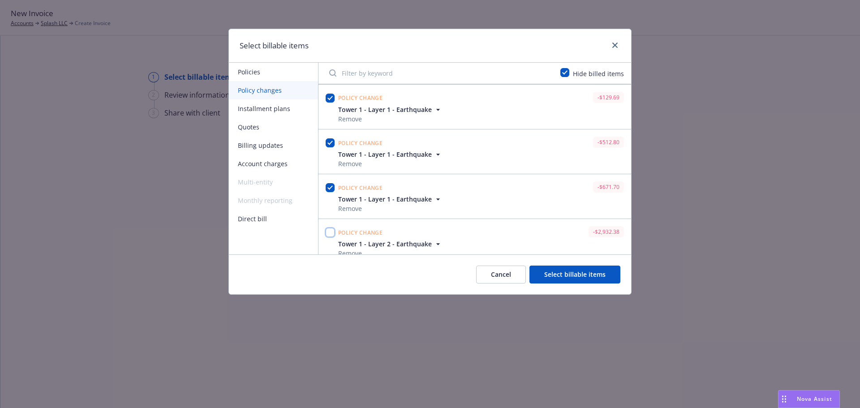
click at [331, 228] on input "checkbox" at bounding box center [330, 232] width 9 height 9
checkbox input "true"
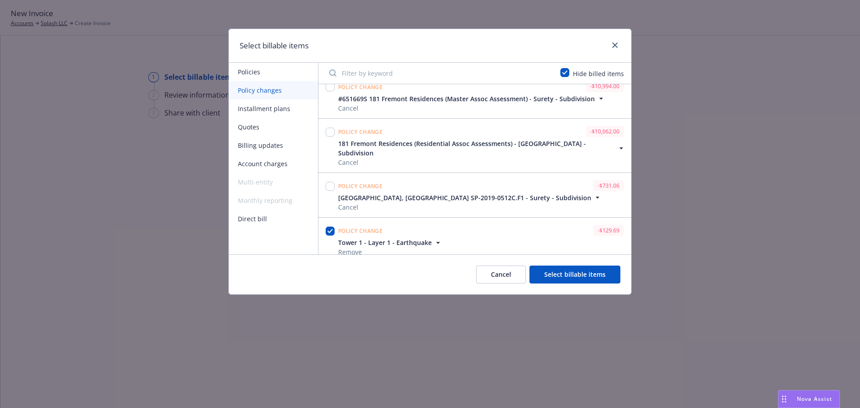
scroll to position [0, 0]
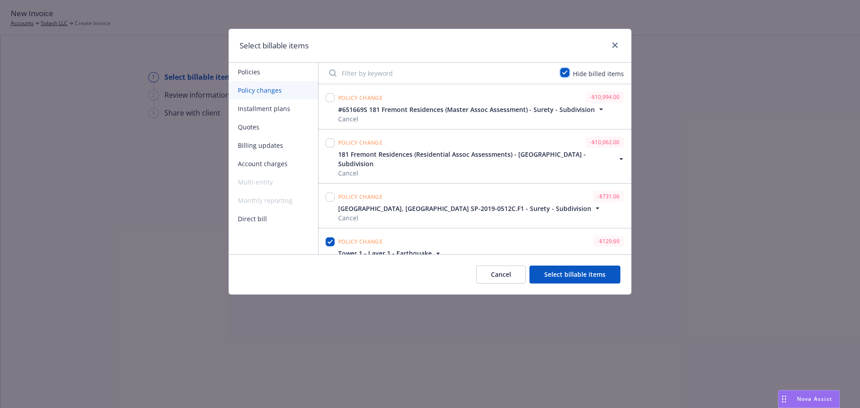
click at [567, 72] on input "checkbox" at bounding box center [564, 72] width 9 height 9
checkbox input "false"
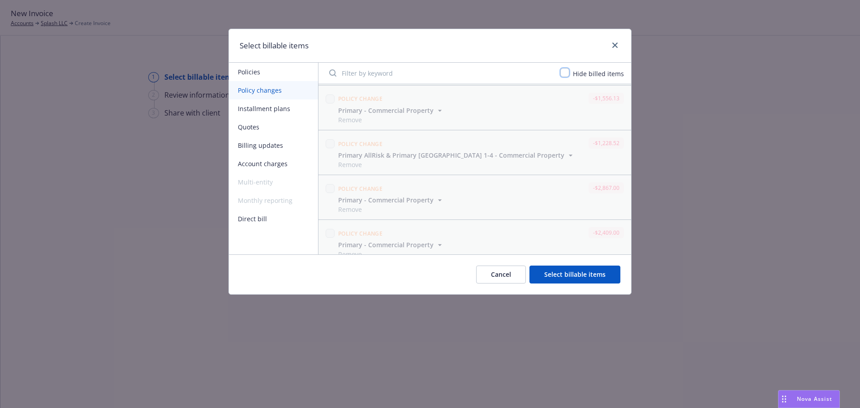
scroll to position [134, 0]
click at [450, 70] on input "Filter by keyword" at bounding box center [439, 73] width 231 height 18
click at [490, 280] on button "Cancel" at bounding box center [501, 275] width 50 height 18
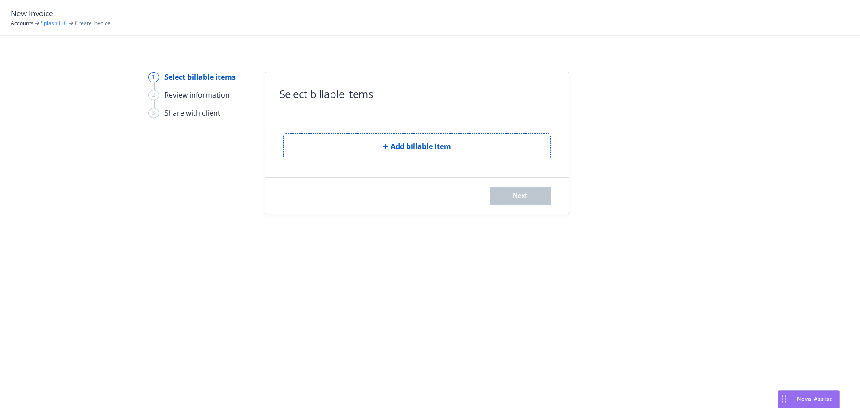
click at [50, 23] on link "Splash LLC" at bounding box center [54, 23] width 27 height 8
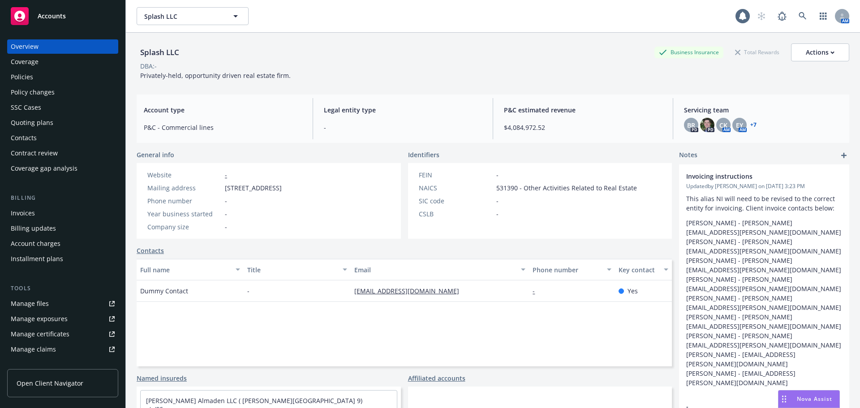
click at [30, 74] on div "Policies" at bounding box center [22, 77] width 22 height 14
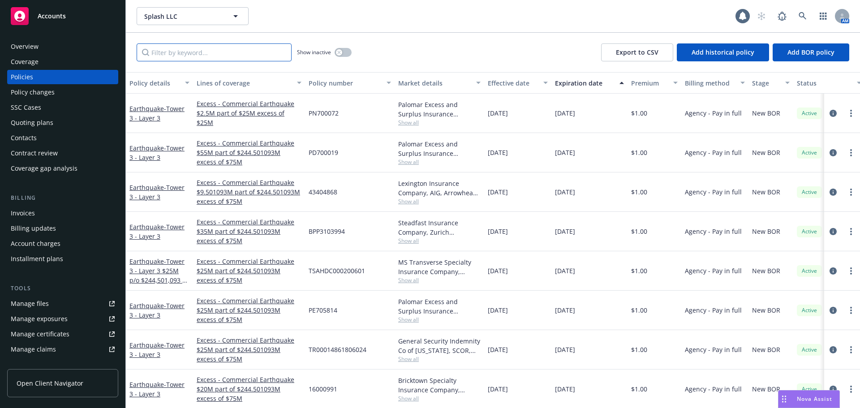
click at [242, 55] on input "Filter by keyword..." at bounding box center [214, 52] width 155 height 18
click at [193, 50] on input "Filter by keyword..." at bounding box center [214, 52] width 155 height 18
type input "865"
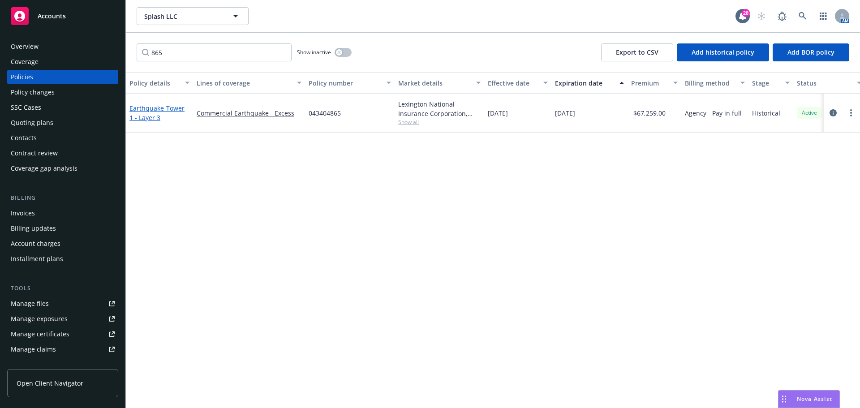
click at [149, 113] on span "- Tower 1 - Layer 3" at bounding box center [156, 113] width 55 height 18
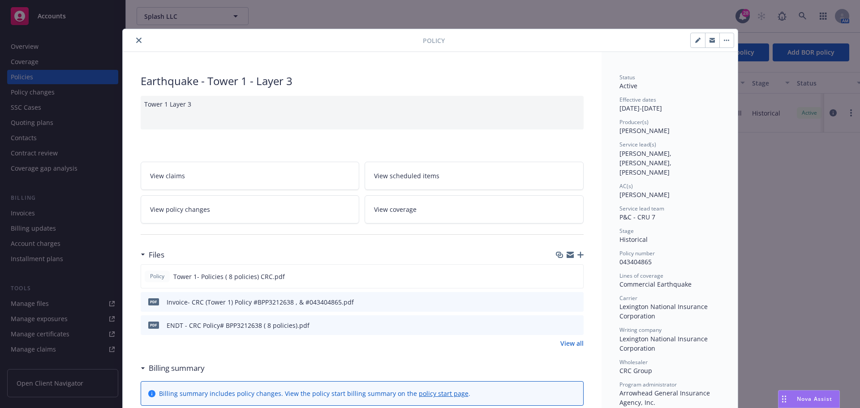
click at [208, 211] on link "View policy changes" at bounding box center [250, 209] width 219 height 28
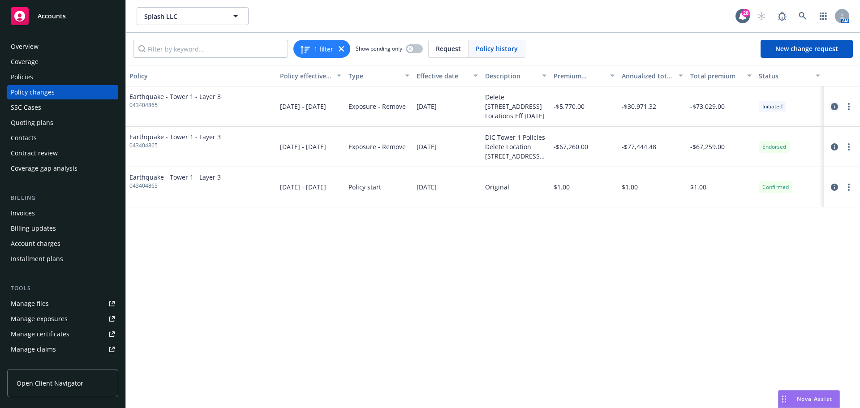
click at [832, 107] on icon "circleInformation" at bounding box center [834, 106] width 7 height 7
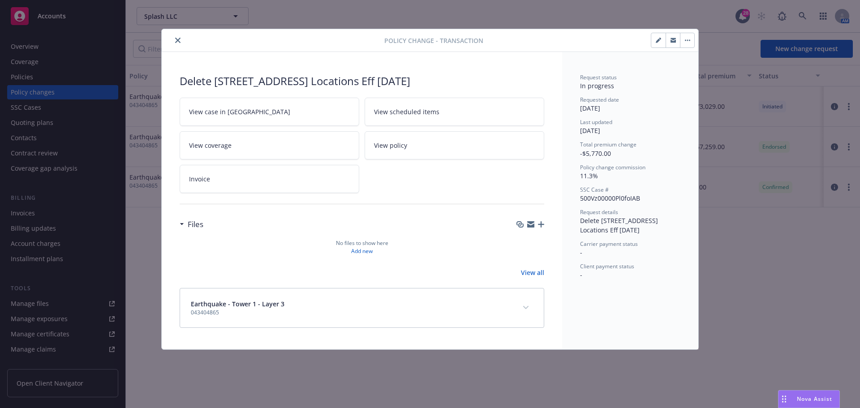
click at [688, 41] on button "button" at bounding box center [687, 40] width 14 height 14
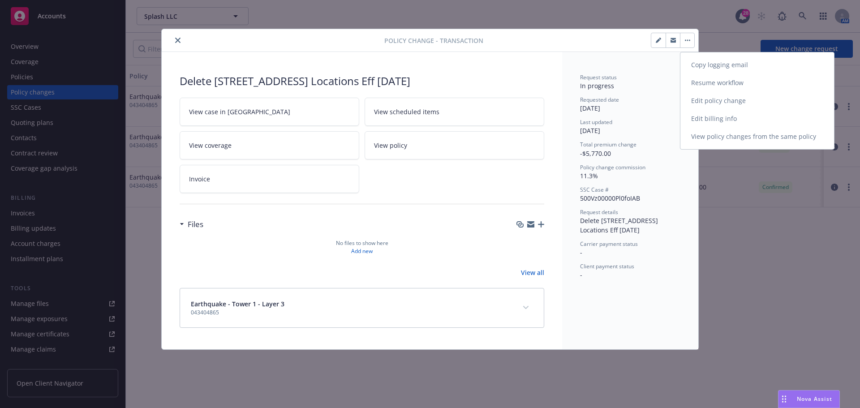
click at [722, 117] on link "Edit billing info" at bounding box center [757, 119] width 154 height 18
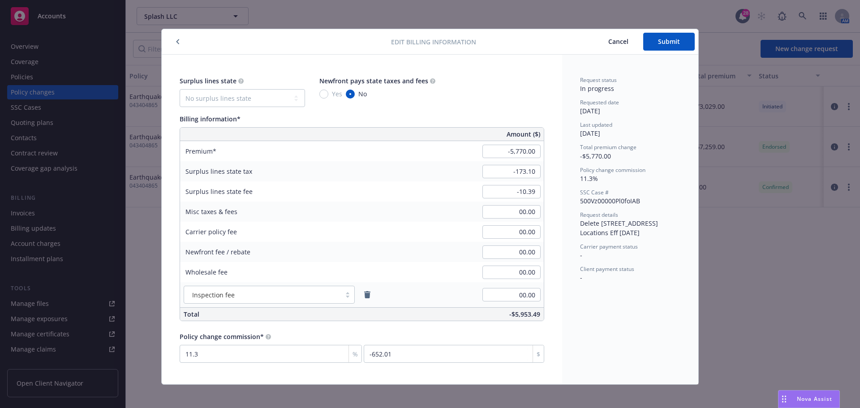
scroll to position [5, 0]
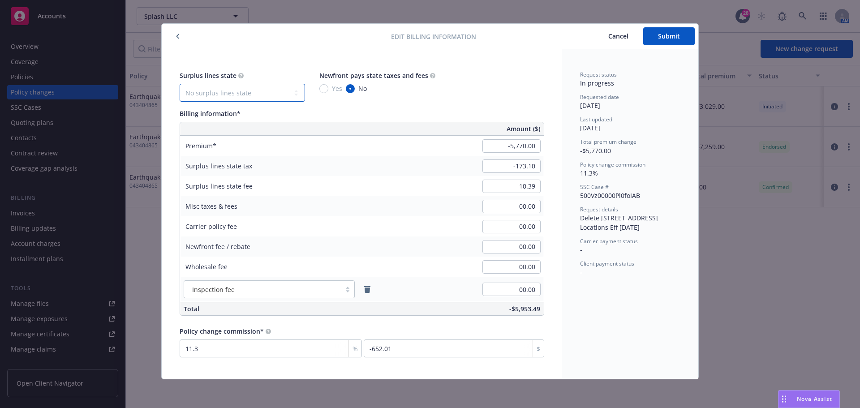
click at [232, 96] on select "No surplus lines state [US_STATE] [US_STATE] [US_STATE] [US_STATE] [US_STATE] […" at bounding box center [242, 93] width 125 height 18
select select "CA"
click at [180, 84] on select "No surplus lines state [US_STATE] [US_STATE] [US_STATE] [US_STATE] [US_STATE] […" at bounding box center [242, 93] width 125 height 18
click at [427, 104] on div "Surplus lines state No surplus lines state [US_STATE] [US_STATE] [US_STATE] [US…" at bounding box center [362, 193] width 365 height 245
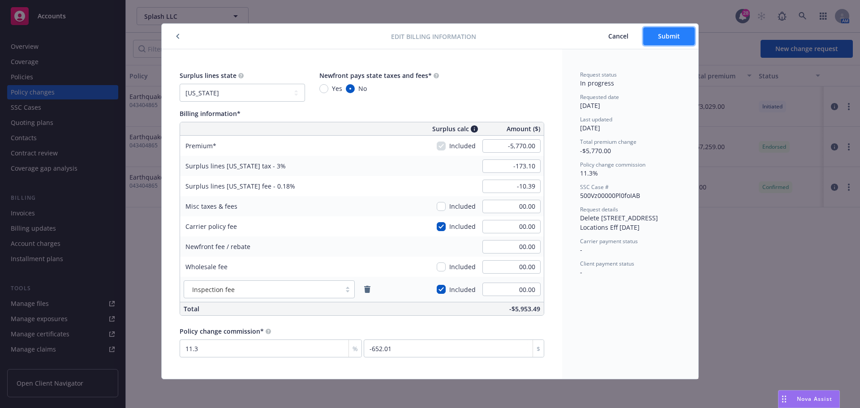
click at [665, 39] on span "Submit" at bounding box center [669, 36] width 22 height 9
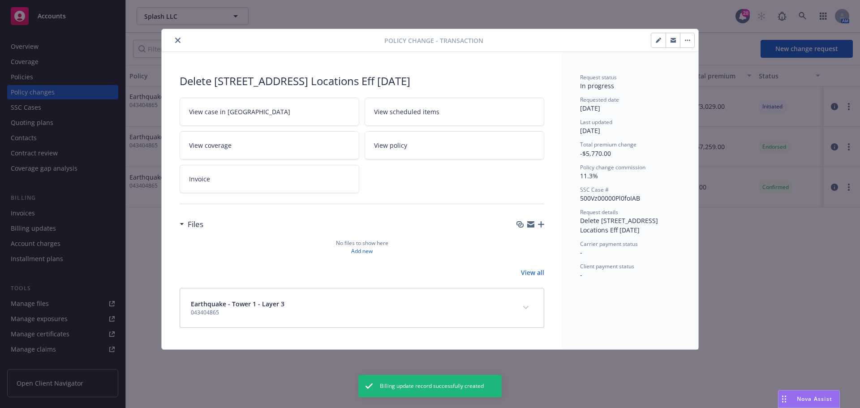
click at [174, 37] on button "close" at bounding box center [177, 40] width 11 height 11
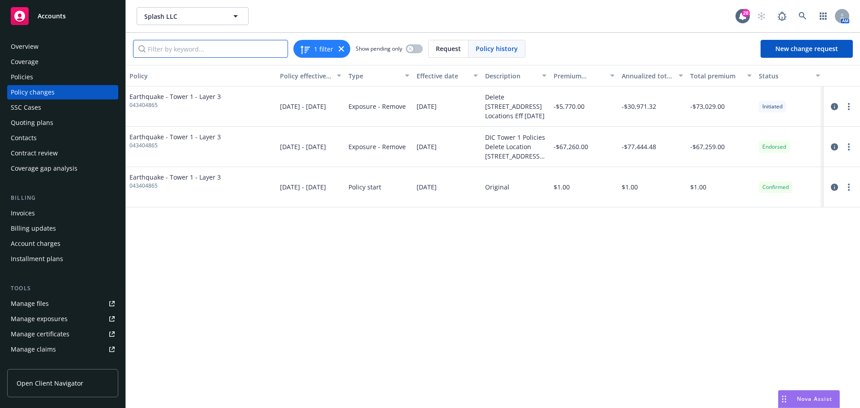
click at [206, 47] on input "Filter by keyword..." at bounding box center [210, 49] width 155 height 18
click at [60, 76] on div "Policies" at bounding box center [63, 77] width 104 height 14
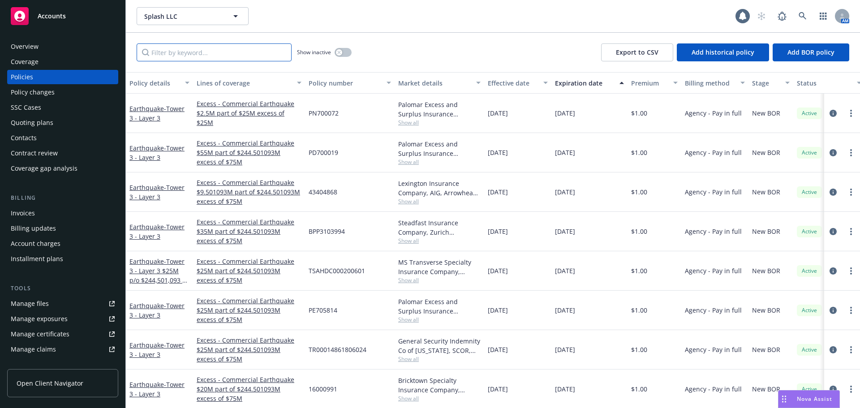
click at [193, 52] on input "Filter by keyword..." at bounding box center [214, 52] width 155 height 18
type input "803"
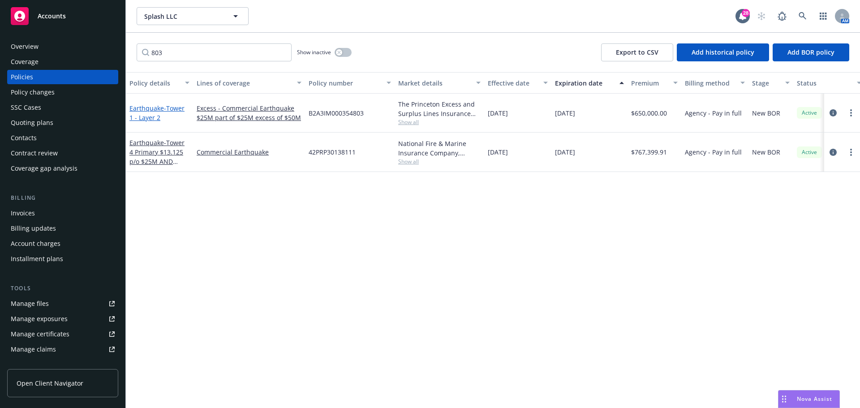
click at [157, 115] on span "- Tower 1 - Layer 2" at bounding box center [156, 113] width 55 height 18
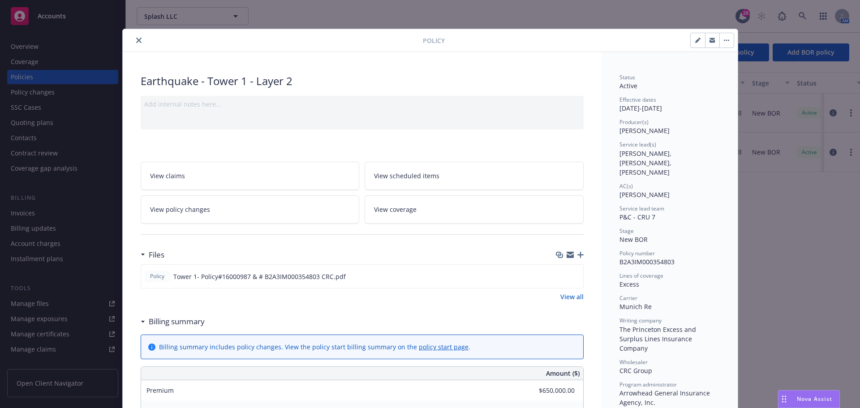
click at [219, 215] on link "View policy changes" at bounding box center [250, 209] width 219 height 28
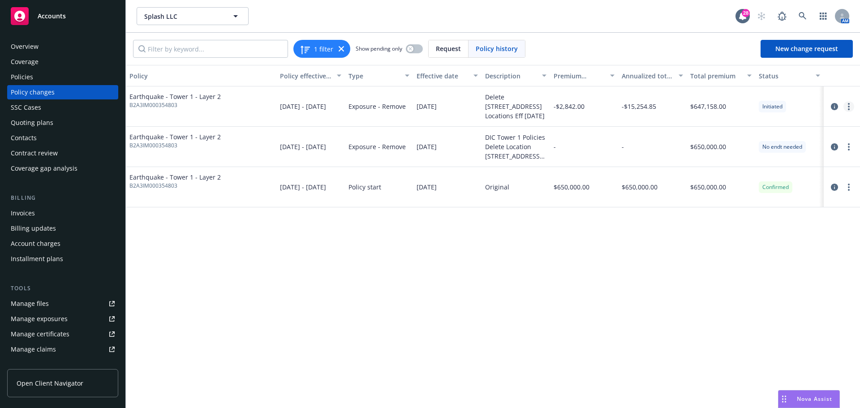
click at [848, 106] on icon "more" at bounding box center [849, 106] width 2 height 7
click at [750, 181] on link "Edit billing info" at bounding box center [777, 179] width 154 height 18
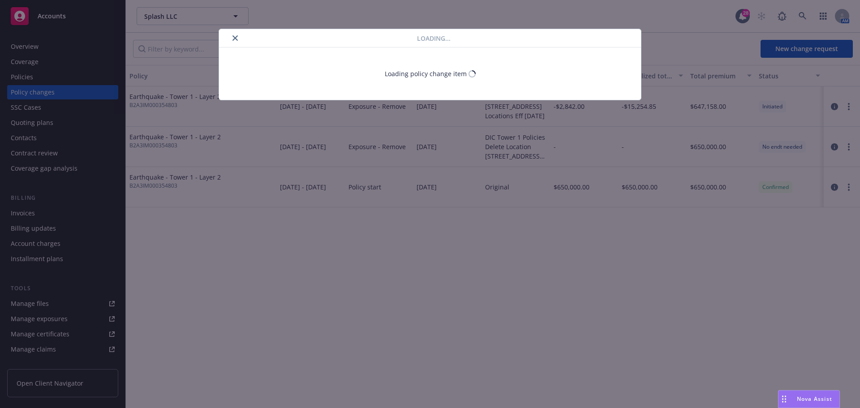
select select "CA"
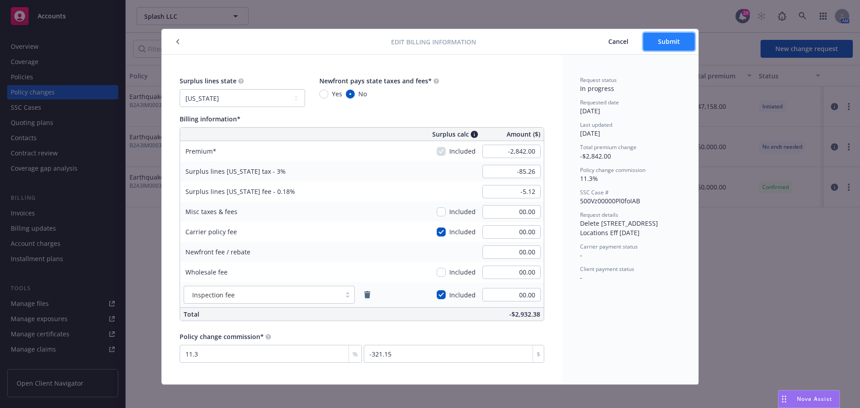
click at [664, 41] on span "Submit" at bounding box center [669, 41] width 22 height 9
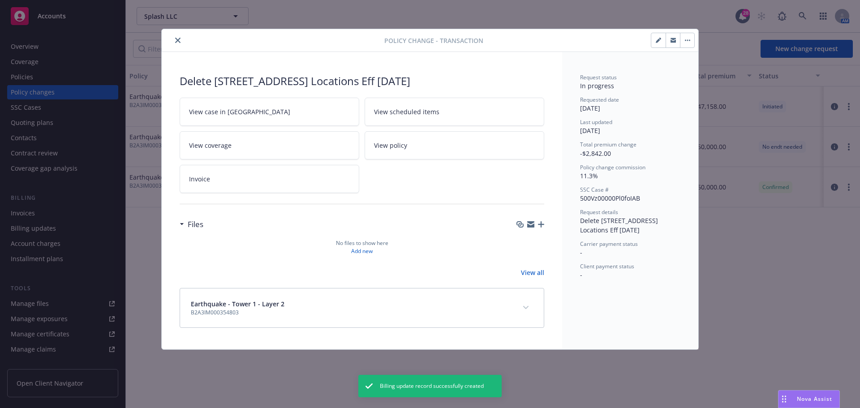
click at [180, 40] on icon "close" at bounding box center [177, 40] width 5 height 5
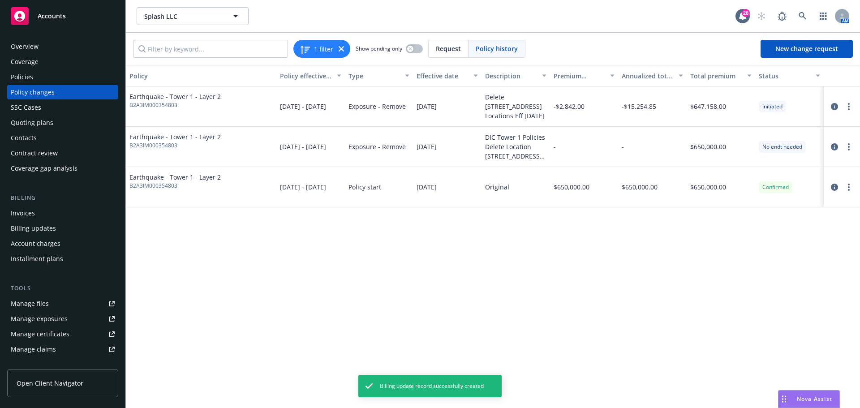
click at [32, 217] on div "Invoices" at bounding box center [23, 213] width 24 height 14
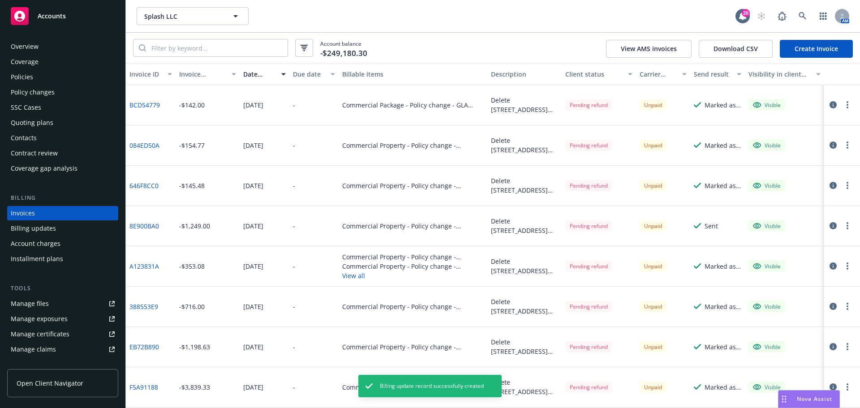
click at [821, 50] on link "Create Invoice" at bounding box center [816, 49] width 73 height 18
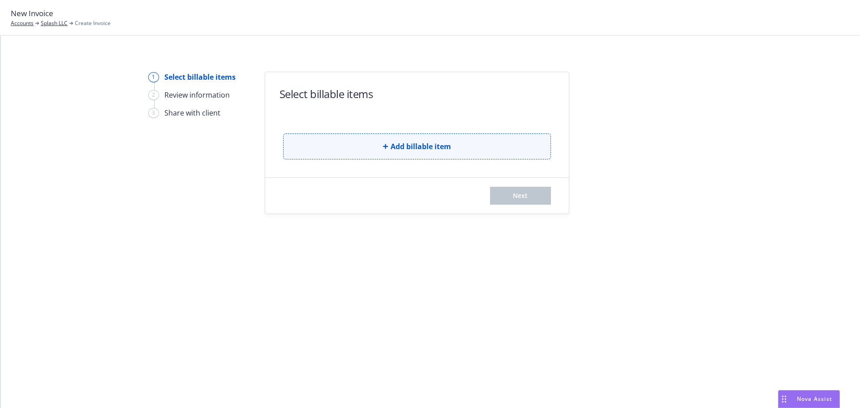
click at [454, 143] on button "Add billable item" at bounding box center [417, 146] width 268 height 26
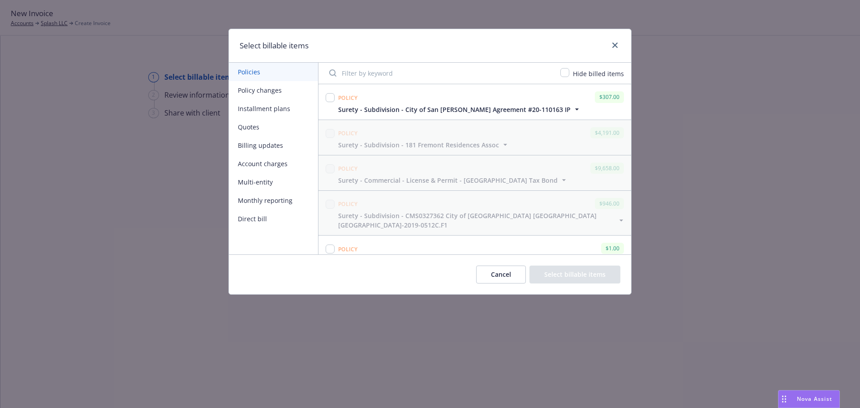
click at [263, 90] on button "Policy changes" at bounding box center [273, 90] width 89 height 18
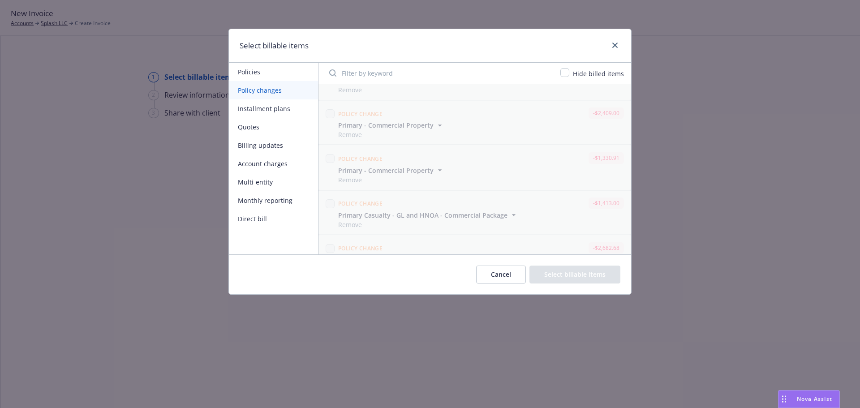
scroll to position [269, 0]
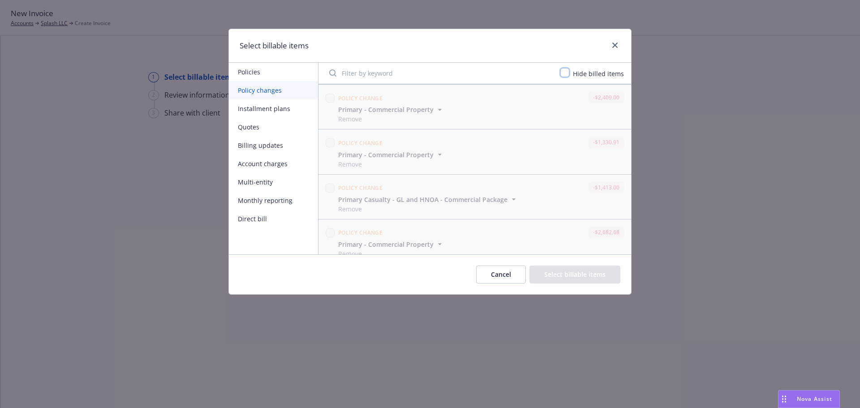
click at [569, 70] on input "checkbox" at bounding box center [564, 72] width 9 height 9
checkbox input "true"
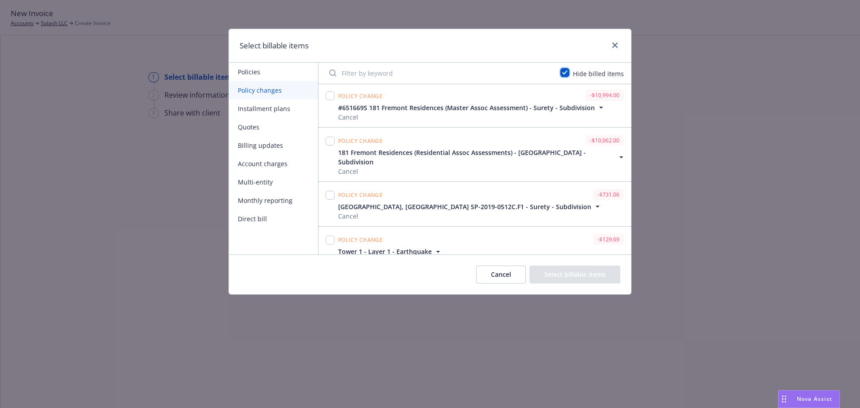
scroll to position [0, 0]
click at [255, 71] on button "Policies" at bounding box center [273, 72] width 89 height 18
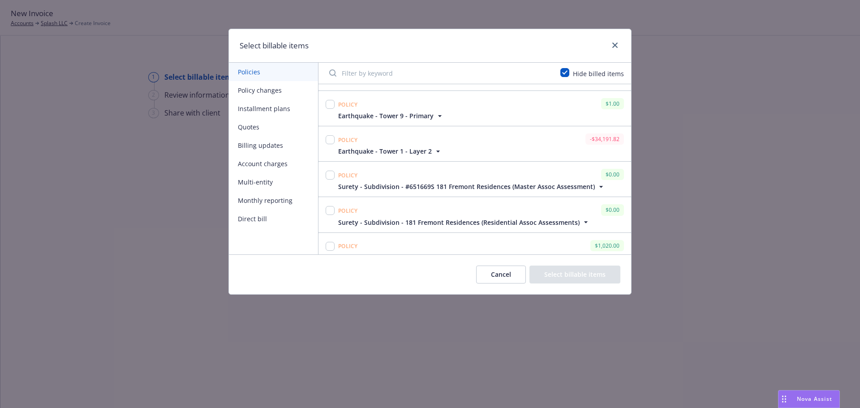
scroll to position [2419, 0]
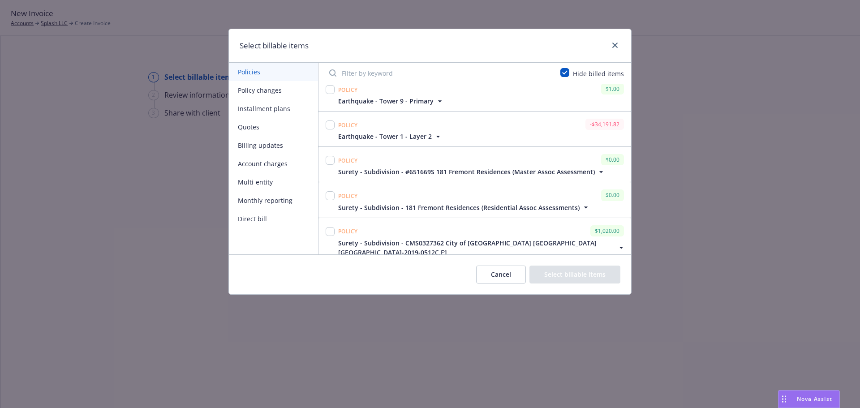
click at [435, 138] on icon "button" at bounding box center [438, 136] width 9 height 9
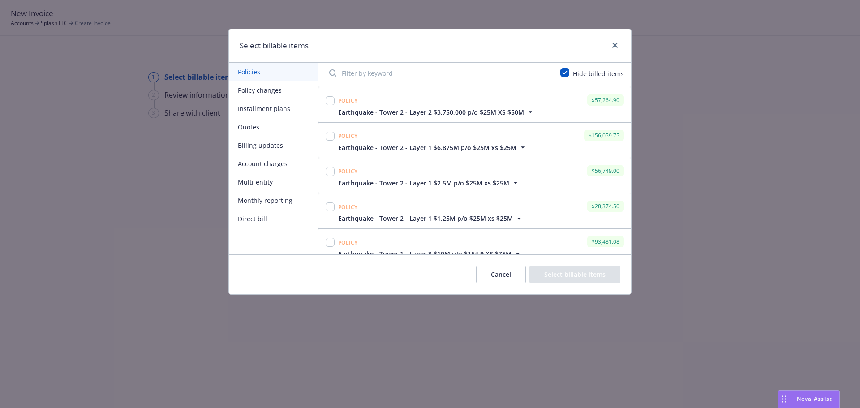
scroll to position [7156, 0]
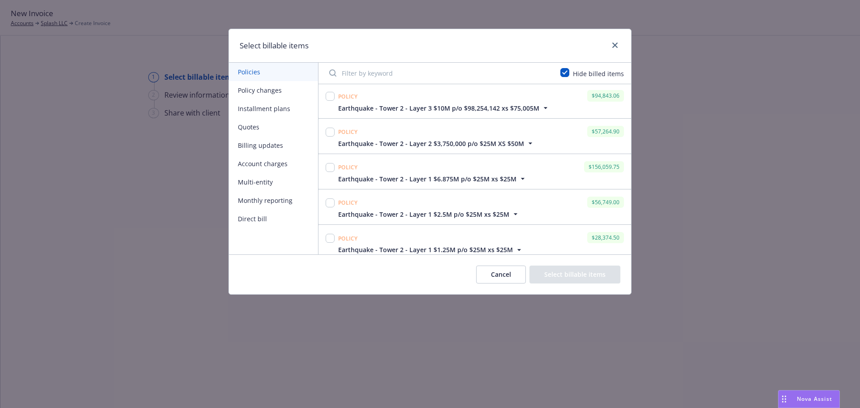
click at [366, 69] on input "Filter by keyword" at bounding box center [439, 73] width 231 height 18
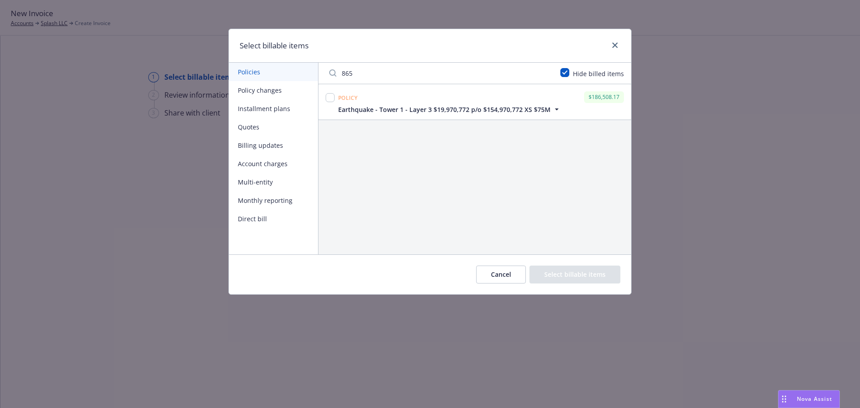
scroll to position [0, 0]
click at [358, 110] on span "Earthquake - Tower 1 - Layer 3 $19,970,772 p/o $154,970,772 XS $75M" at bounding box center [444, 109] width 212 height 9
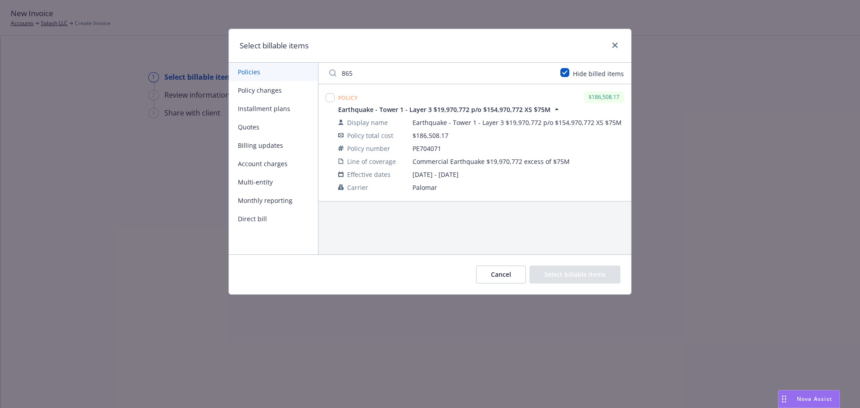
drag, startPoint x: 357, startPoint y: 73, endPoint x: 328, endPoint y: 73, distance: 28.2
click at [324, 73] on input "865" at bounding box center [439, 73] width 231 height 18
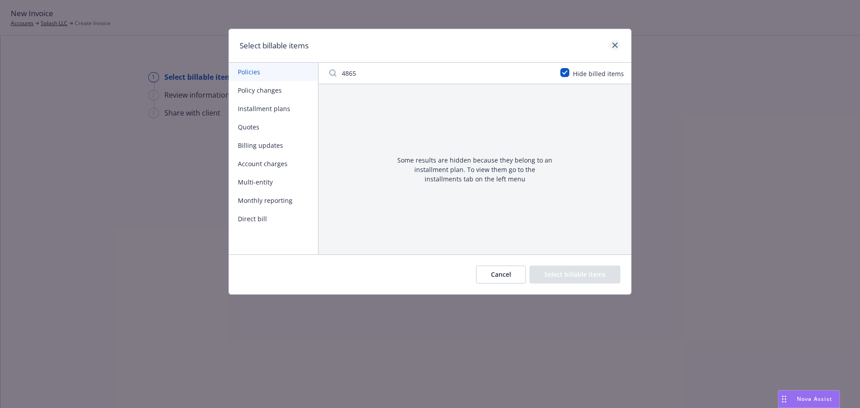
type input "4865"
click at [613, 43] on icon "close" at bounding box center [614, 45] width 5 height 5
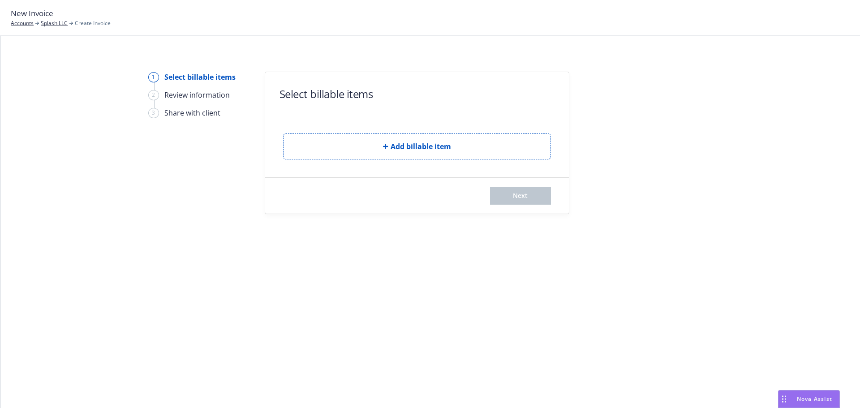
click at [50, 28] on div "New Invoice Accounts Splash LLC Create Invoice" at bounding box center [430, 18] width 860 height 36
click at [55, 24] on link "Splash LLC" at bounding box center [54, 23] width 27 height 8
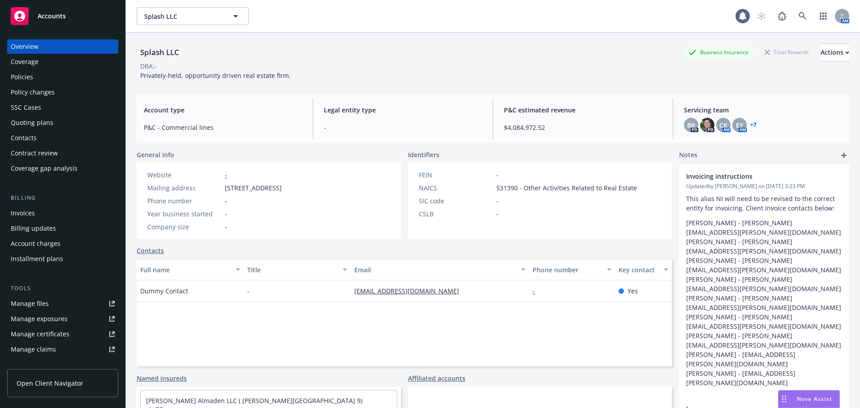
click at [41, 78] on div "Policies" at bounding box center [63, 77] width 104 height 14
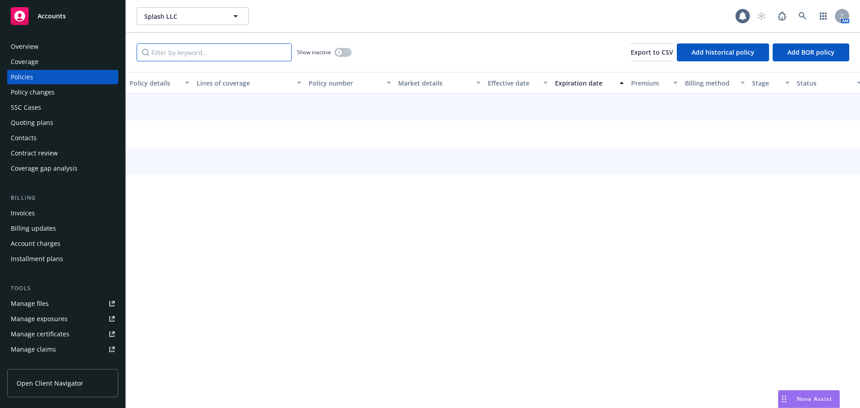
click at [251, 56] on input "Filter by keyword..." at bounding box center [214, 52] width 155 height 18
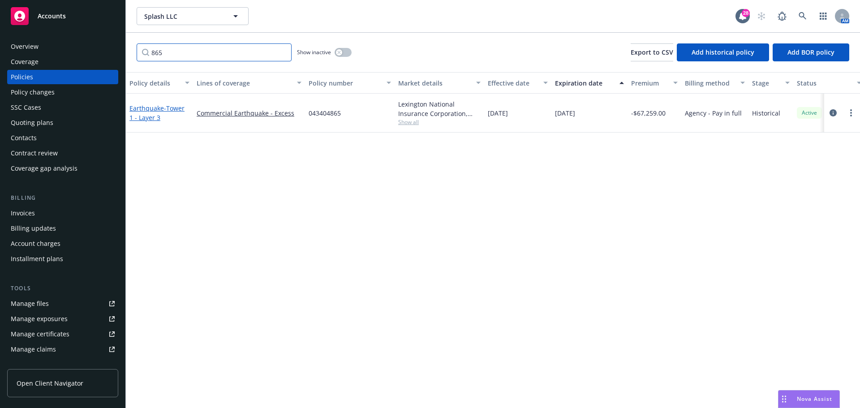
type input "865"
click at [148, 112] on link "Earthquake - Tower 1 - Layer 3" at bounding box center [156, 113] width 55 height 18
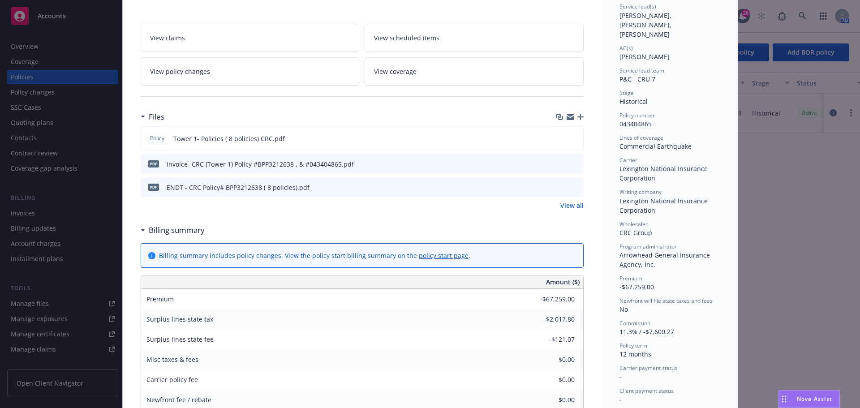
scroll to position [118, 0]
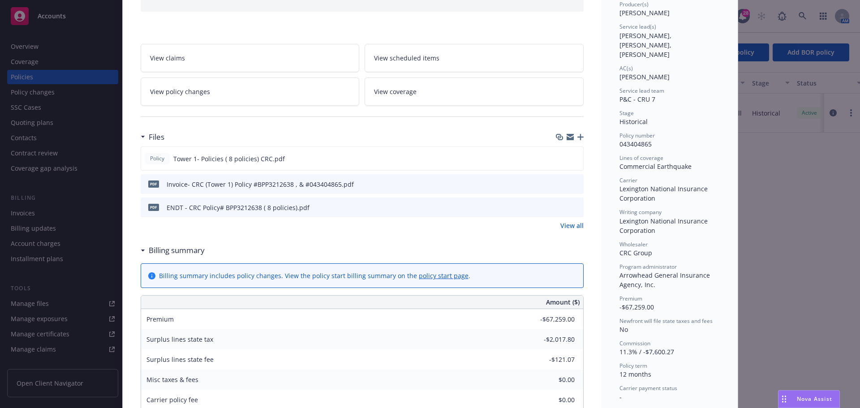
click at [36, 92] on div "Policy Earthquake - Tower 1 - Layer 3 Tower 1 Layer 3 View claims View schedule…" at bounding box center [430, 204] width 860 height 408
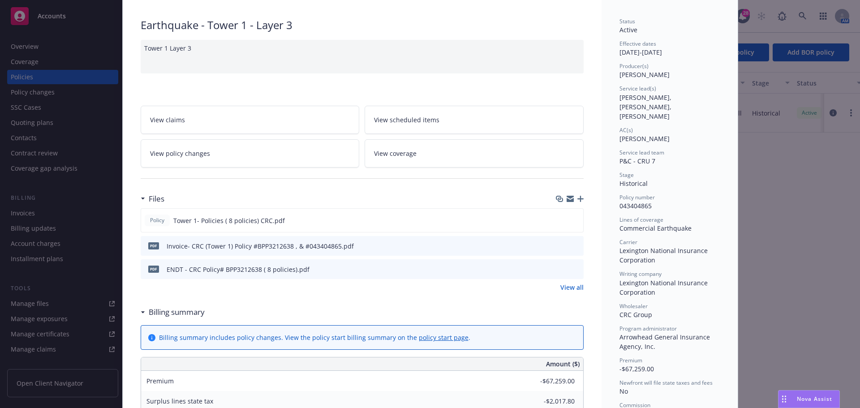
scroll to position [0, 0]
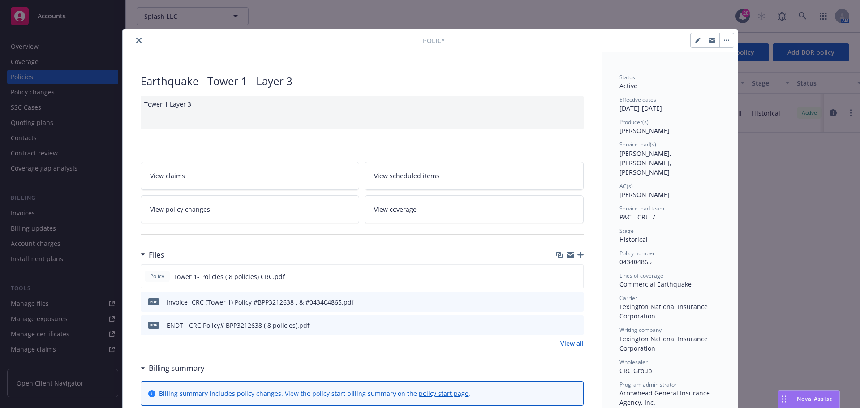
click at [217, 213] on link "View policy changes" at bounding box center [250, 209] width 219 height 28
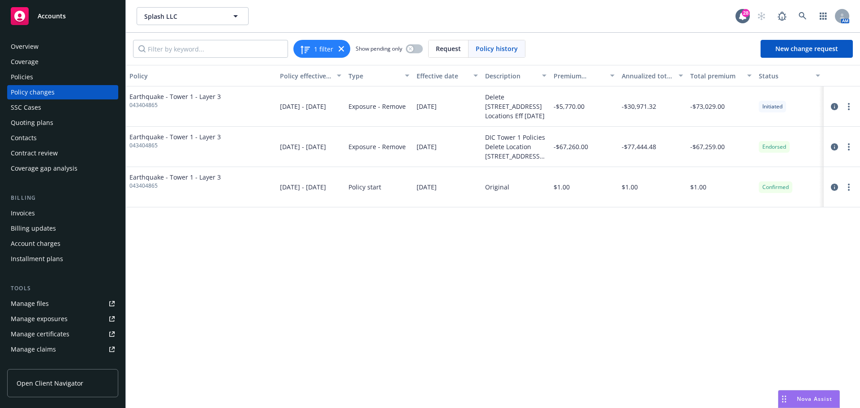
click at [42, 209] on div "Invoices" at bounding box center [63, 213] width 104 height 14
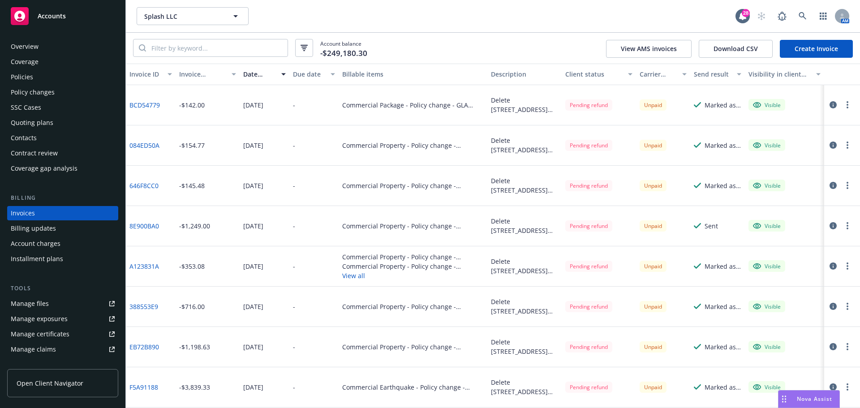
click at [805, 50] on link "Create Invoice" at bounding box center [816, 49] width 73 height 18
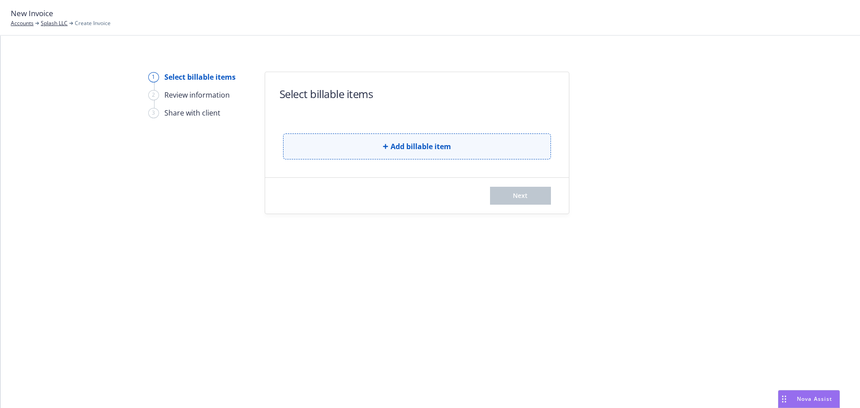
click at [392, 149] on span "Add billable item" at bounding box center [421, 146] width 60 height 11
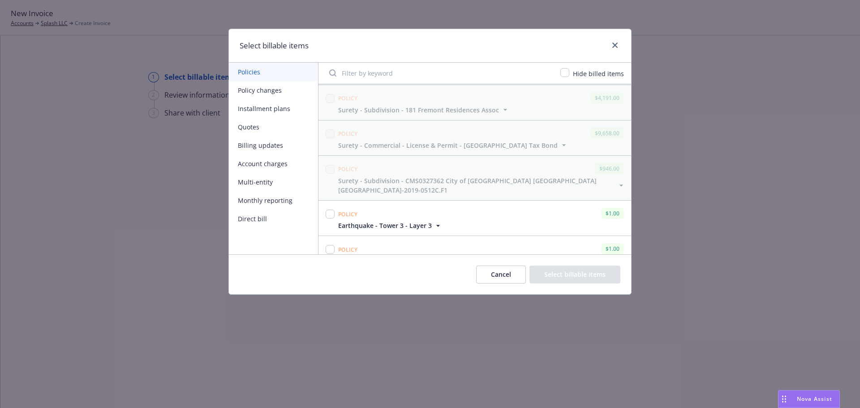
scroll to position [45, 0]
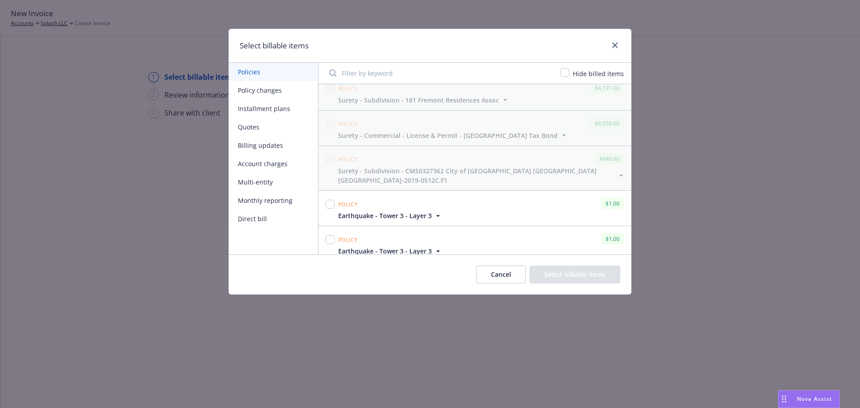
click at [268, 90] on button "Policy changes" at bounding box center [273, 90] width 89 height 18
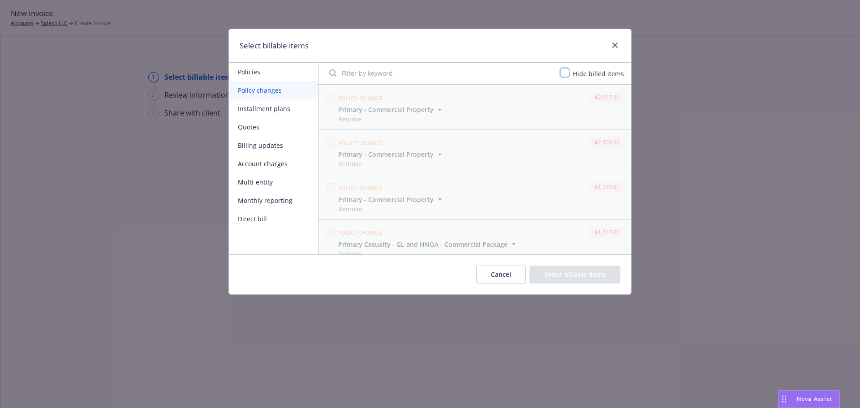
click at [569, 73] on input "checkbox" at bounding box center [564, 72] width 9 height 9
checkbox input "true"
click at [376, 73] on input "Filter by keyword" at bounding box center [439, 73] width 231 height 18
click at [422, 73] on input "Filter by keyword" at bounding box center [439, 73] width 231 height 18
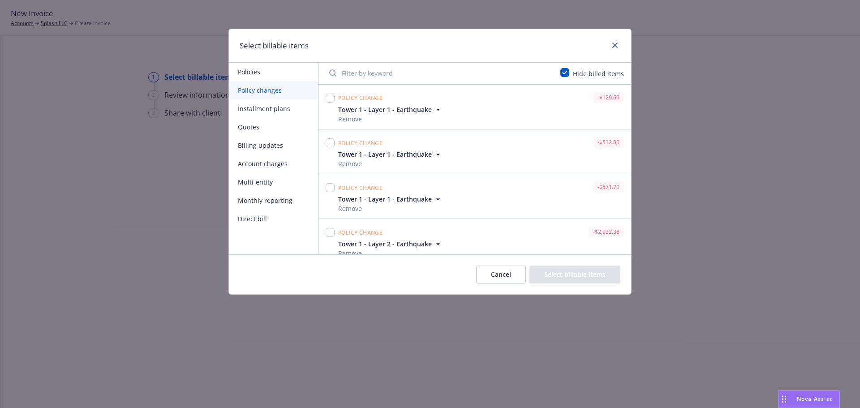
paste input "43404865"
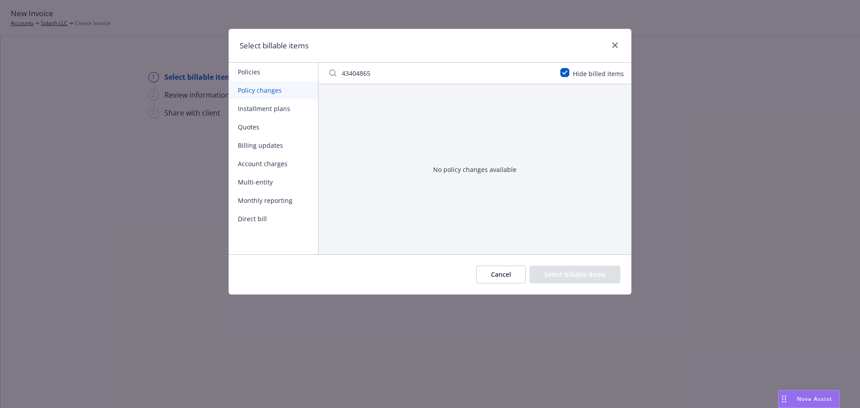
type input "43404865"
click at [615, 46] on icon "close" at bounding box center [614, 45] width 5 height 5
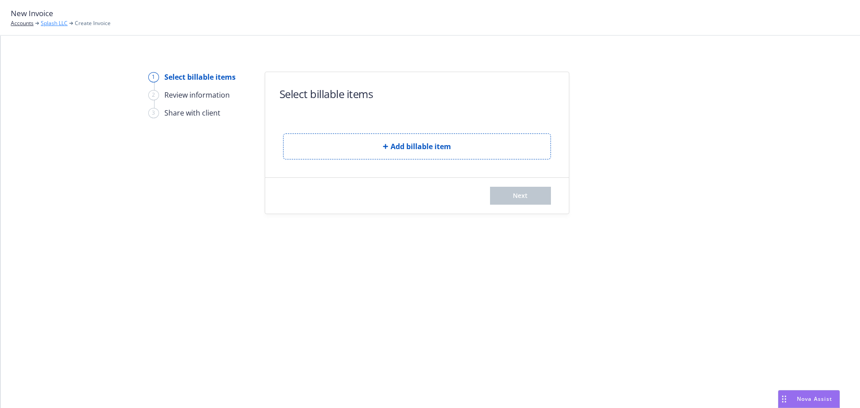
click at [55, 25] on link "Splash LLC" at bounding box center [54, 23] width 27 height 8
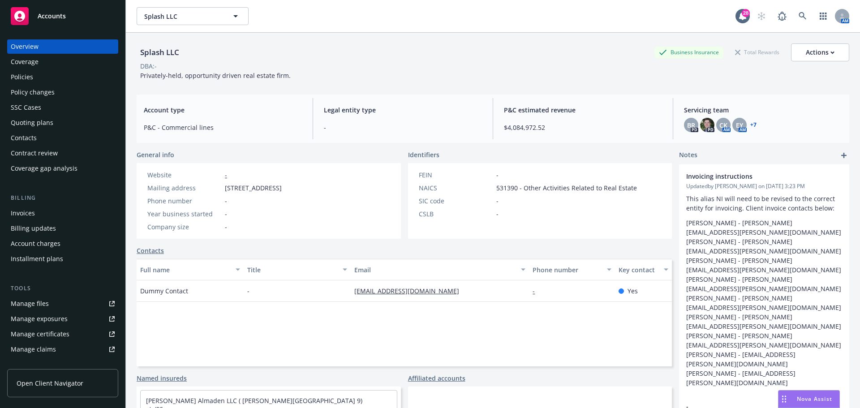
click at [36, 91] on div "Policy changes" at bounding box center [33, 92] width 44 height 14
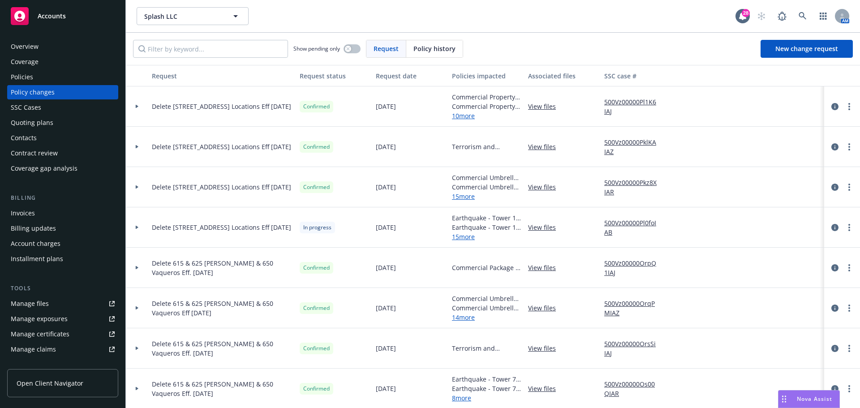
click at [29, 76] on div "Policies" at bounding box center [22, 77] width 22 height 14
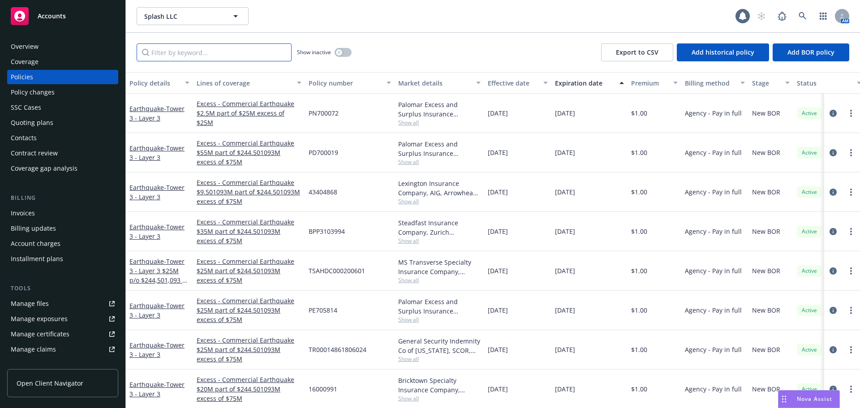
click at [246, 50] on input "Filter by keyword..." at bounding box center [214, 52] width 155 height 18
paste input "initiated"
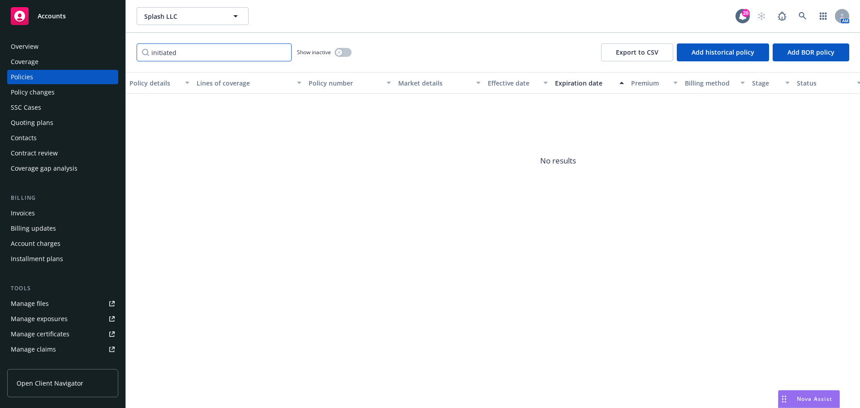
drag, startPoint x: 208, startPoint y: 52, endPoint x: 68, endPoint y: 55, distance: 139.8
click at [69, 55] on div "Accounts Overview Coverage Policies Policy changes SSC Cases Quoting plans Cont…" at bounding box center [430, 204] width 860 height 408
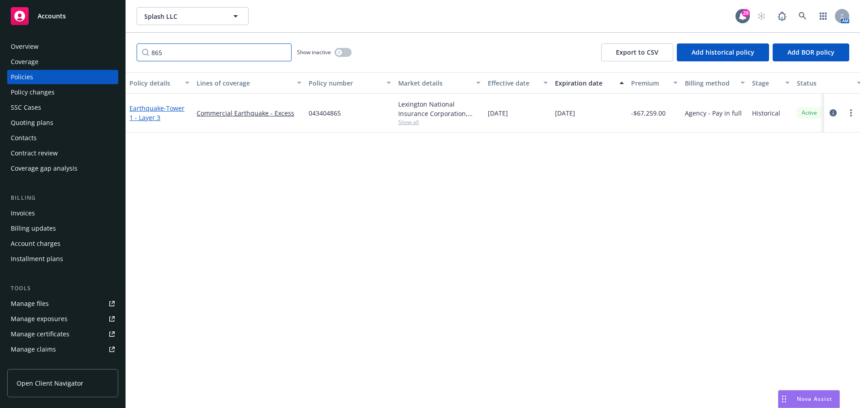
type input "865"
click at [155, 110] on link "Earthquake - Tower 1 - Layer 3" at bounding box center [156, 113] width 55 height 18
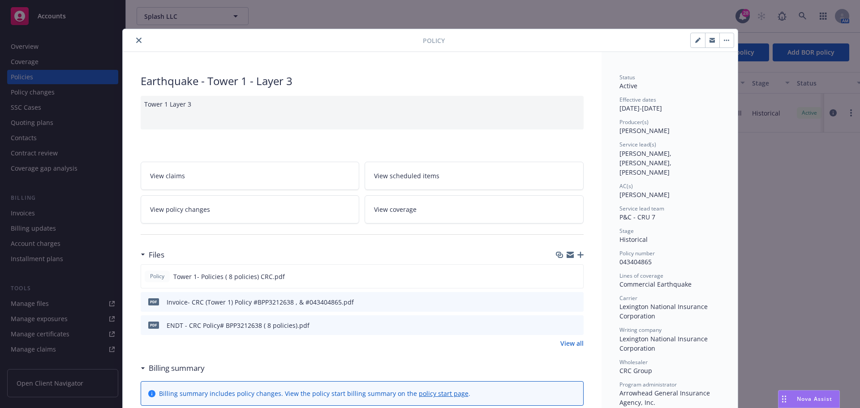
click at [205, 206] on link "View policy changes" at bounding box center [250, 209] width 219 height 28
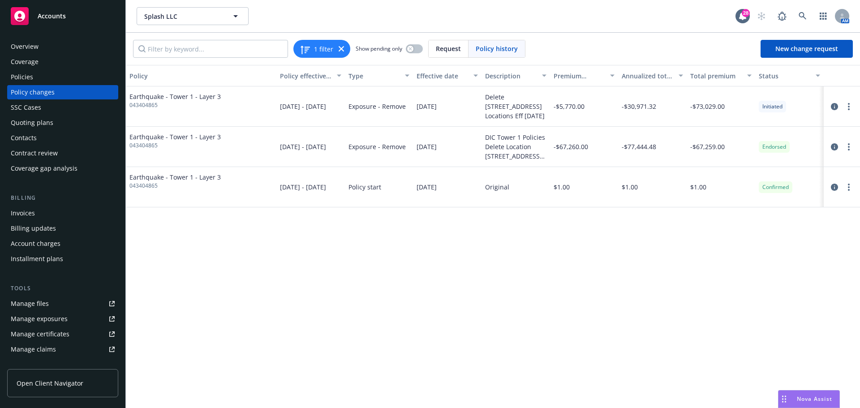
click at [29, 80] on div "Policies" at bounding box center [22, 77] width 22 height 14
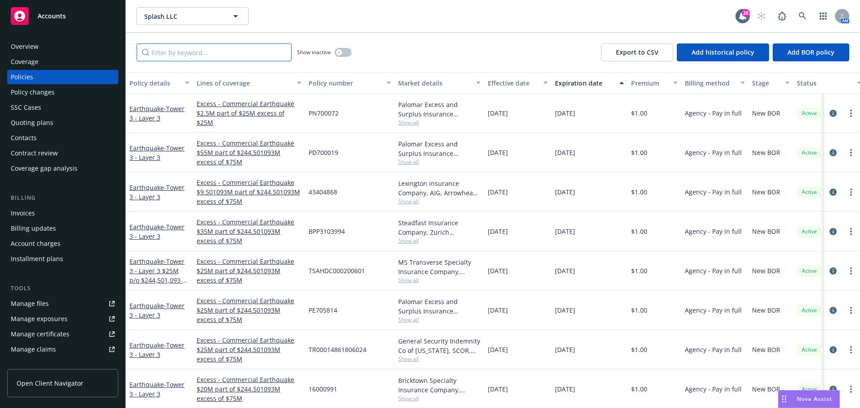
click at [243, 56] on input "Filter by keyword..." at bounding box center [214, 52] width 155 height 18
type input "4803"
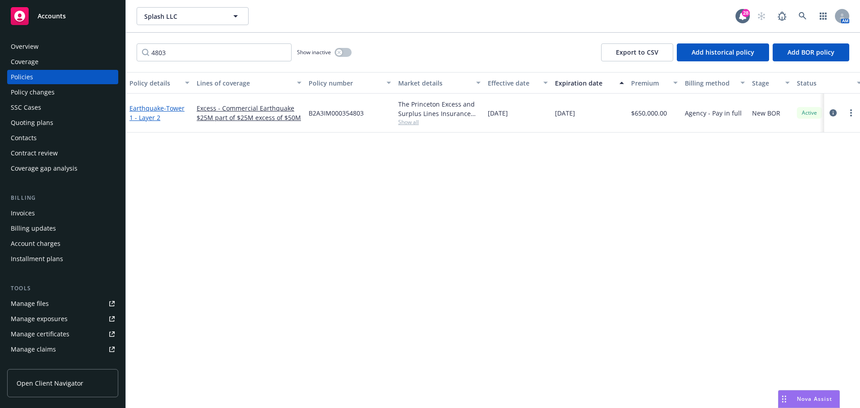
click at [157, 111] on link "Earthquake - Tower 1 - Layer 2" at bounding box center [156, 113] width 55 height 18
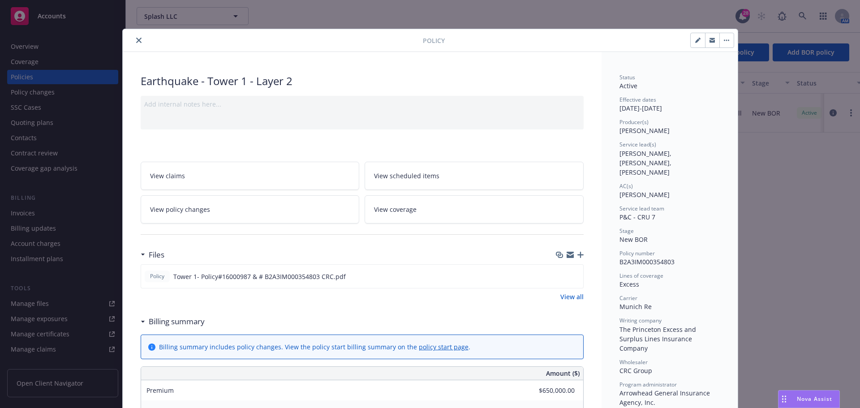
click at [193, 210] on span "View policy changes" at bounding box center [180, 209] width 60 height 9
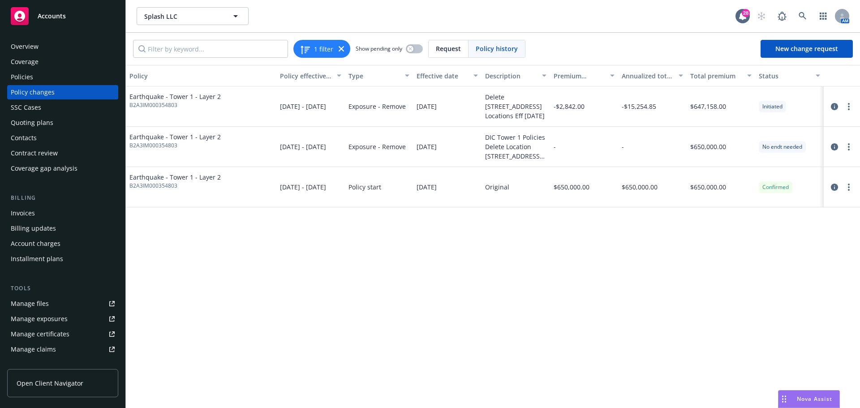
click at [441, 320] on div "Policy Policy effective dates Type Effective date Description Premium change An…" at bounding box center [493, 236] width 734 height 343
